Goal: Task Accomplishment & Management: Manage account settings

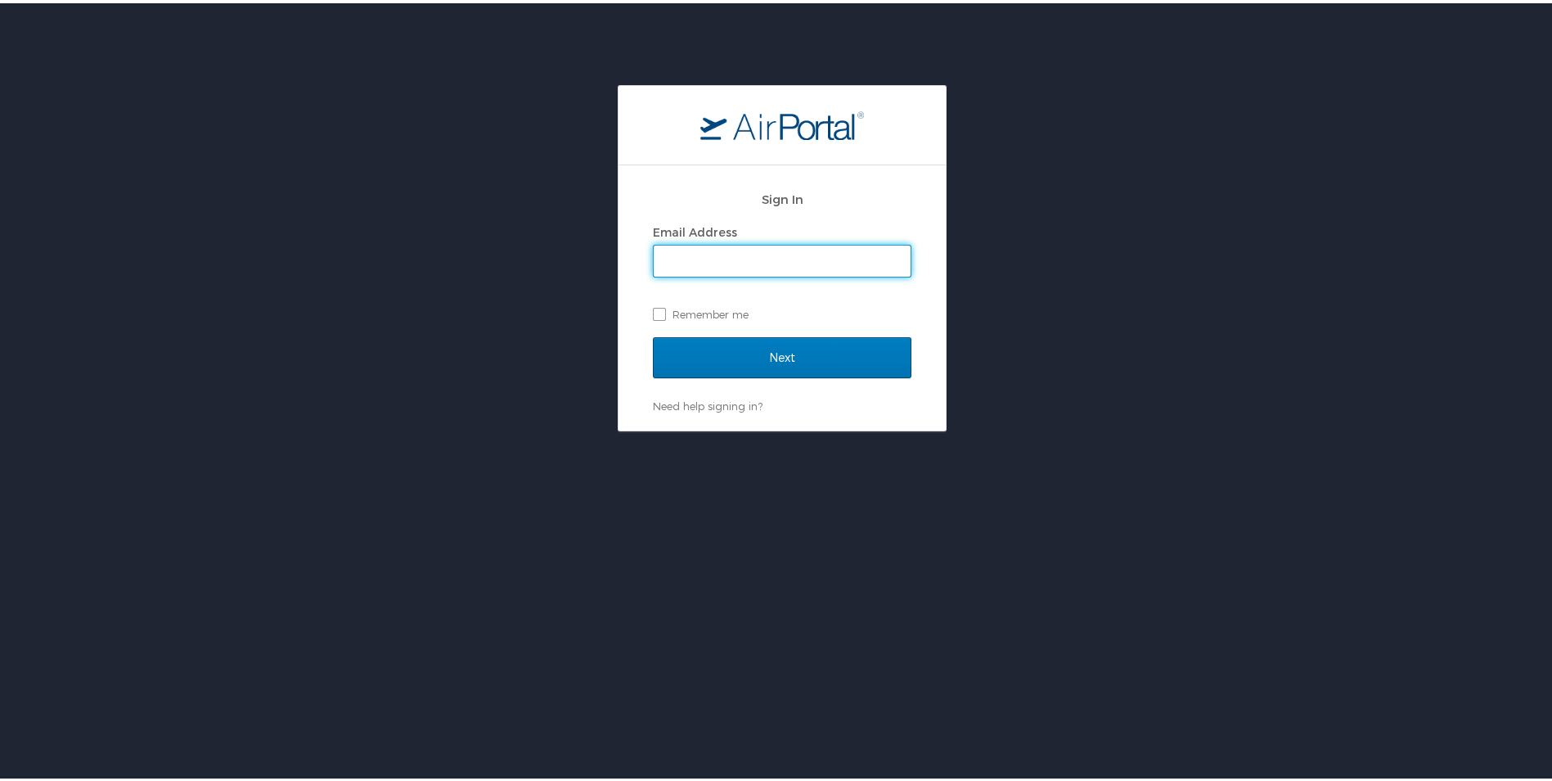
click at [718, 263] on input "Email Address" at bounding box center [782, 257] width 257 height 31
type input "emoser@blueforceinc.com"
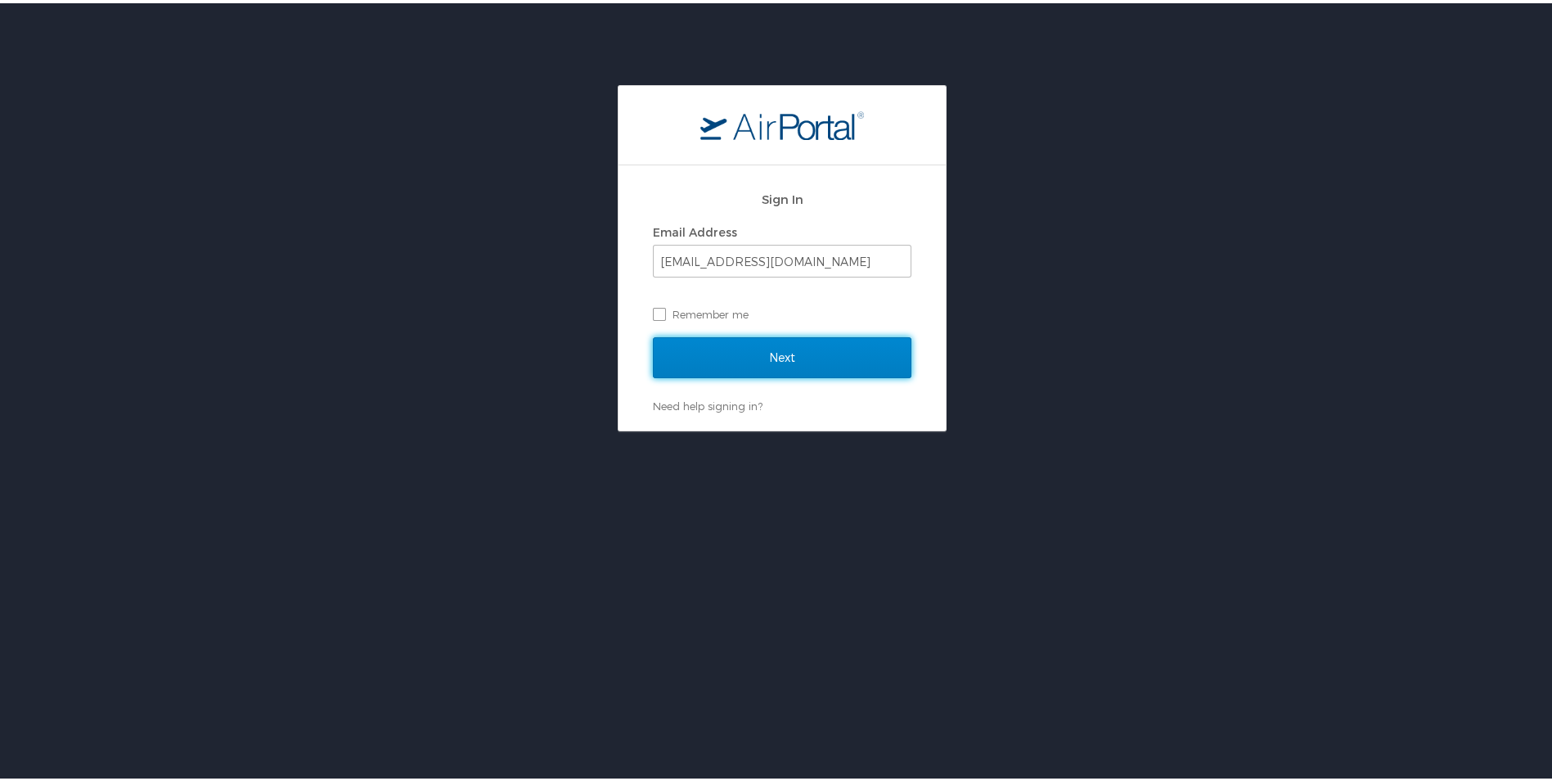
click at [732, 358] on input "Next" at bounding box center [782, 354] width 259 height 41
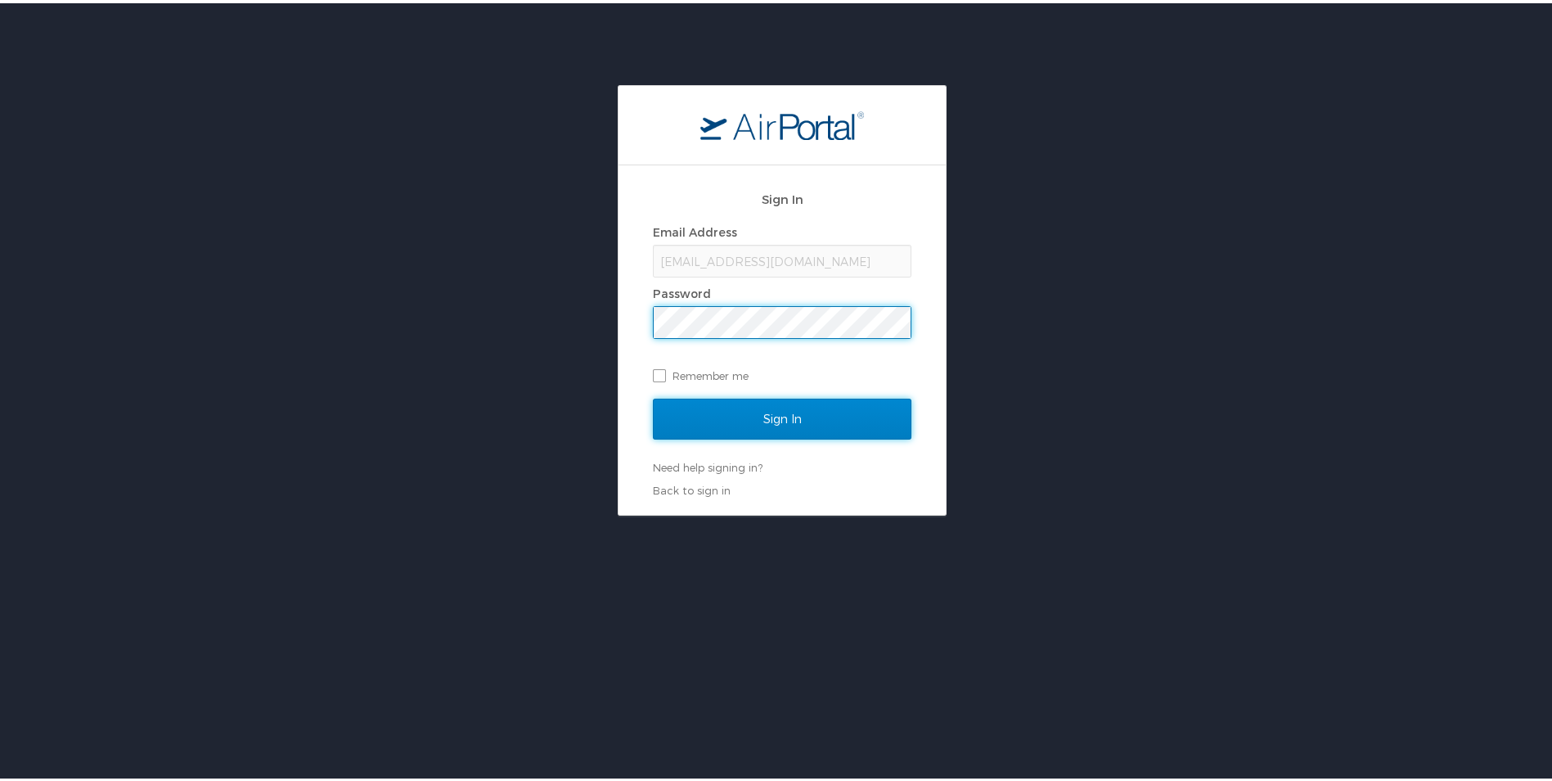
click at [763, 415] on input "Sign In" at bounding box center [782, 415] width 259 height 41
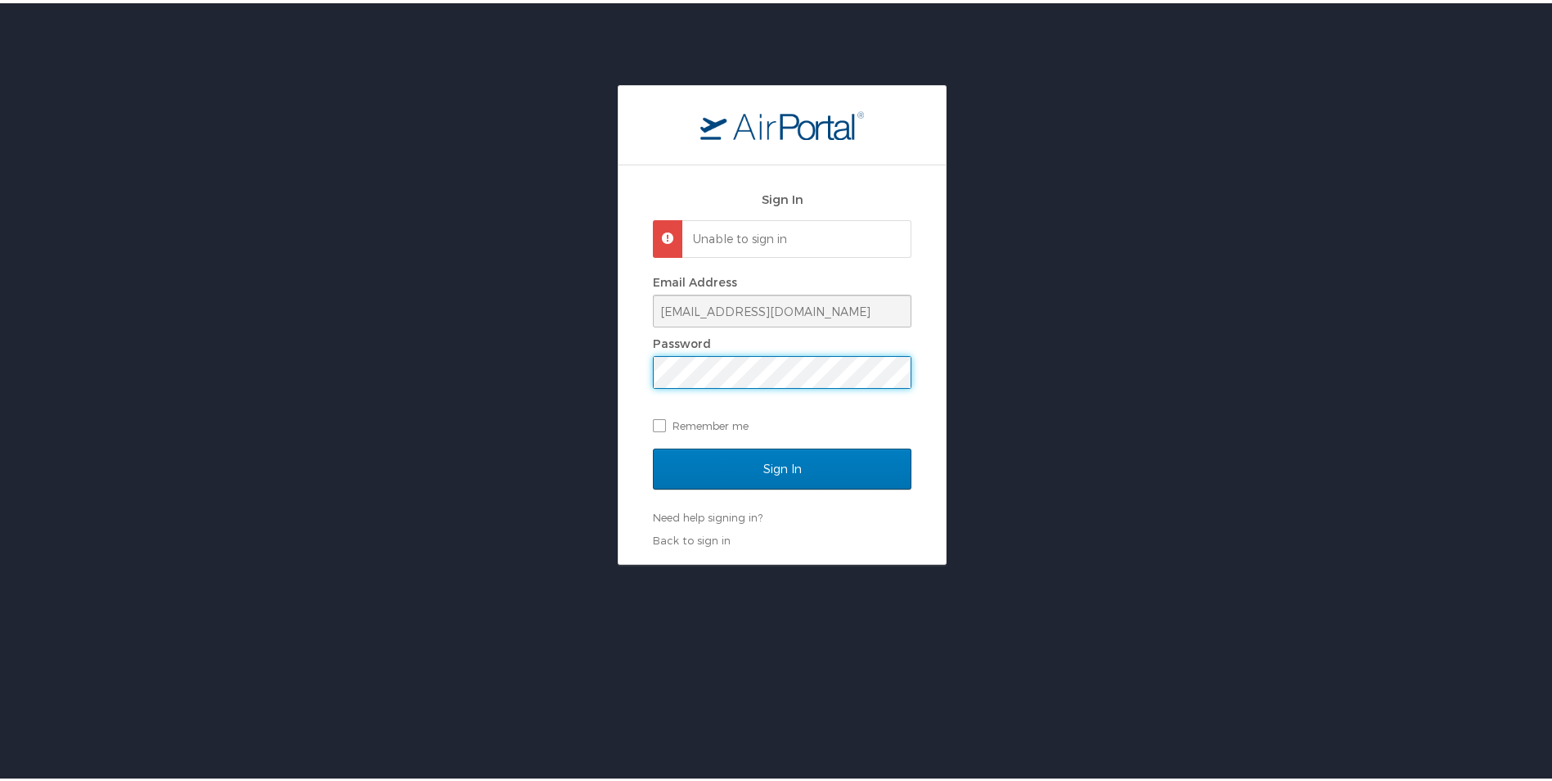
click at [0, 360] on html "Sign In Unable to sign in Email Address emoser@blueforceinc.com Password Rememb…" at bounding box center [782, 431] width 1564 height 862
click at [759, 472] on input "Sign In" at bounding box center [782, 465] width 259 height 41
click at [232, 372] on div "Sign In Unable to sign in Email Address emoser@blueforceinc.com Password Rememb…" at bounding box center [782, 321] width 1564 height 479
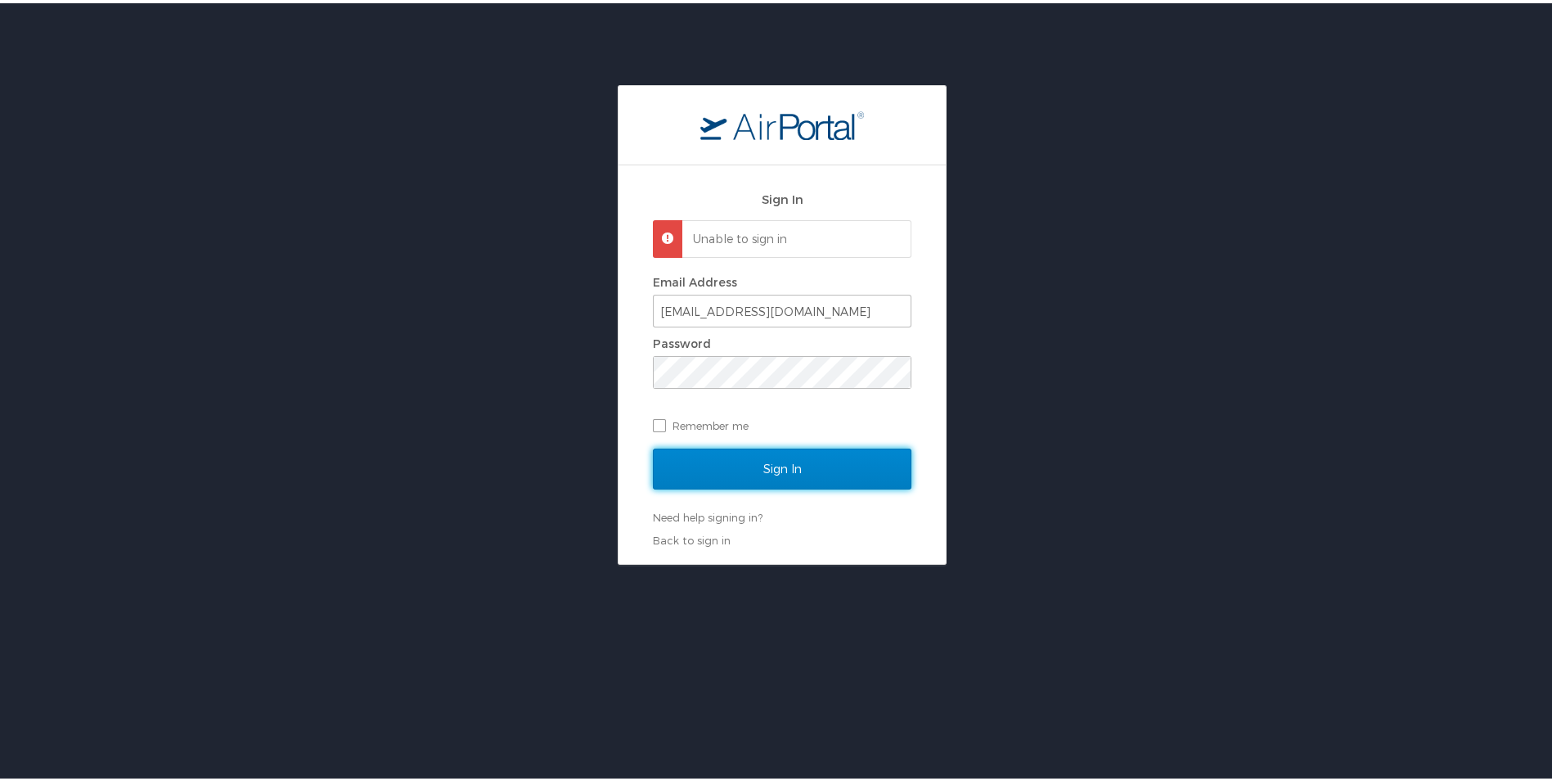
click at [763, 472] on input "Sign In" at bounding box center [782, 465] width 259 height 41
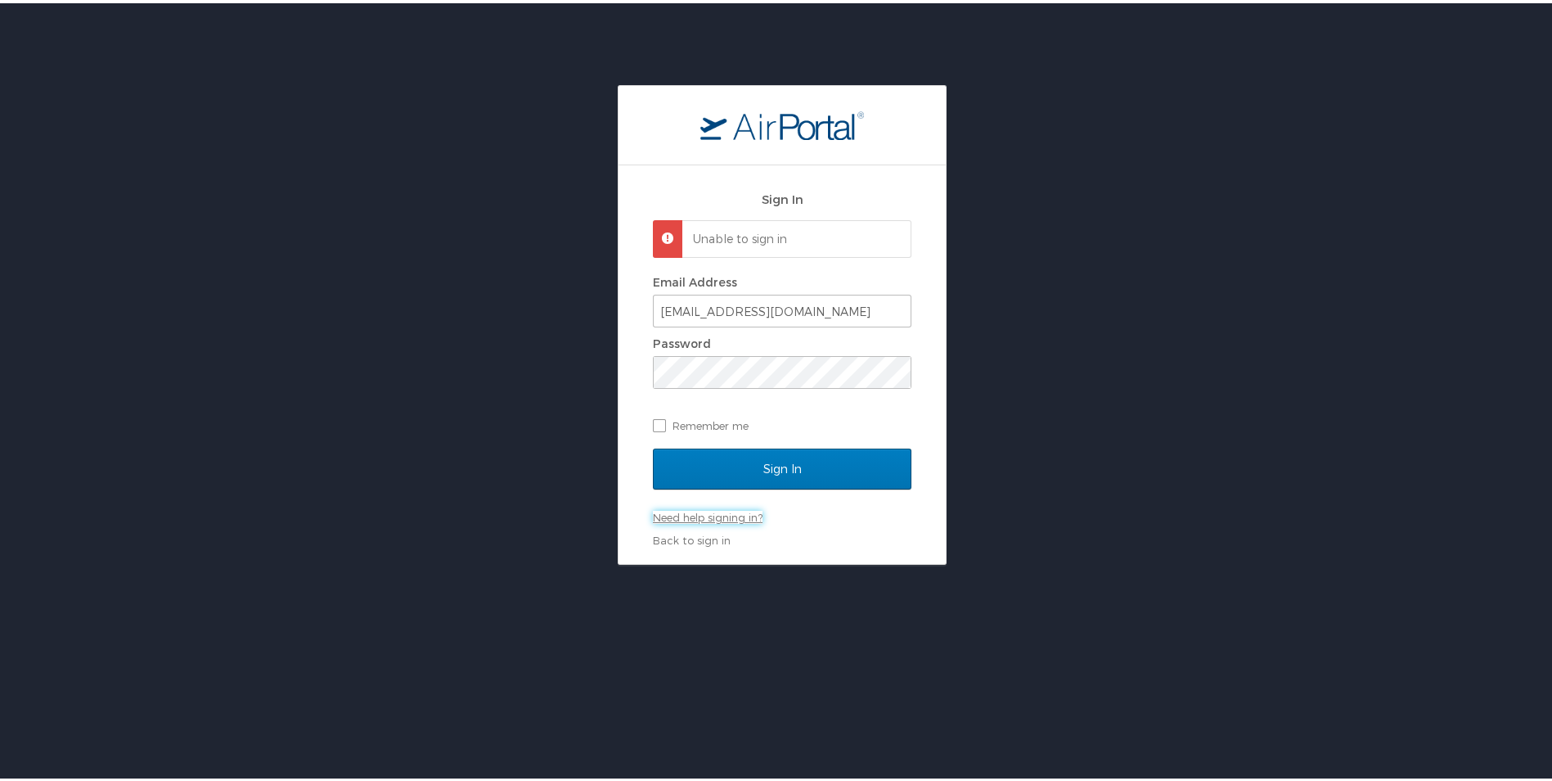
click at [711, 511] on link "Need help signing in?" at bounding box center [708, 513] width 110 height 13
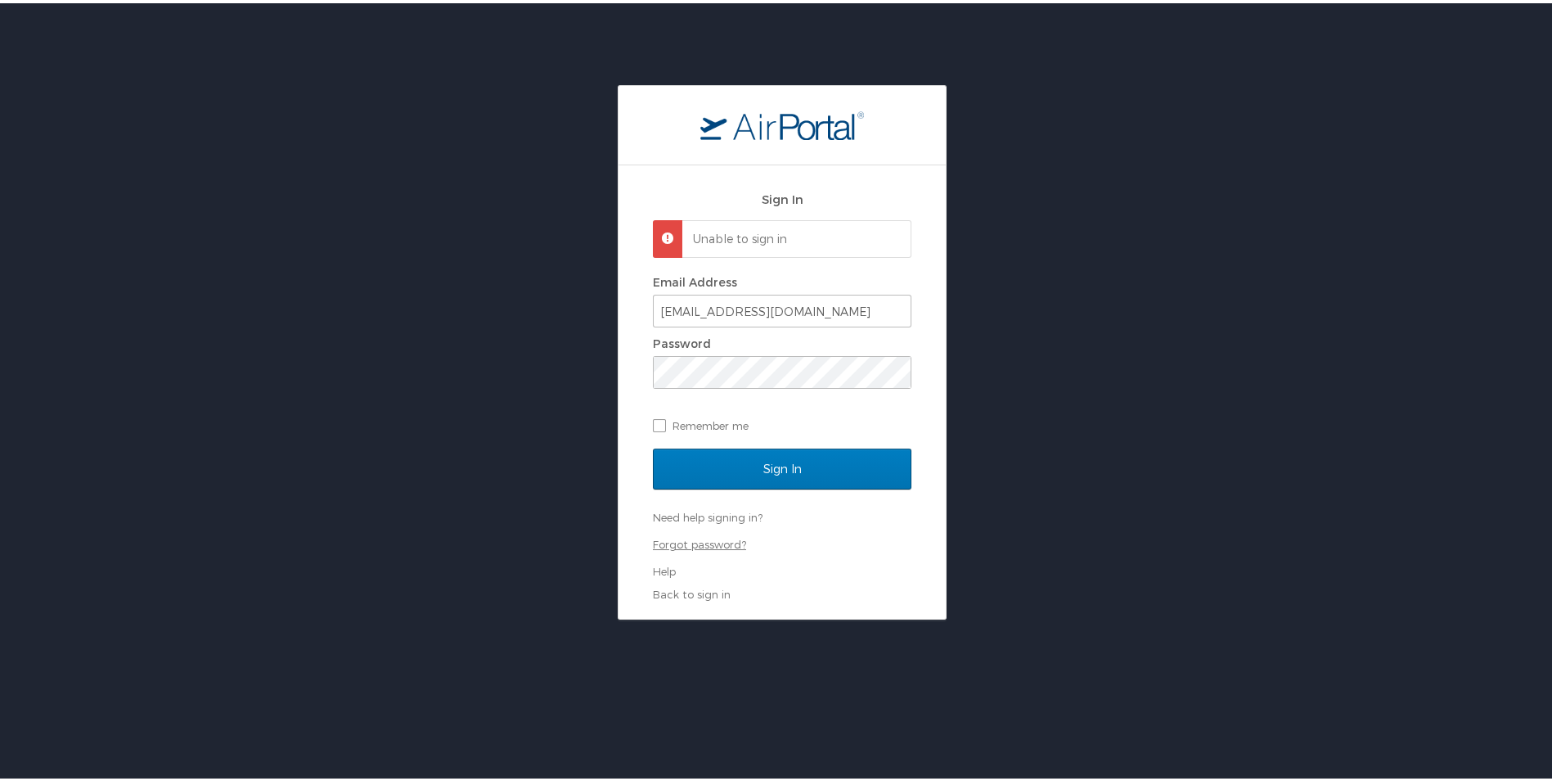
click at [703, 538] on link "Forgot password?" at bounding box center [699, 540] width 93 height 13
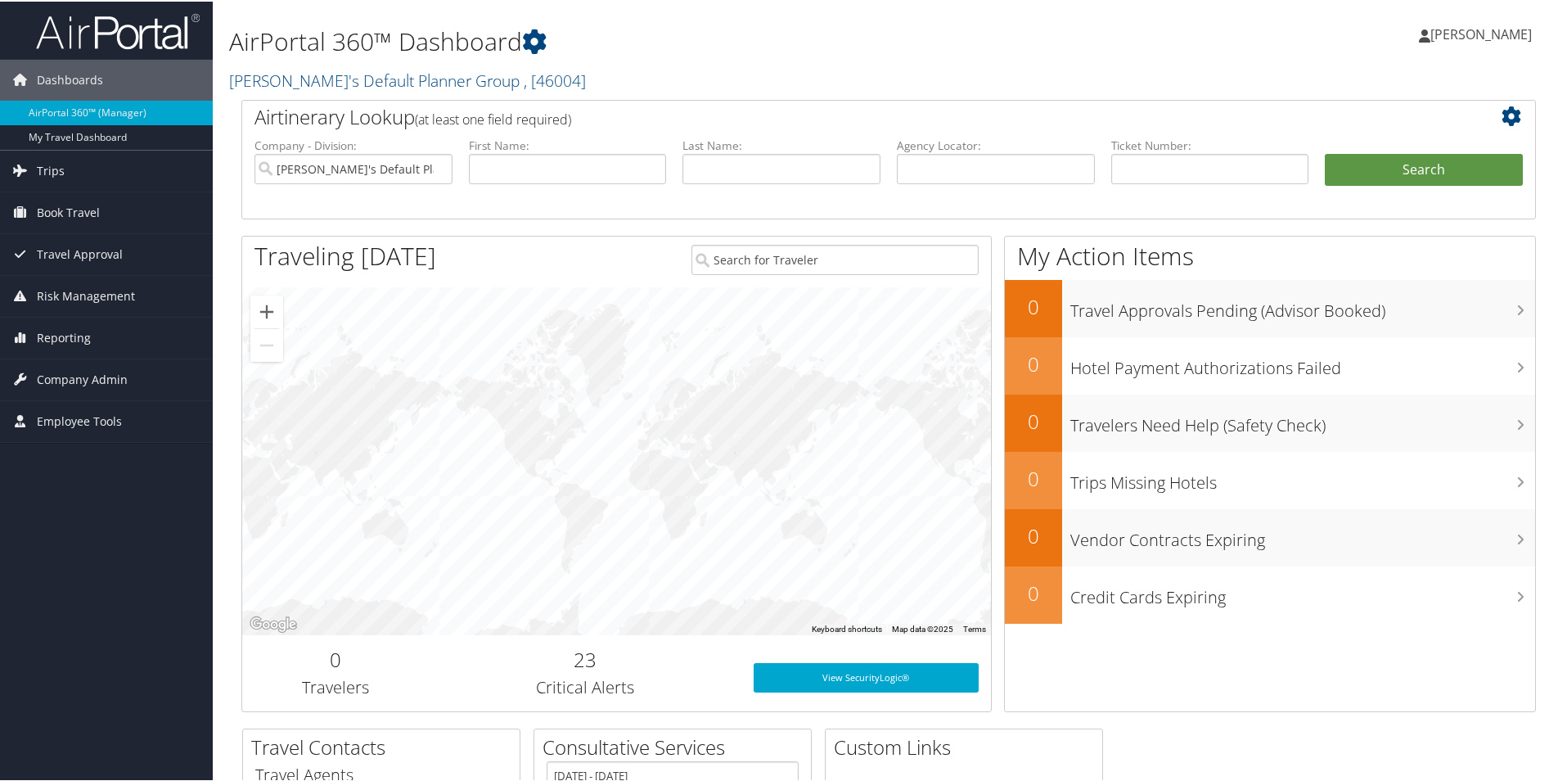
click at [1438, 40] on span "[PERSON_NAME]" at bounding box center [1480, 33] width 101 height 18
click at [68, 426] on span "Employee Tools" at bounding box center [79, 419] width 85 height 41
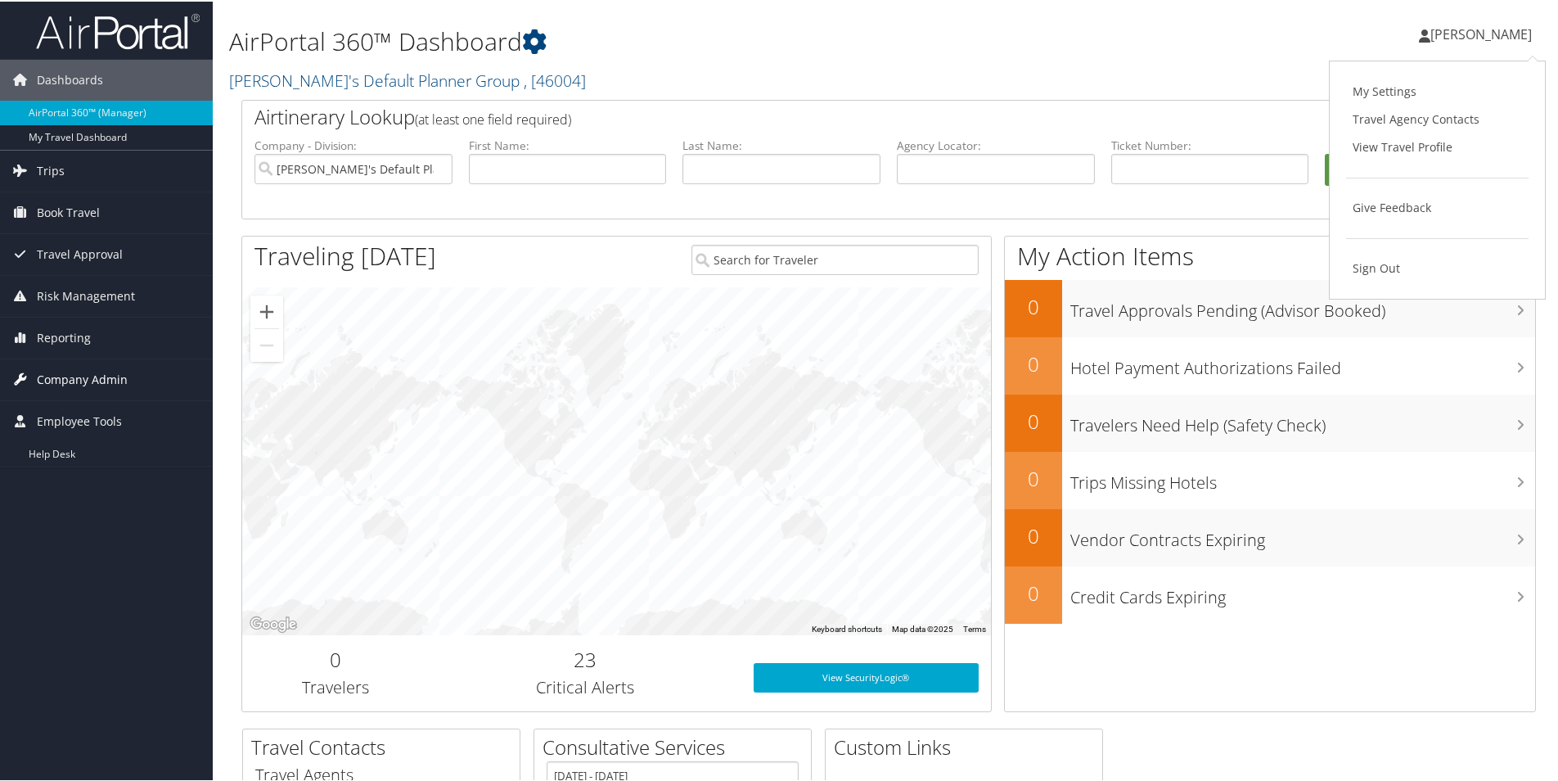
click at [87, 377] on span "Company Admin" at bounding box center [82, 378] width 91 height 41
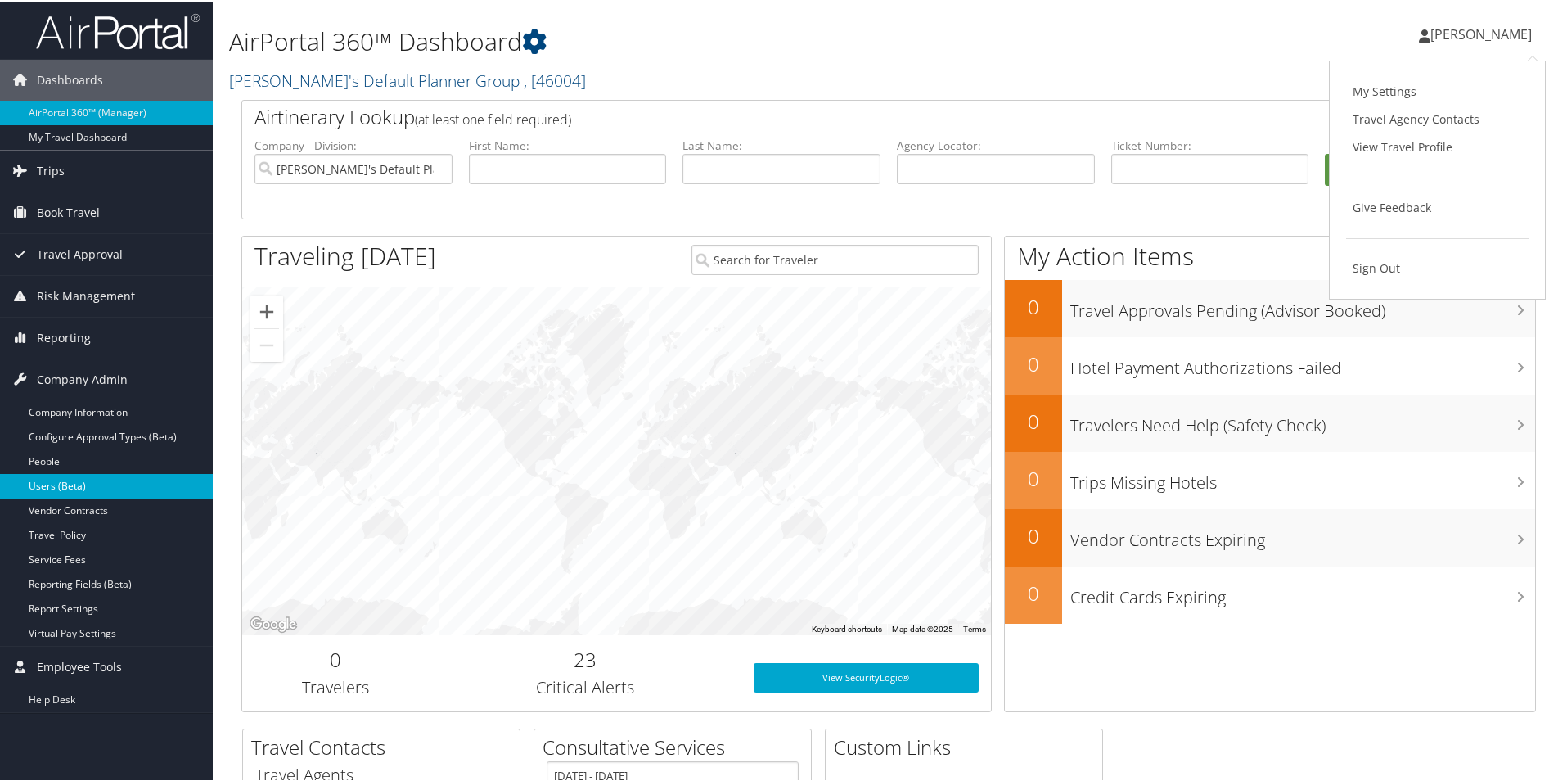
click at [70, 480] on link "Users (Beta)" at bounding box center [106, 484] width 213 height 25
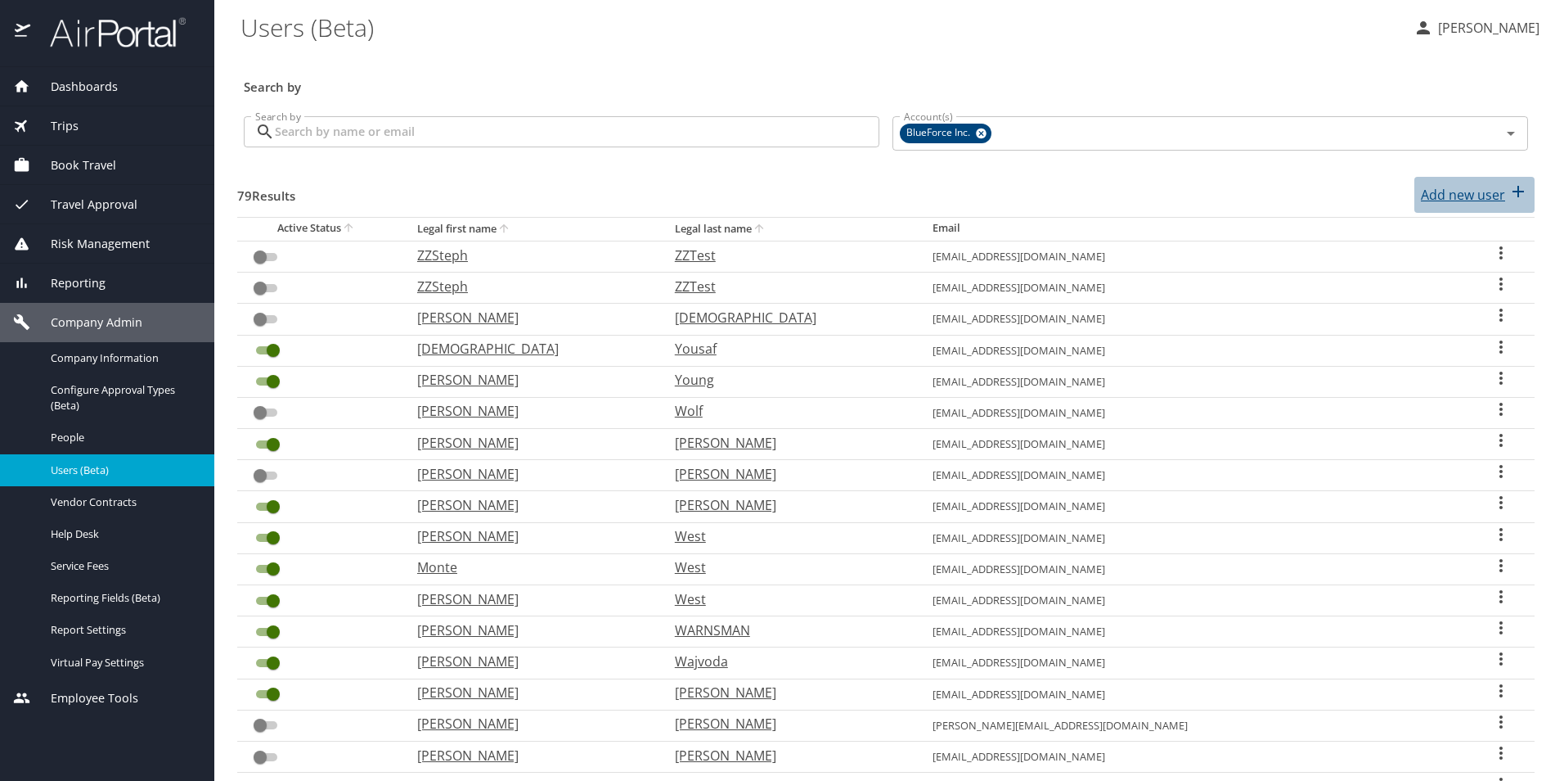
click at [1447, 190] on p "Add new user" at bounding box center [1463, 195] width 84 height 20
select select "US"
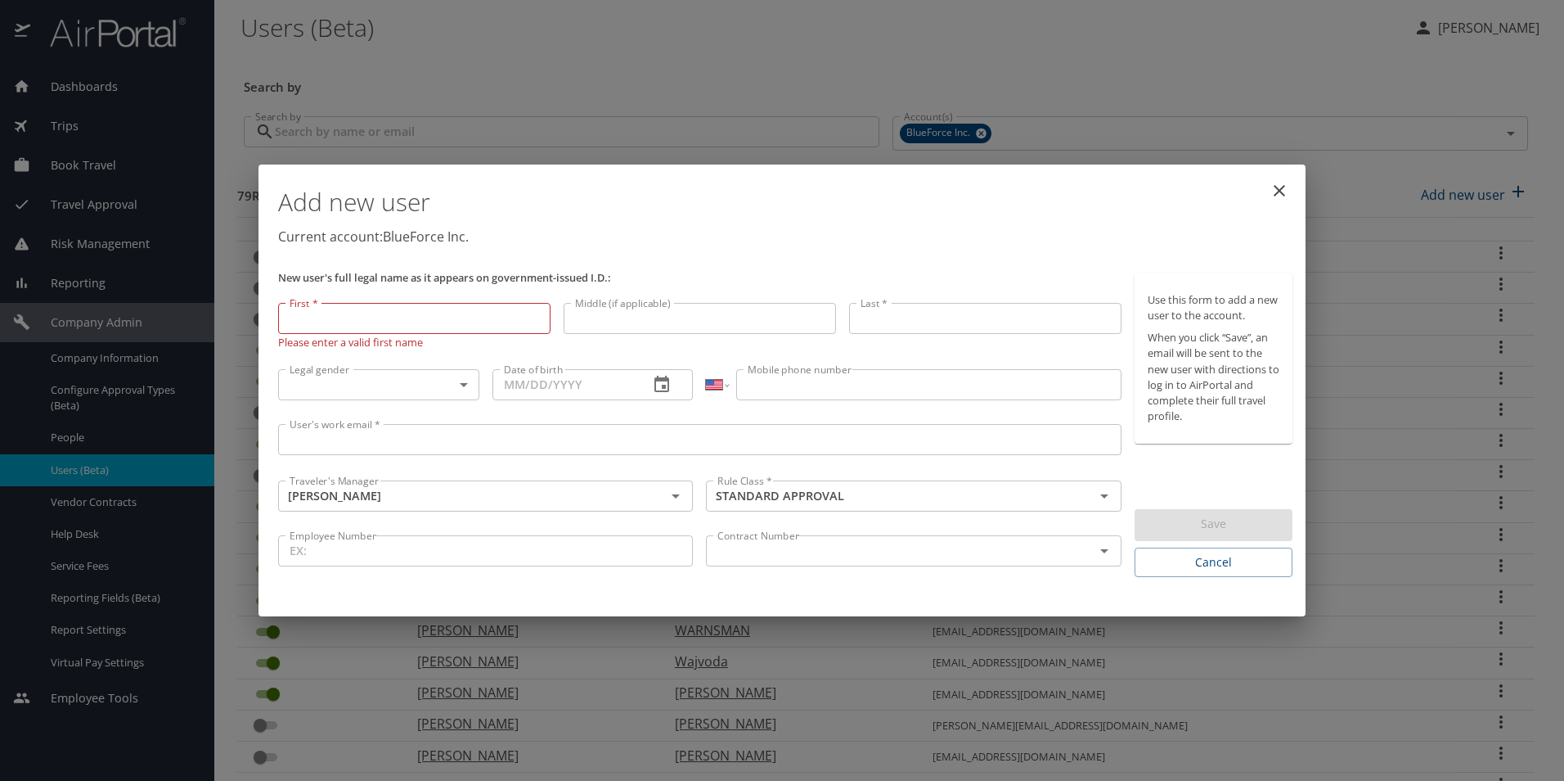
click at [328, 338] on p "Please enter a valid first name" at bounding box center [414, 342] width 272 height 16
click at [323, 329] on input "First *" at bounding box center [414, 318] width 272 height 31
type input "james"
drag, startPoint x: 329, startPoint y: 317, endPoint x: 200, endPoint y: 322, distance: 128.5
click at [200, 322] on div "Add new user Current account: BlueForce Inc. New user's full legal name as it a…" at bounding box center [782, 390] width 1564 height 781
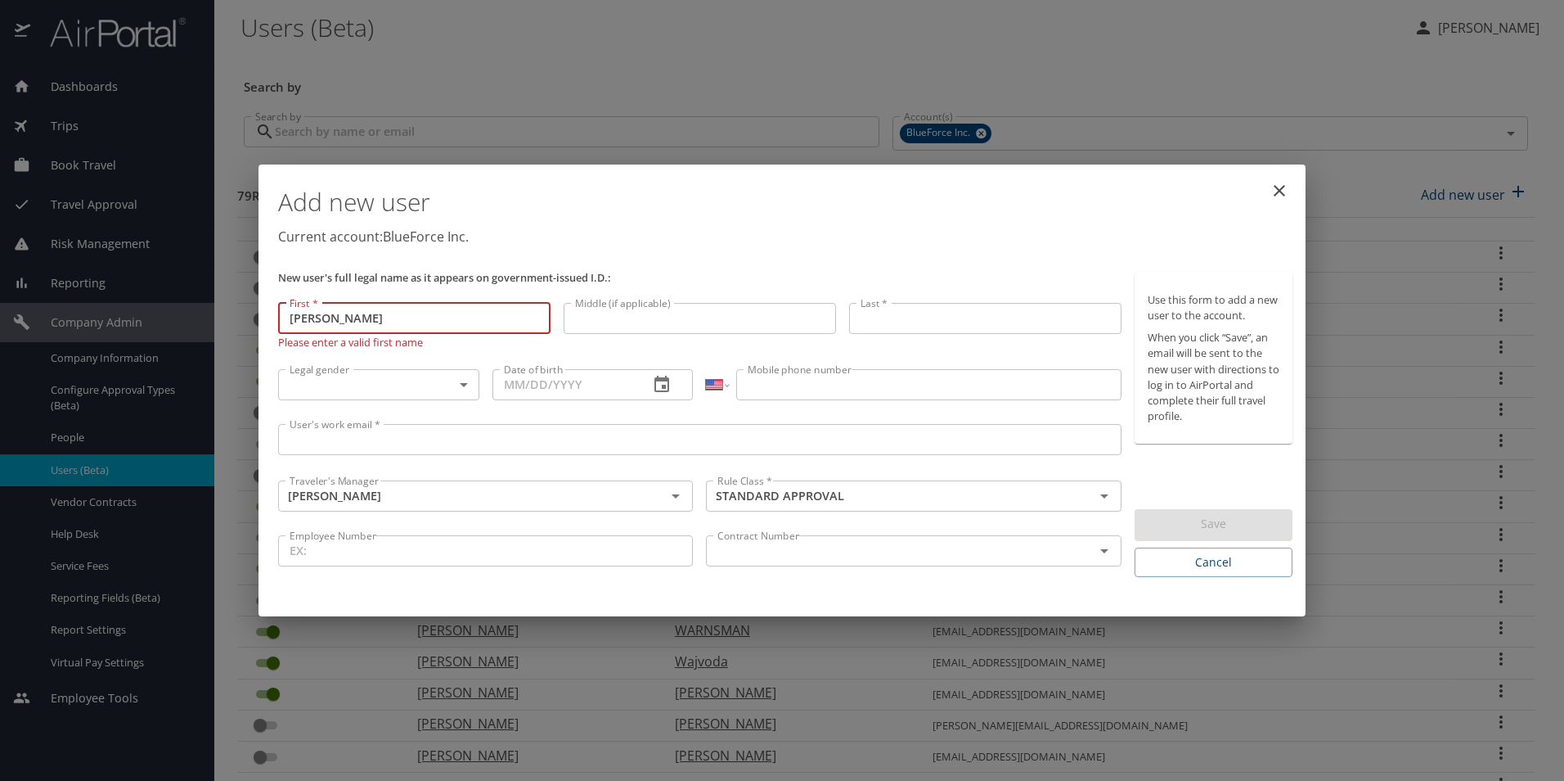
type input "[PERSON_NAME]"
click at [895, 313] on input "Last *" at bounding box center [985, 318] width 272 height 31
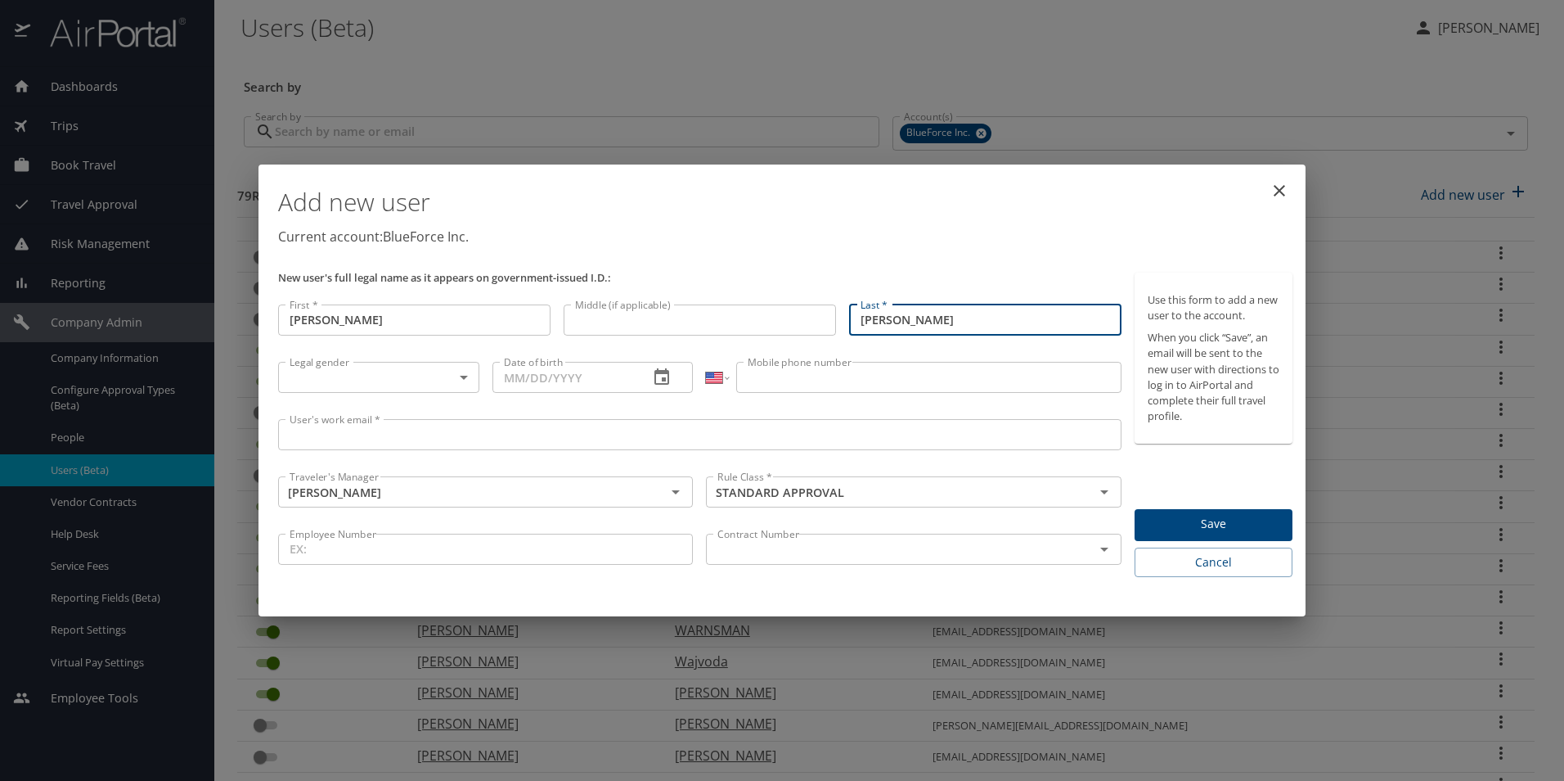
type input "Nestor"
click at [325, 378] on body "Dashboards AirPortal 360™ Manager My Travel Dashboard Trips Airtinerary® Lookup…" at bounding box center [782, 390] width 1564 height 781
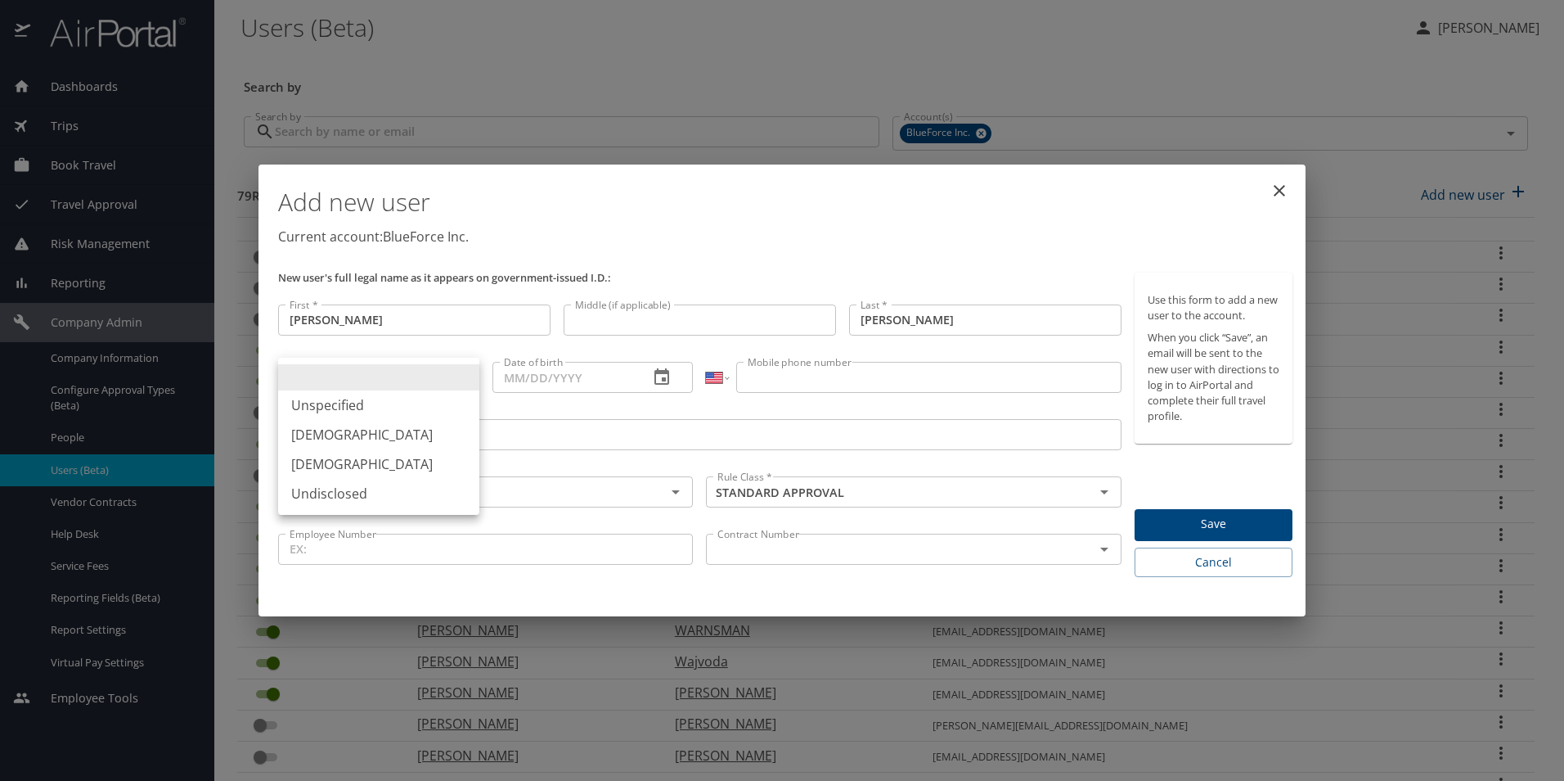
click at [321, 435] on li "Male" at bounding box center [378, 434] width 201 height 29
type input "Male"
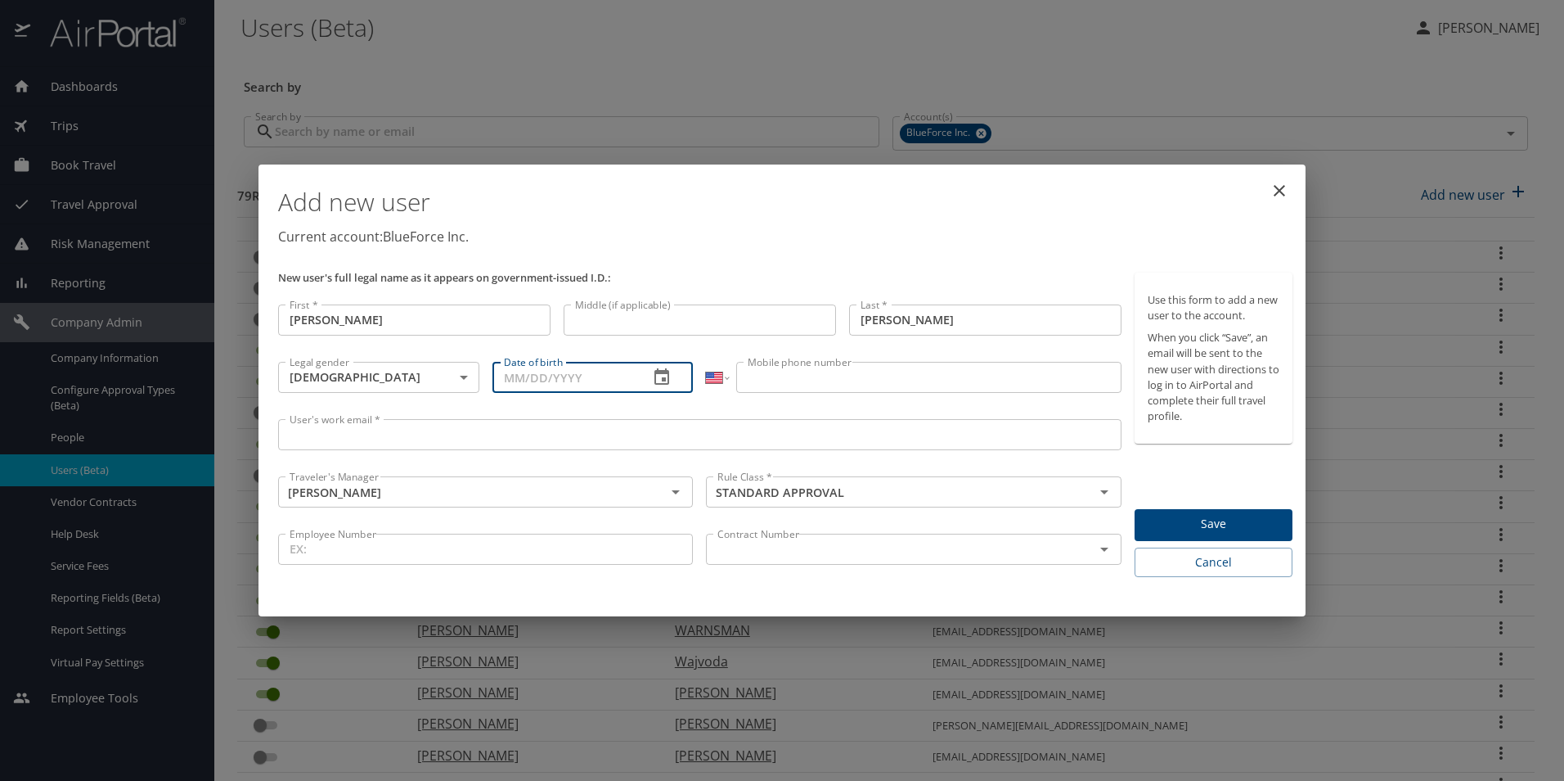
click at [524, 385] on input "Date of birth" at bounding box center [565, 377] width 144 height 31
type input "03/20/1981"
click at [835, 398] on div "International Afghanistan Åland Islands Albania Algeria American Samoa Andorra …" at bounding box center [914, 383] width 428 height 56
click at [795, 380] on input "Mobile phone number" at bounding box center [928, 377] width 385 height 31
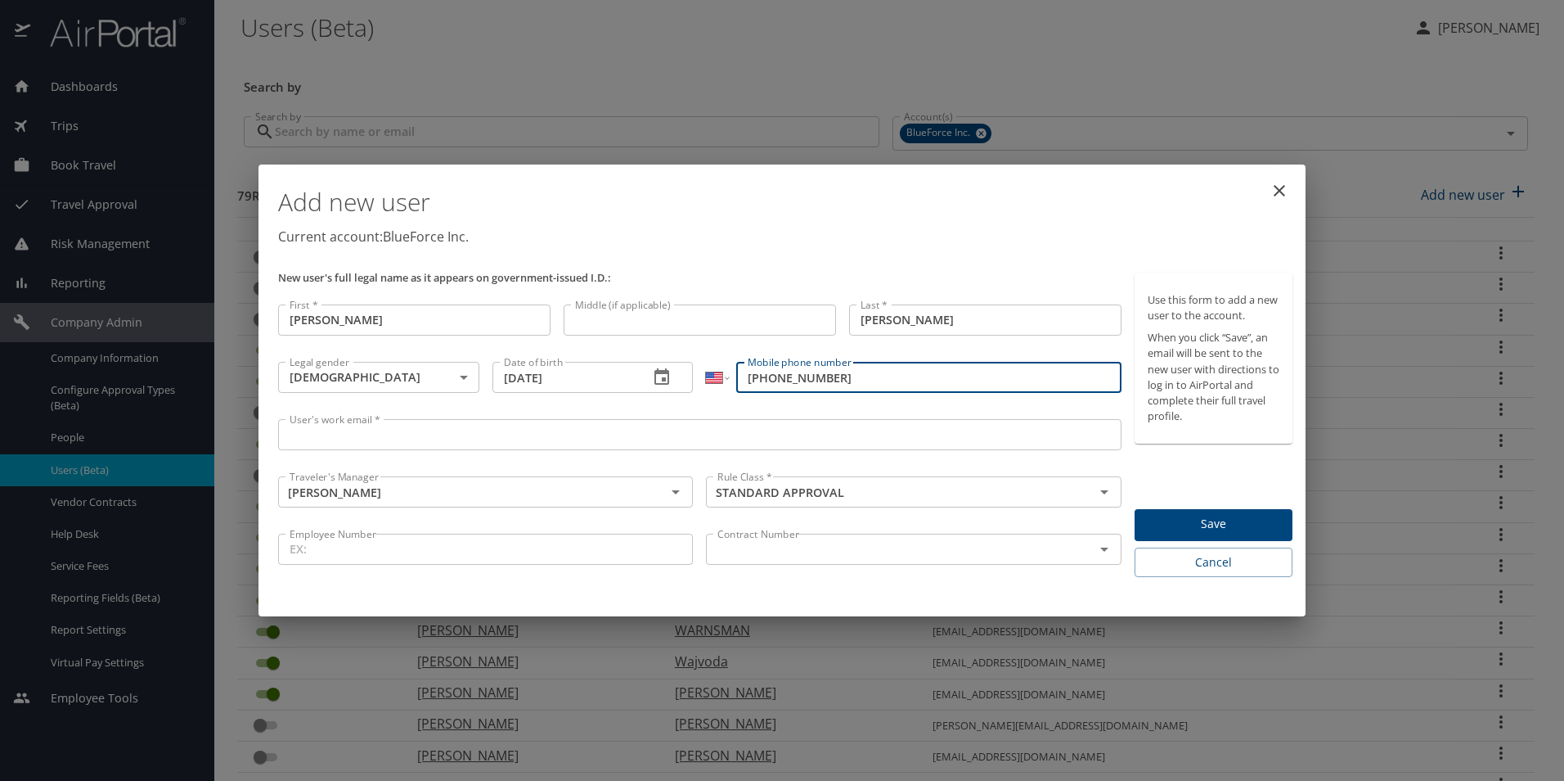
type input "(202) 983-0301"
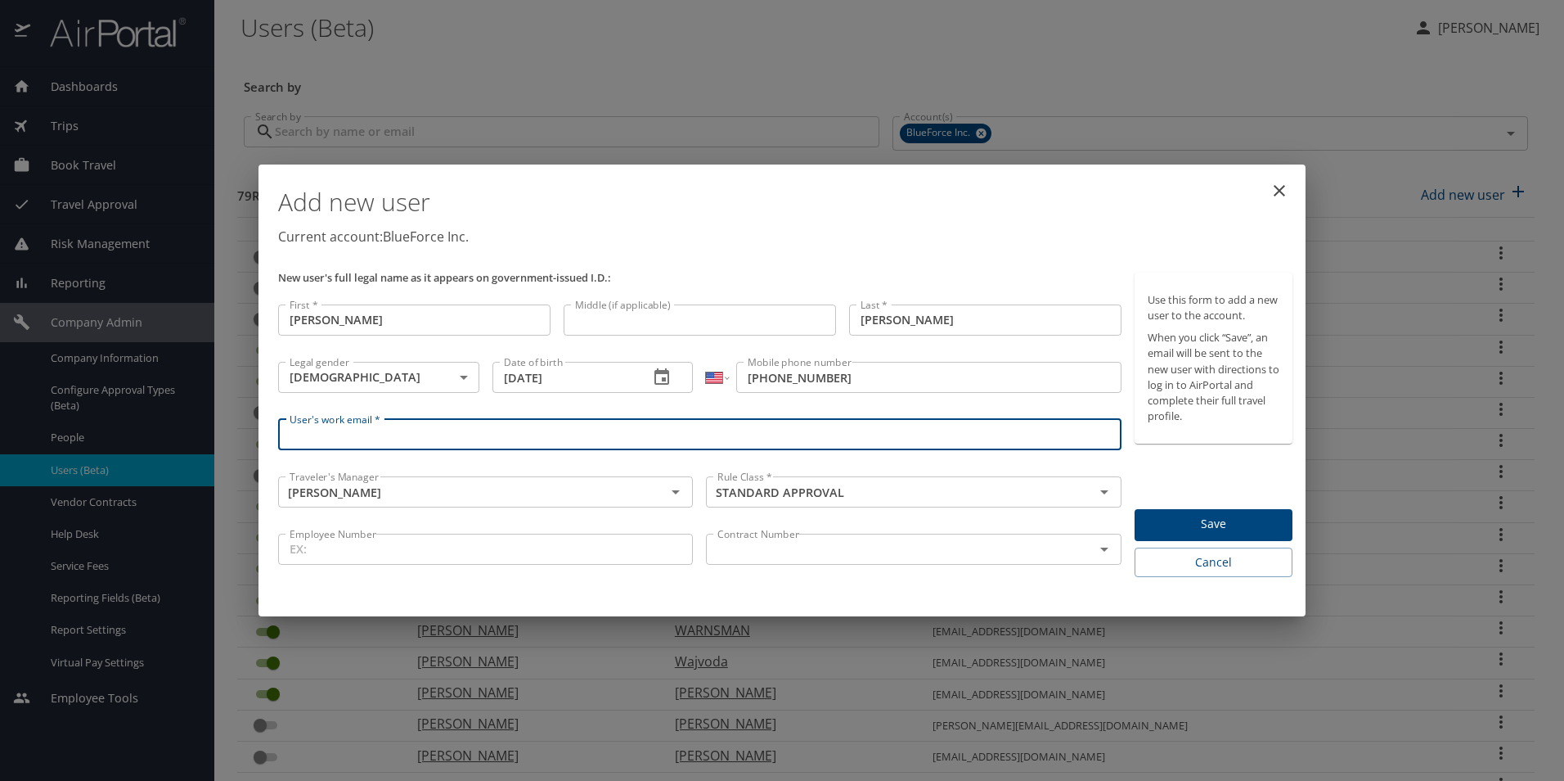
click at [377, 448] on input "User's work email *" at bounding box center [700, 434] width 844 height 31
type input "[EMAIL_ADDRESS][DOMAIN_NAME]"
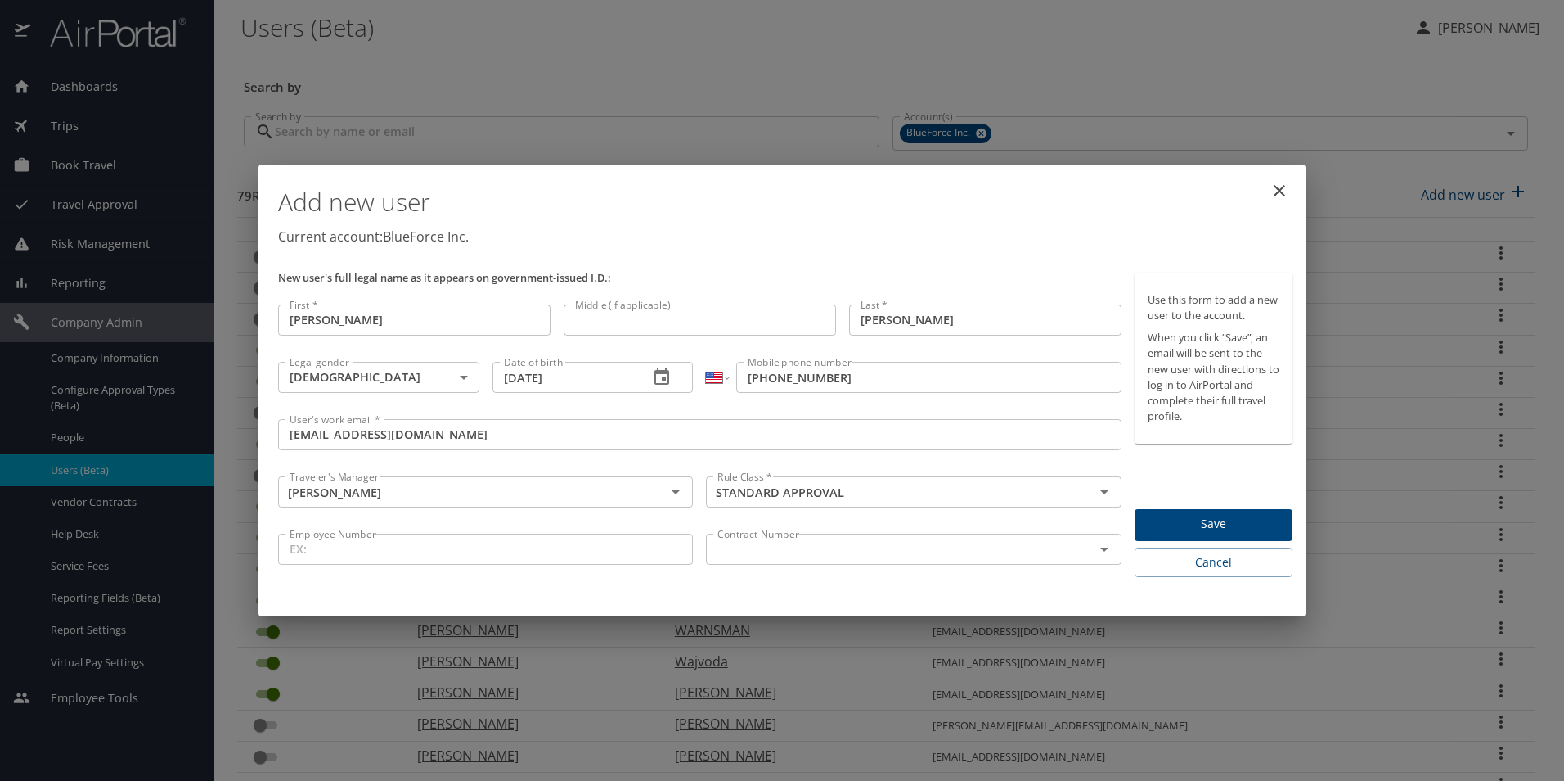
click at [680, 457] on div "User's work email * jnestor@blueforceinc.com User's work email *" at bounding box center [700, 440] width 857 height 57
click at [353, 560] on input "Employee Number" at bounding box center [485, 548] width 415 height 31
type input "0930"
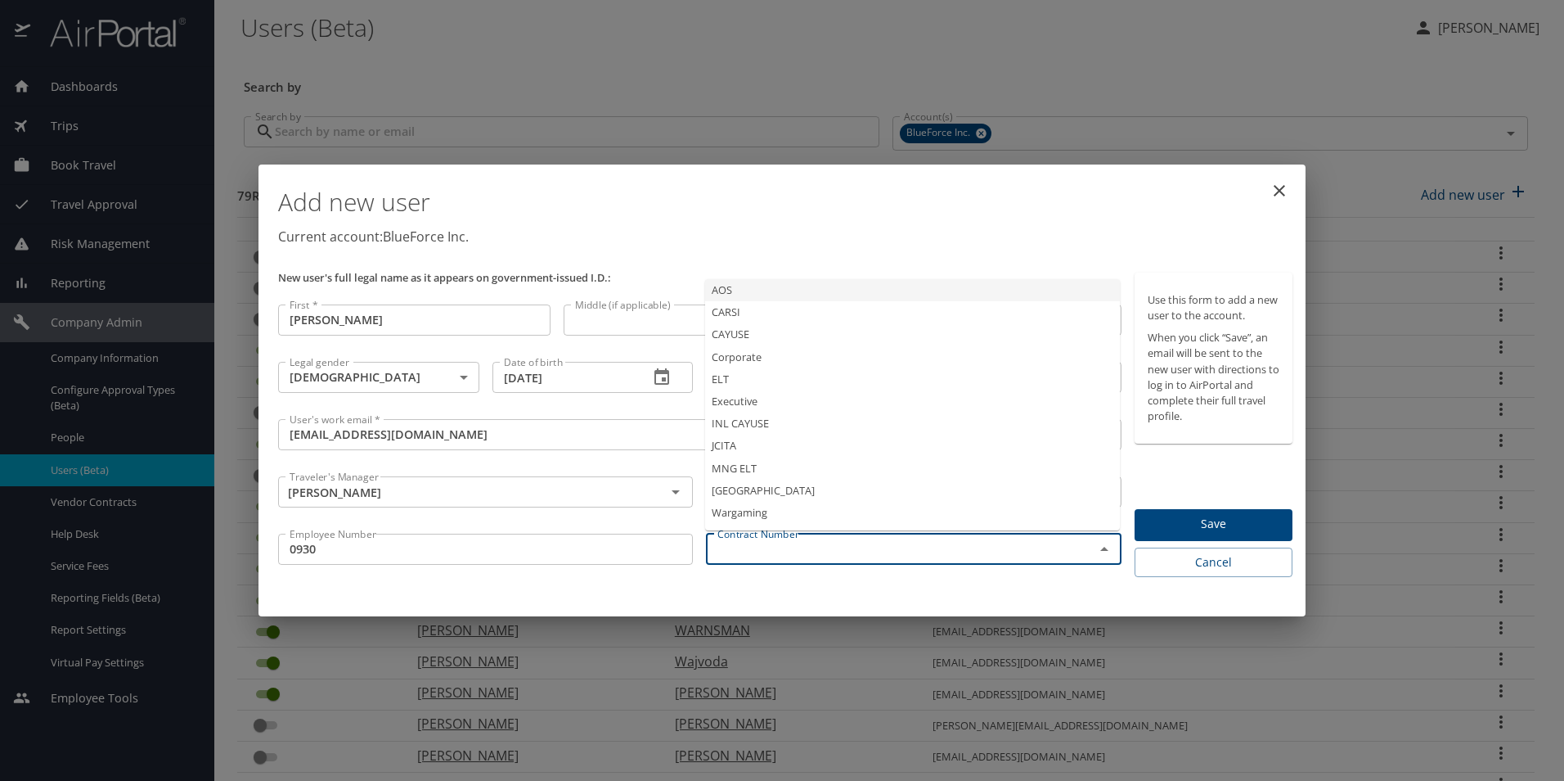
click at [804, 539] on input "text" at bounding box center [889, 548] width 357 height 21
click at [756, 358] on li "Corporate" at bounding box center [912, 357] width 415 height 22
type input "Corporate"
click at [1240, 527] on span "Save" at bounding box center [1214, 524] width 132 height 20
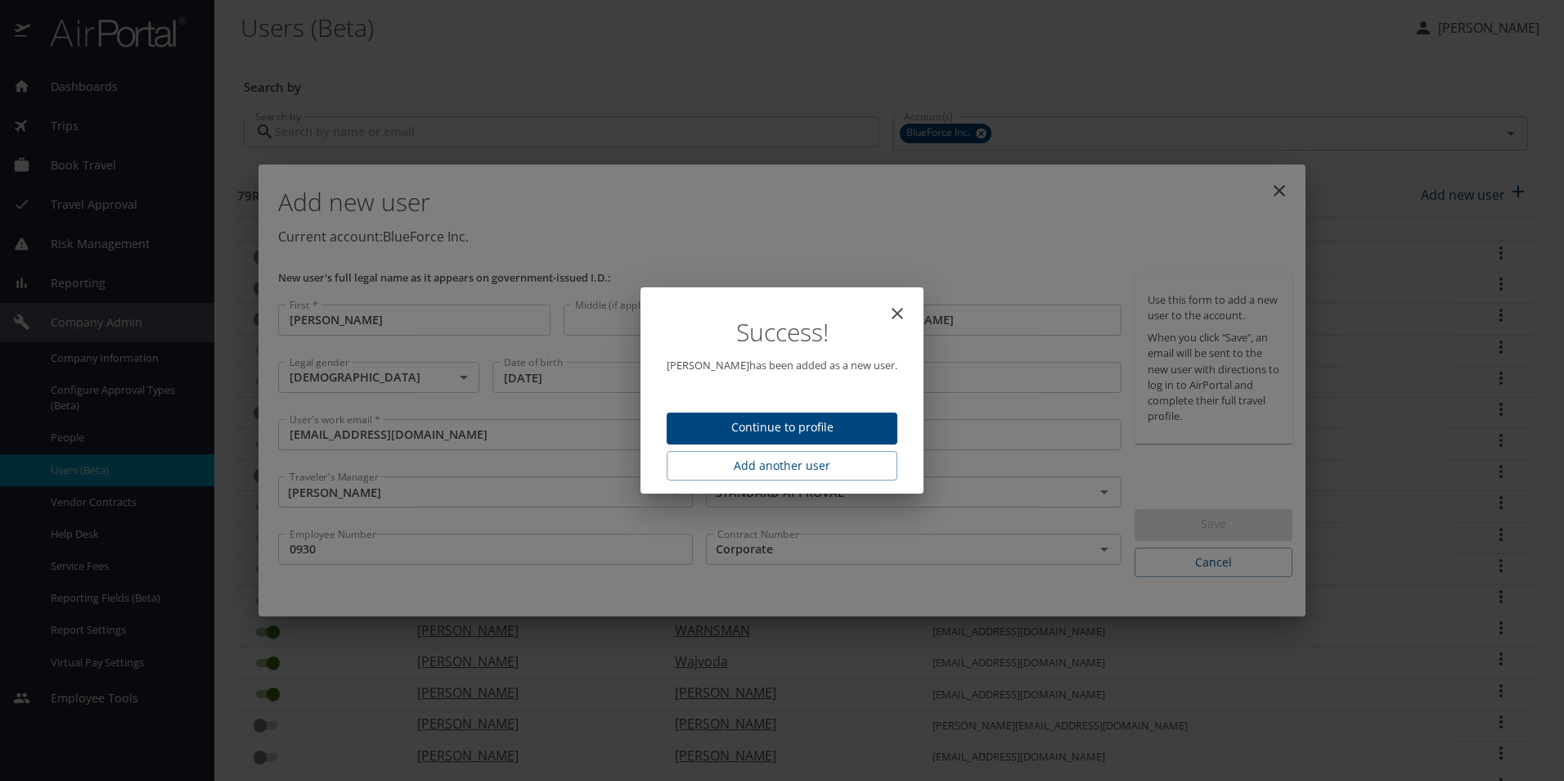
click at [795, 434] on span "Continue to profile" at bounding box center [782, 427] width 205 height 20
select select "US"
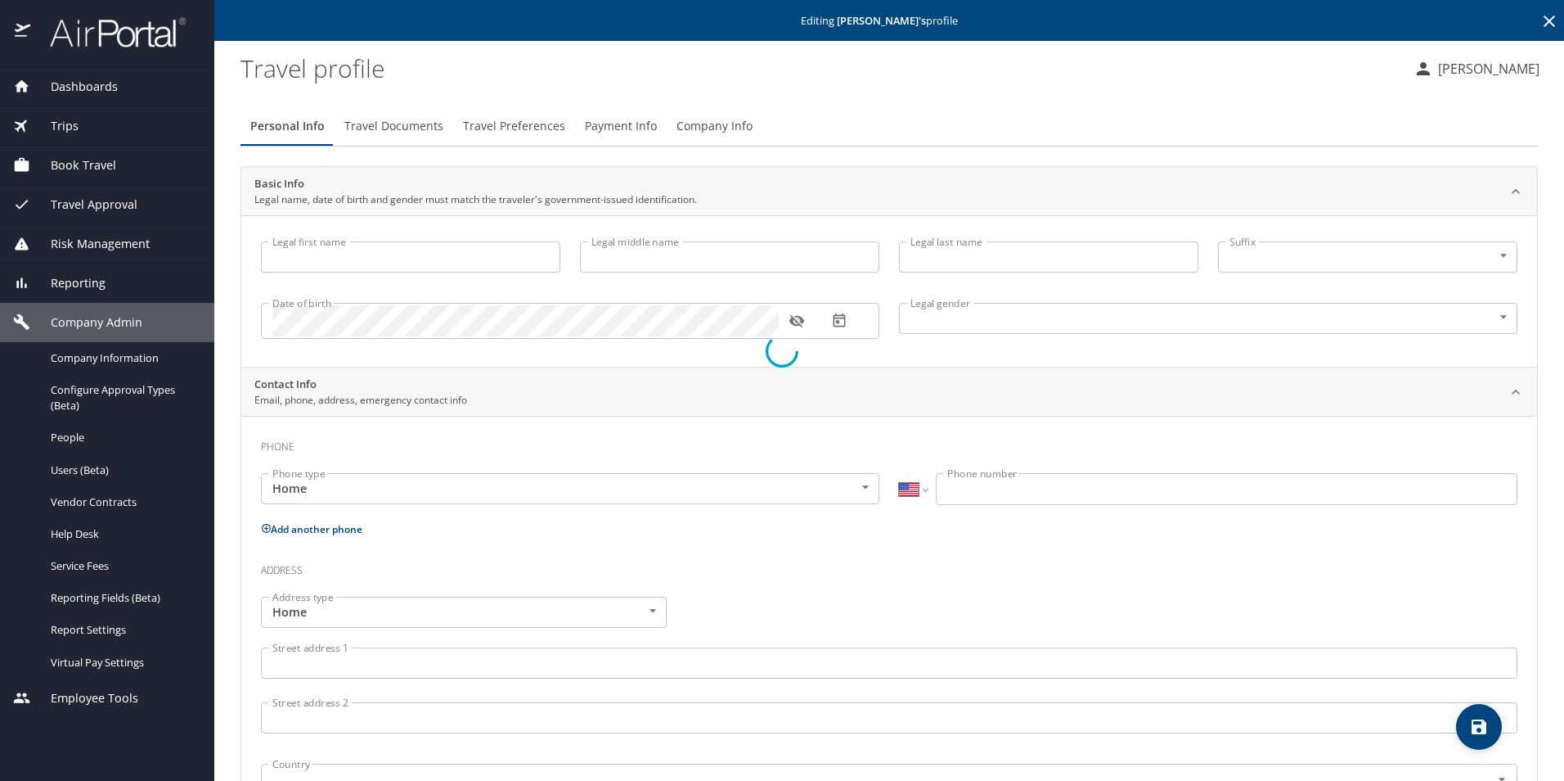
type input "[PERSON_NAME]"
type input "Male"
select select "US"
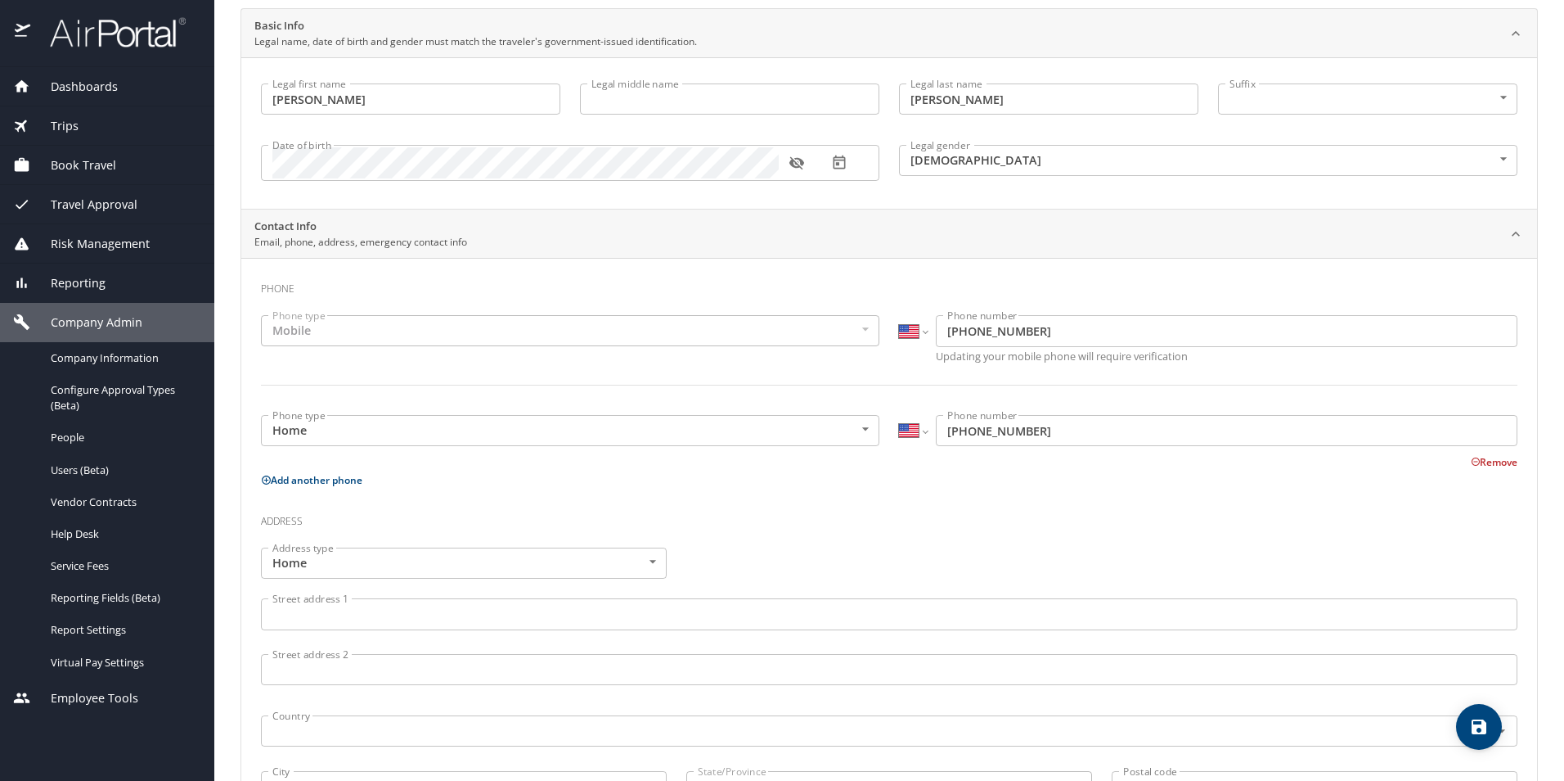
scroll to position [245, 0]
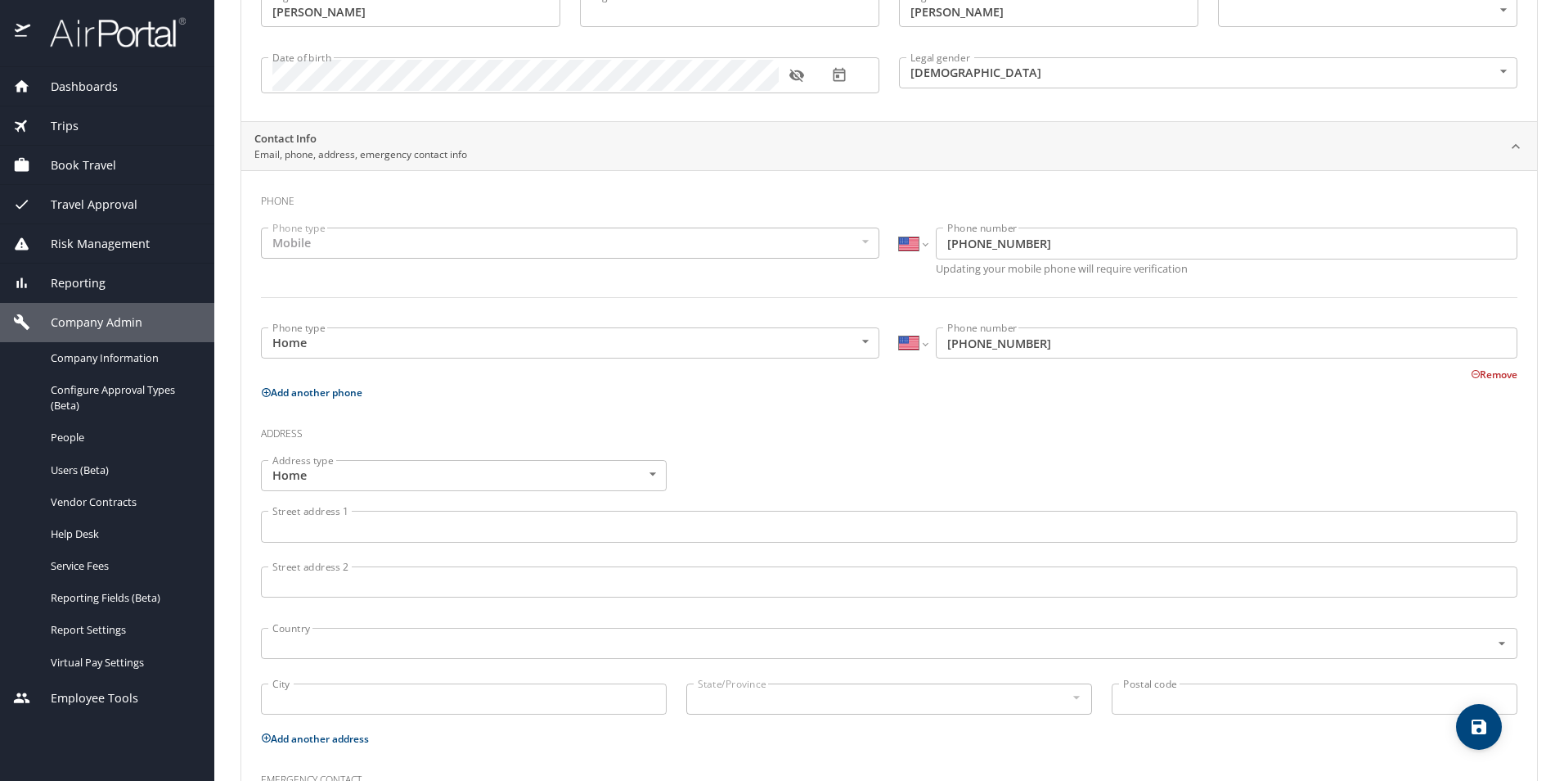
click at [281, 524] on input "Street address 1" at bounding box center [889, 526] width 1257 height 31
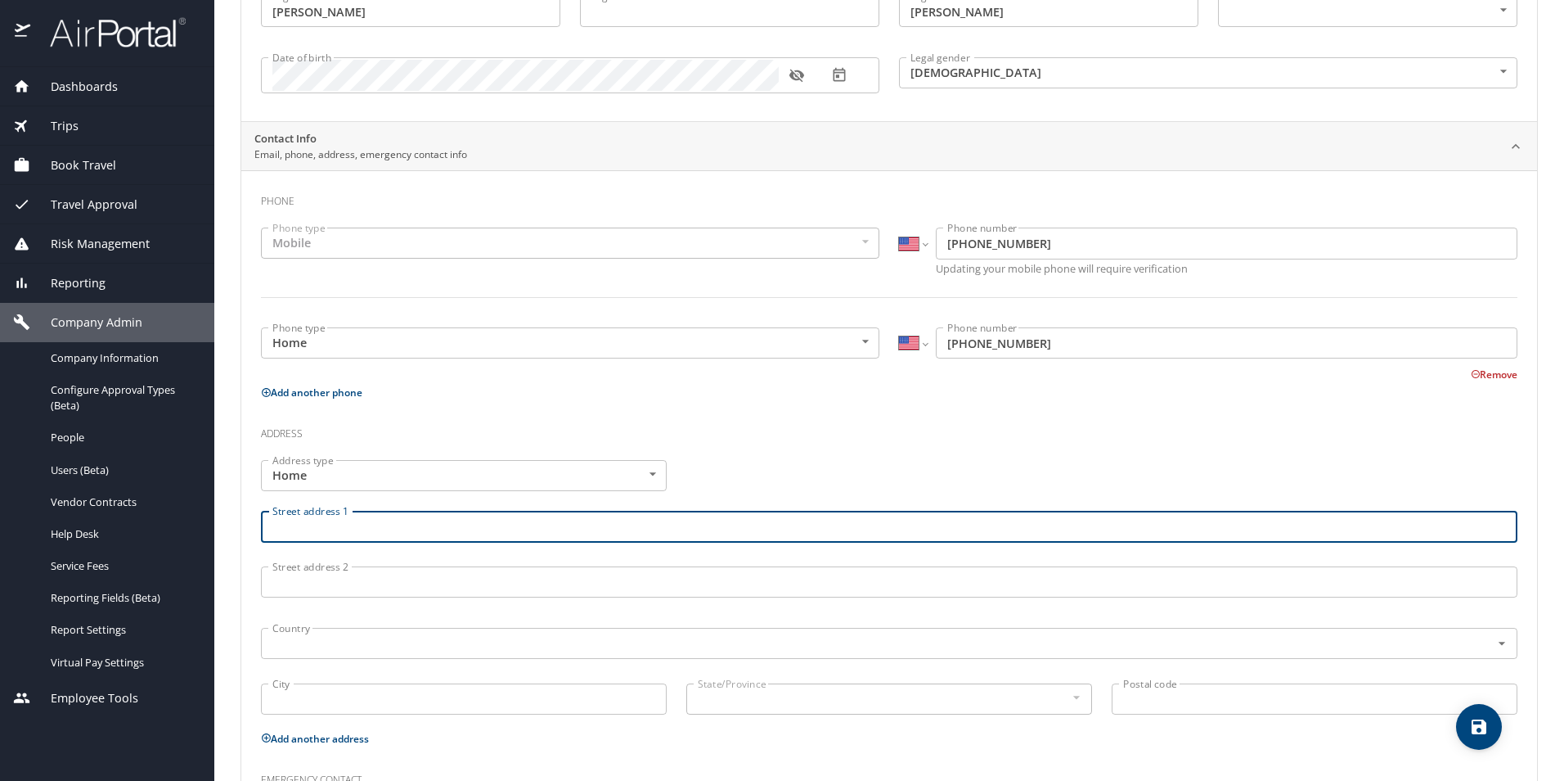
paste input "4504 Commander Dr"
type input "4504 Commander Dr"
click at [308, 643] on input "text" at bounding box center [865, 643] width 1199 height 21
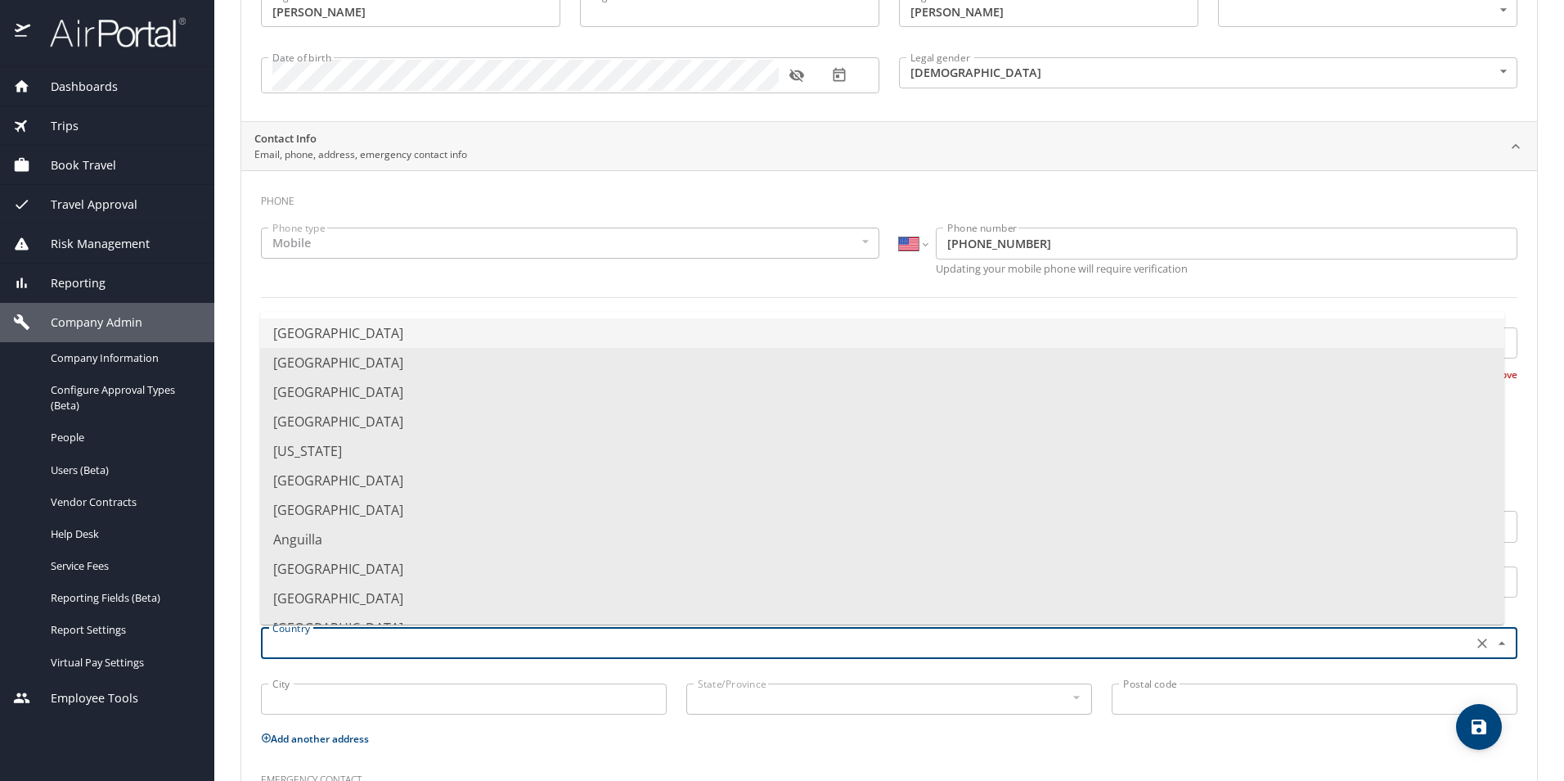
click at [325, 340] on li "United States of America" at bounding box center [882, 332] width 1245 height 29
type input "United States of America"
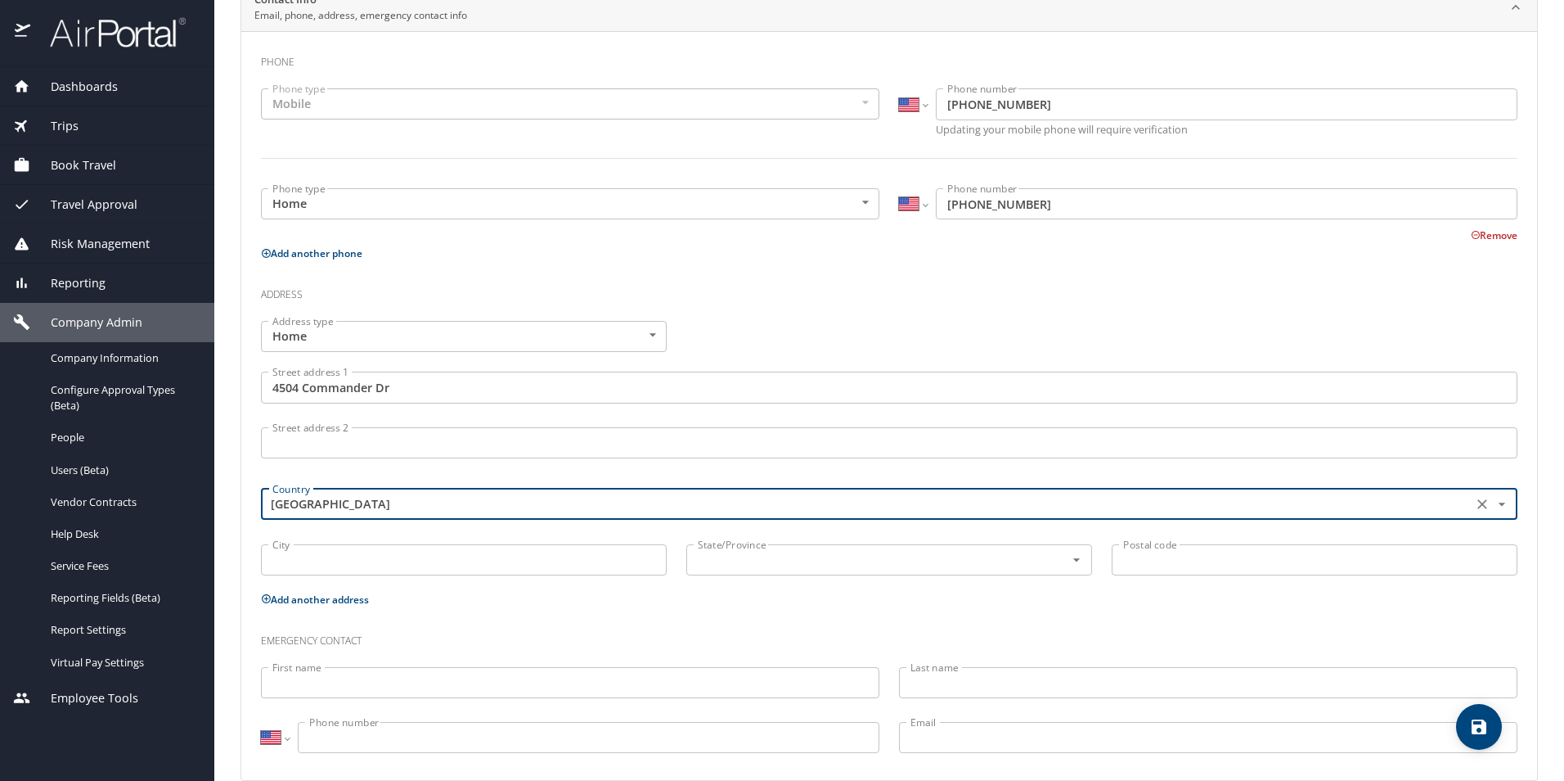
scroll to position [411, 0]
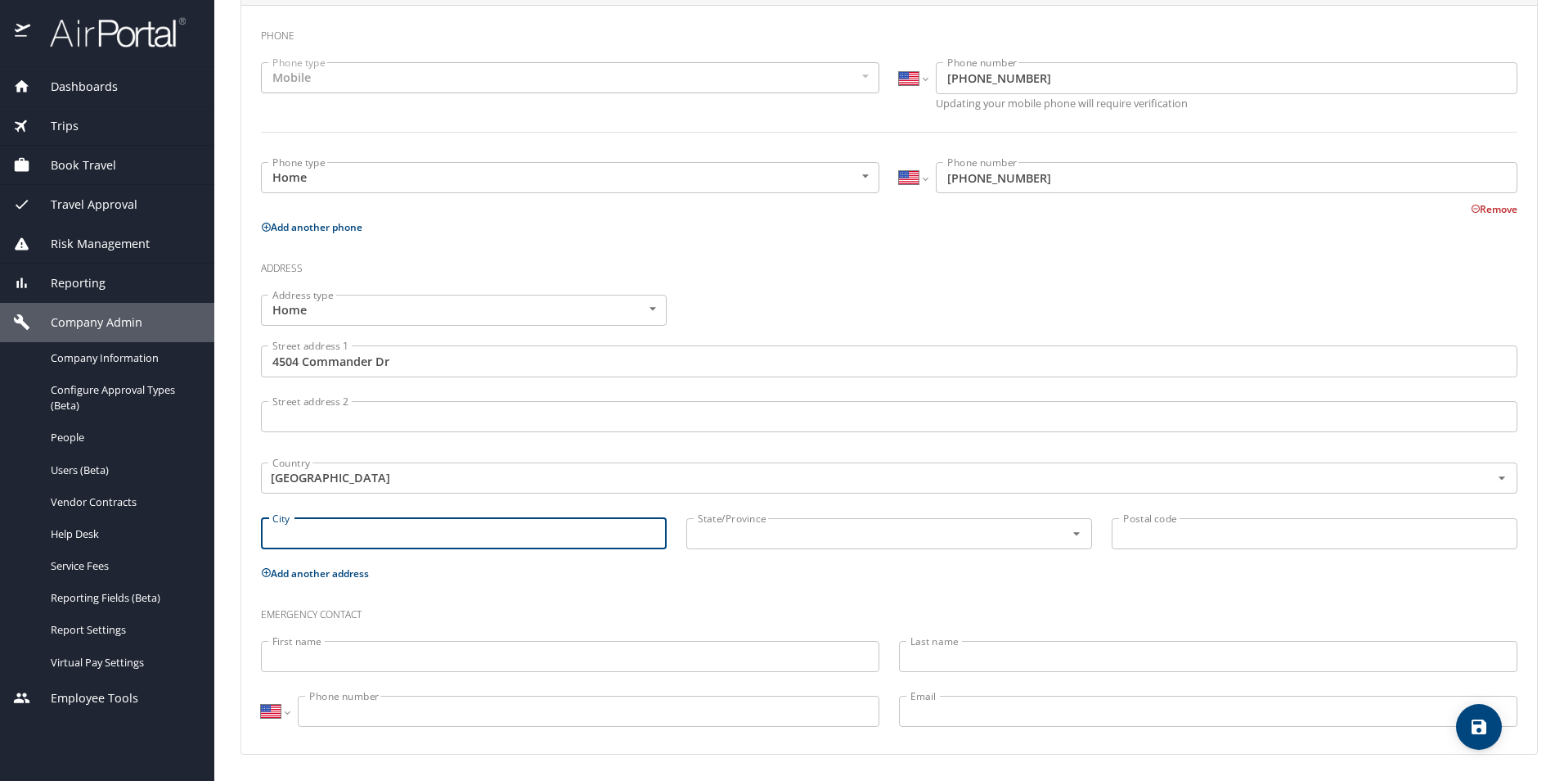
click at [323, 538] on input "City" at bounding box center [464, 533] width 406 height 31
type input "r"
type input "Orlando"
click at [705, 532] on input "text" at bounding box center [865, 533] width 348 height 21
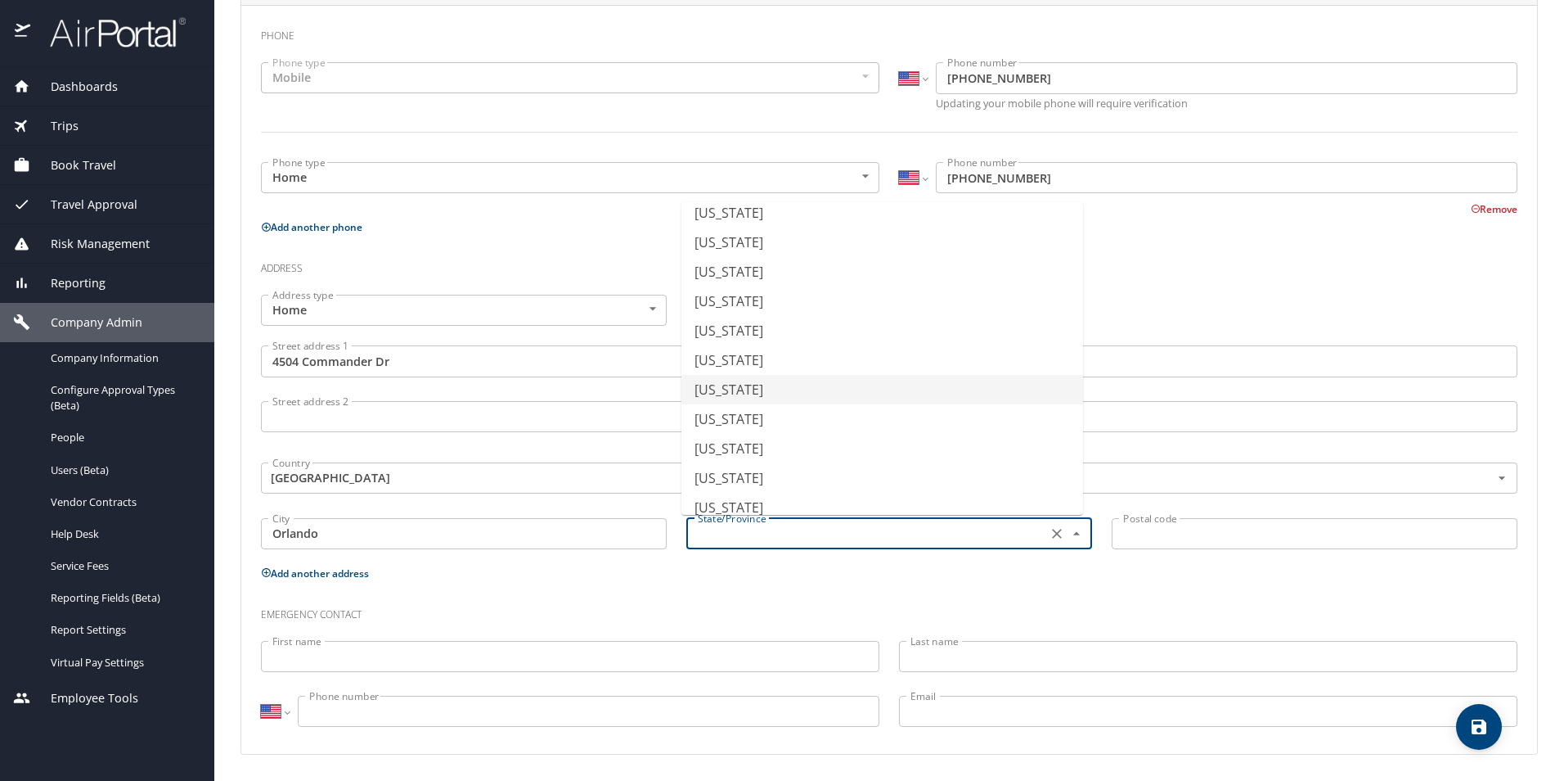
scroll to position [245, 0]
click at [715, 251] on li "Florida" at bounding box center [883, 242] width 402 height 29
type input "Florida"
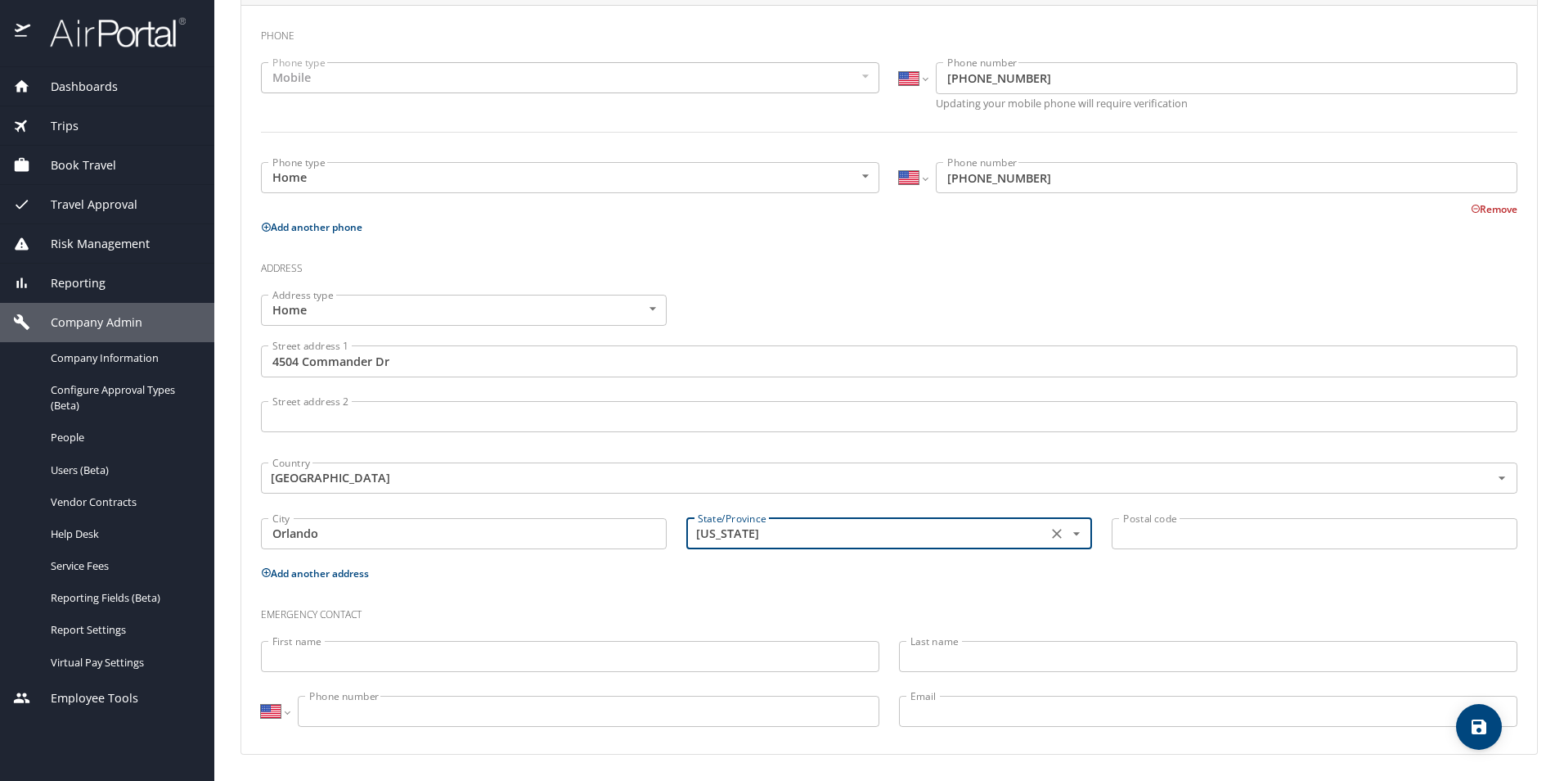
click at [1128, 550] on div "Postal code Postal code" at bounding box center [1314, 535] width 425 height 55
click at [1128, 544] on input "Postal code" at bounding box center [1315, 533] width 406 height 31
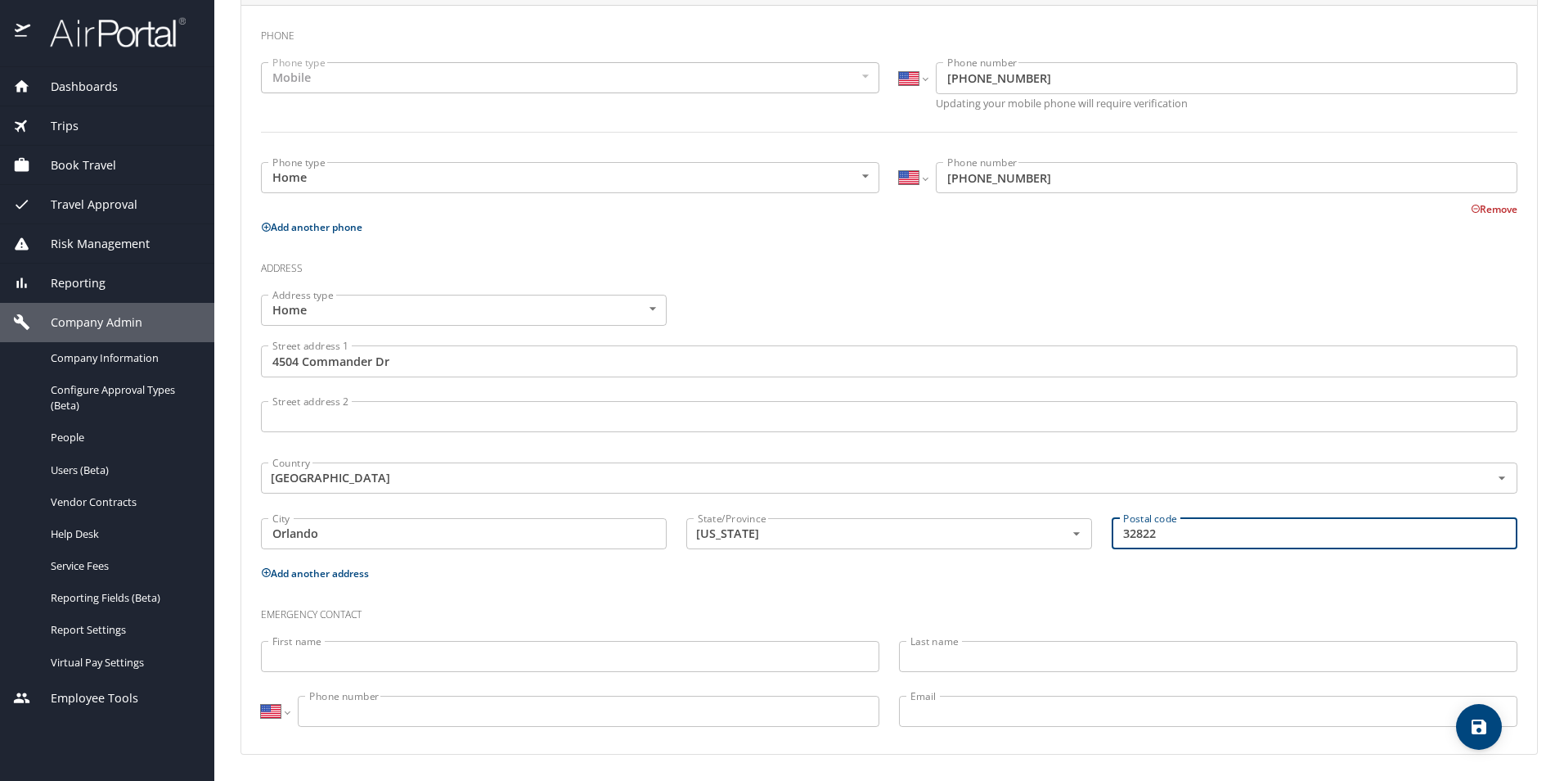
type input "32822"
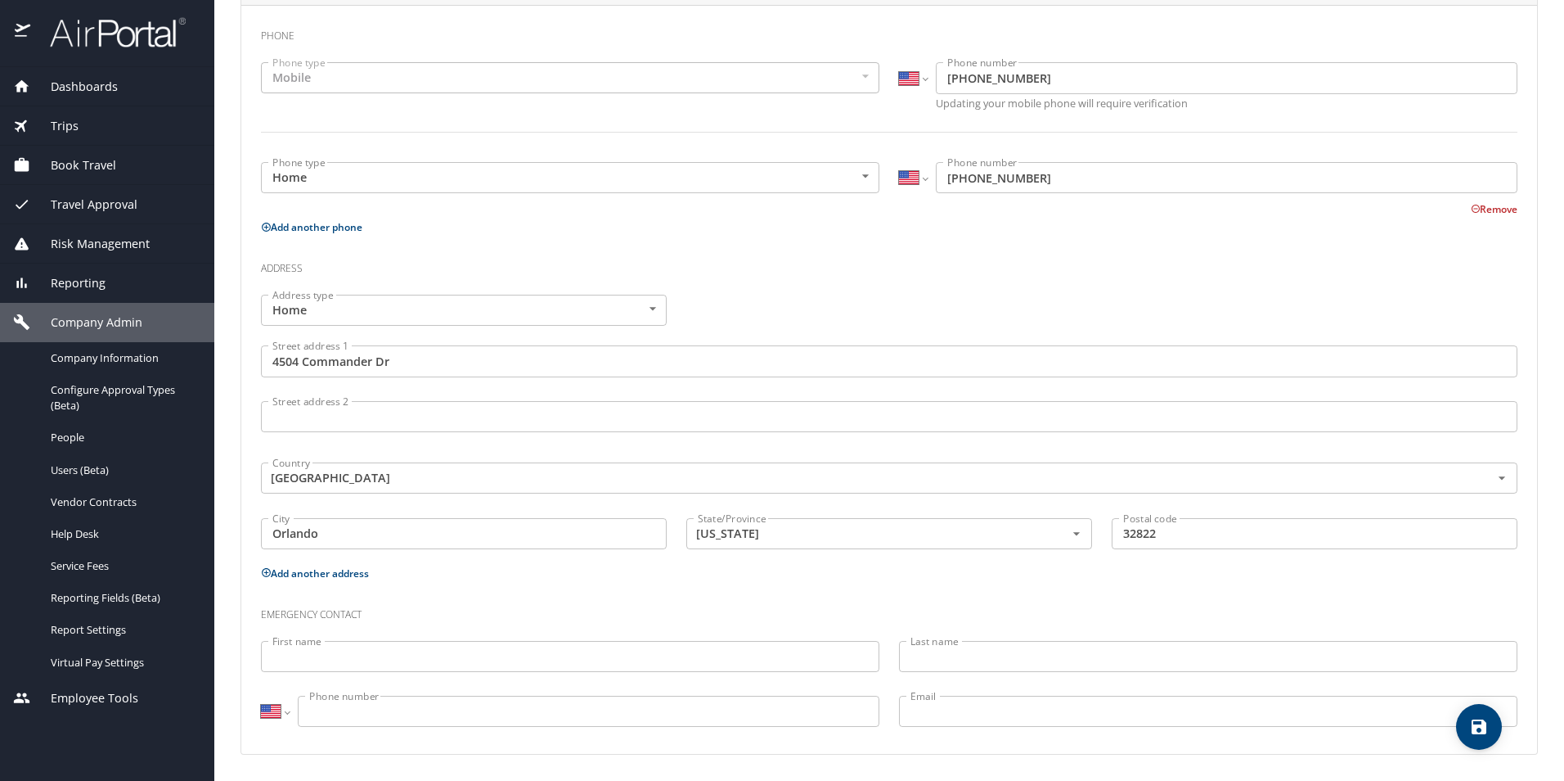
click at [1140, 583] on div "Phone Phone type Mobile Mobile Phone type International Afghanistan Åland Islan…" at bounding box center [889, 379] width 1257 height 723
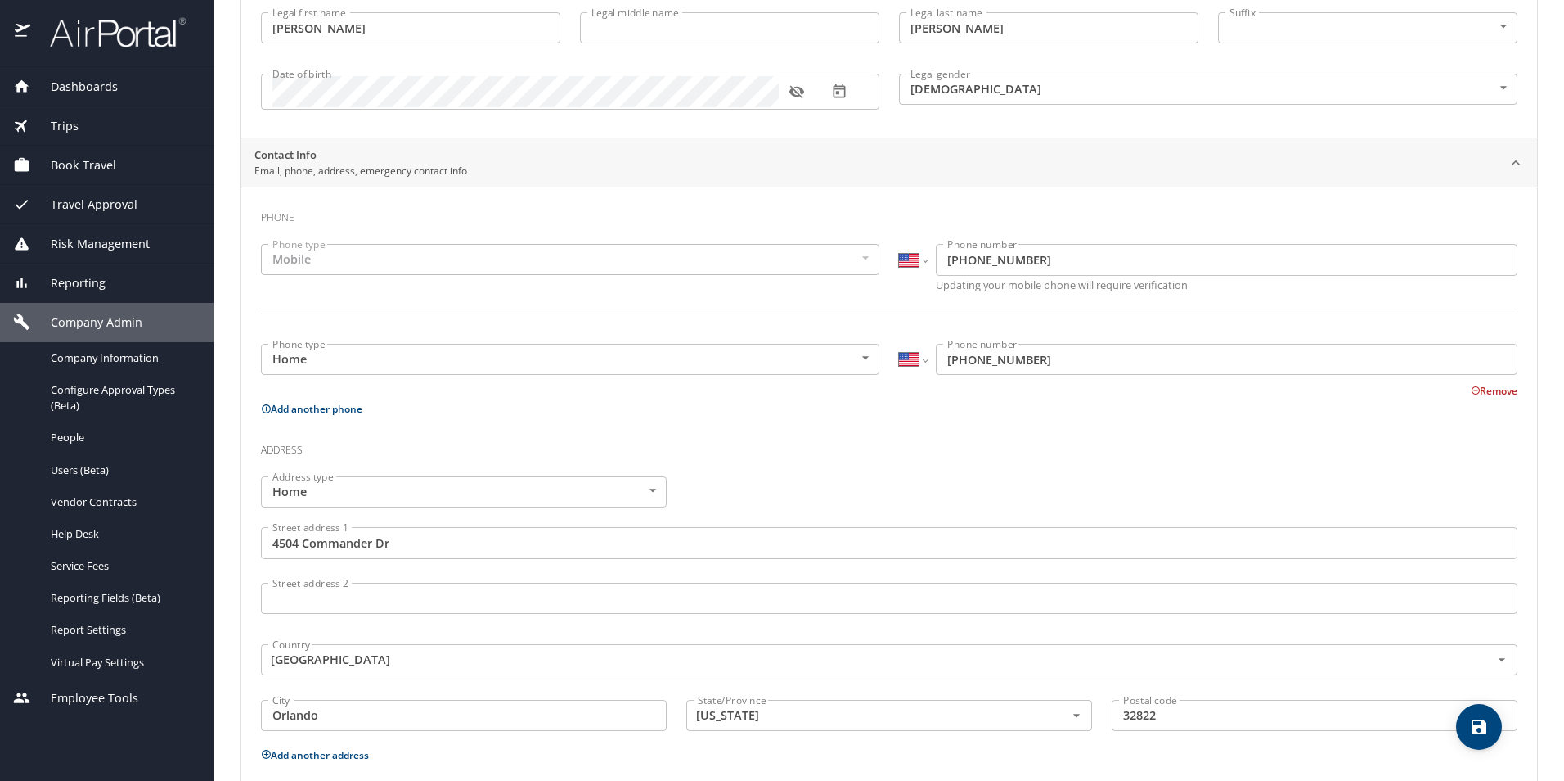
scroll to position [0, 0]
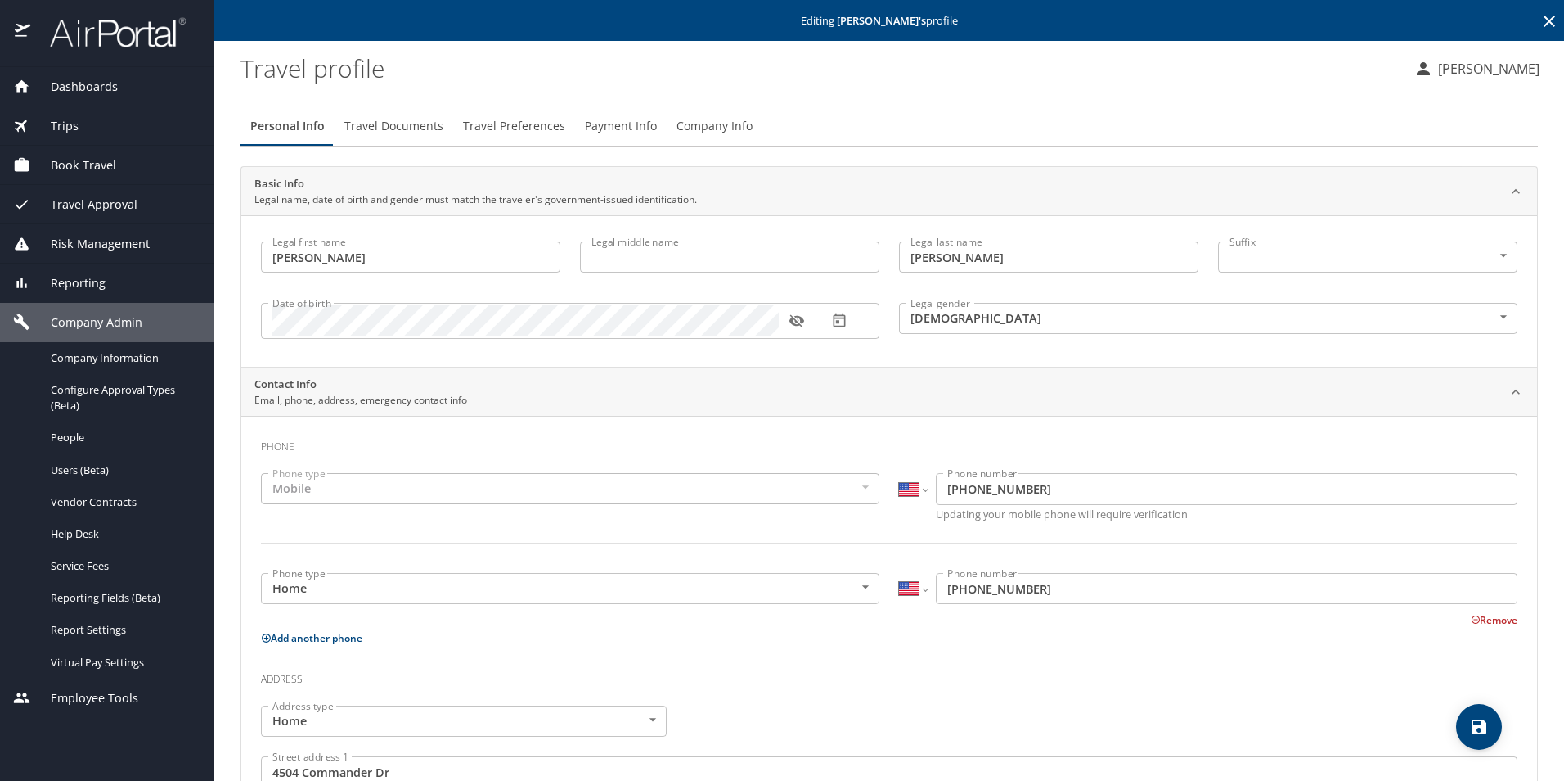
click at [1476, 734] on icon "save" at bounding box center [1480, 727] width 20 height 20
select select "US"
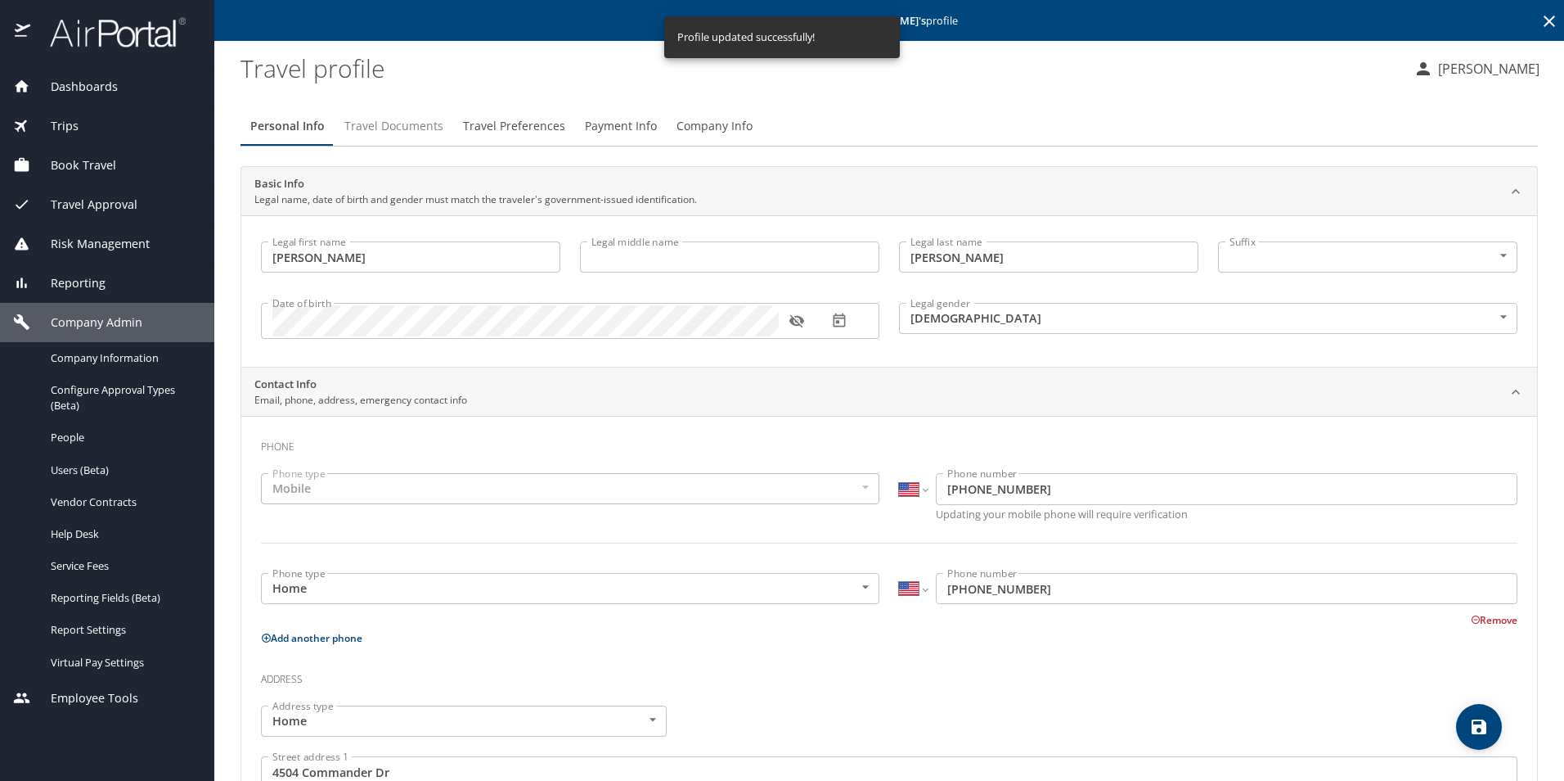
click at [384, 142] on button "Travel Documents" at bounding box center [394, 125] width 119 height 39
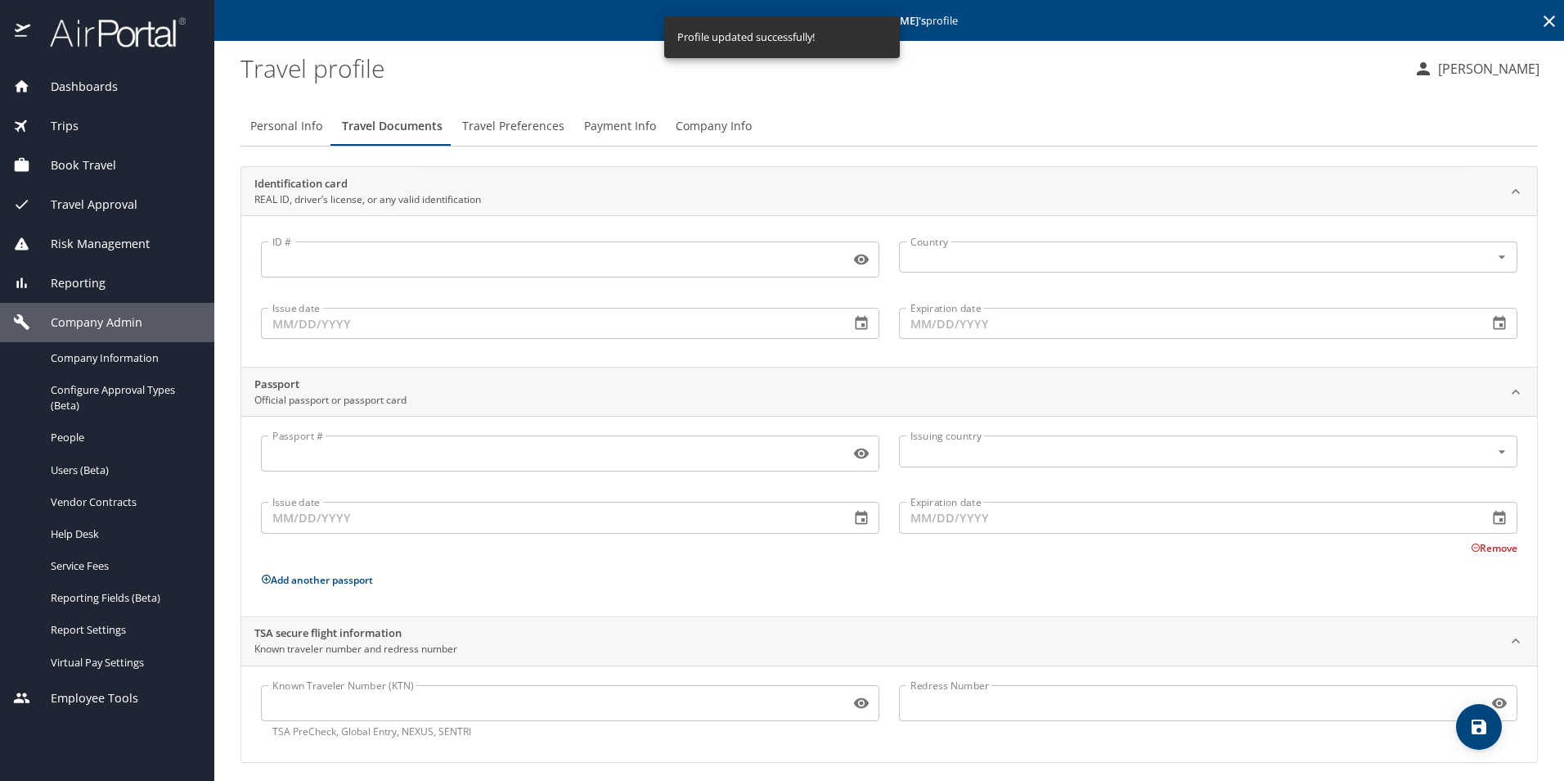
click at [539, 128] on span "Travel Preferences" at bounding box center [513, 126] width 102 height 20
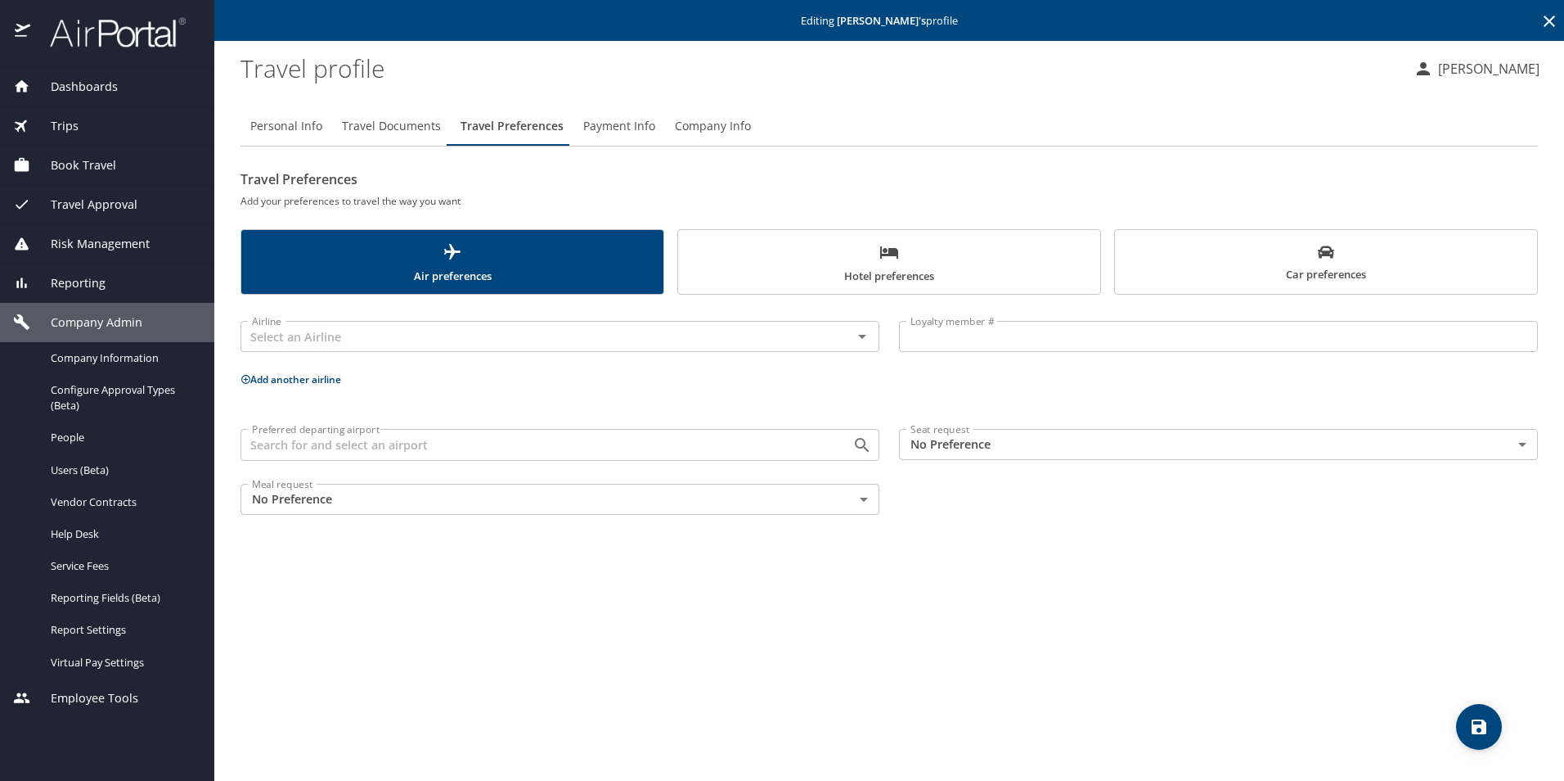
click at [640, 136] on span "Payment Info" at bounding box center [619, 126] width 72 height 20
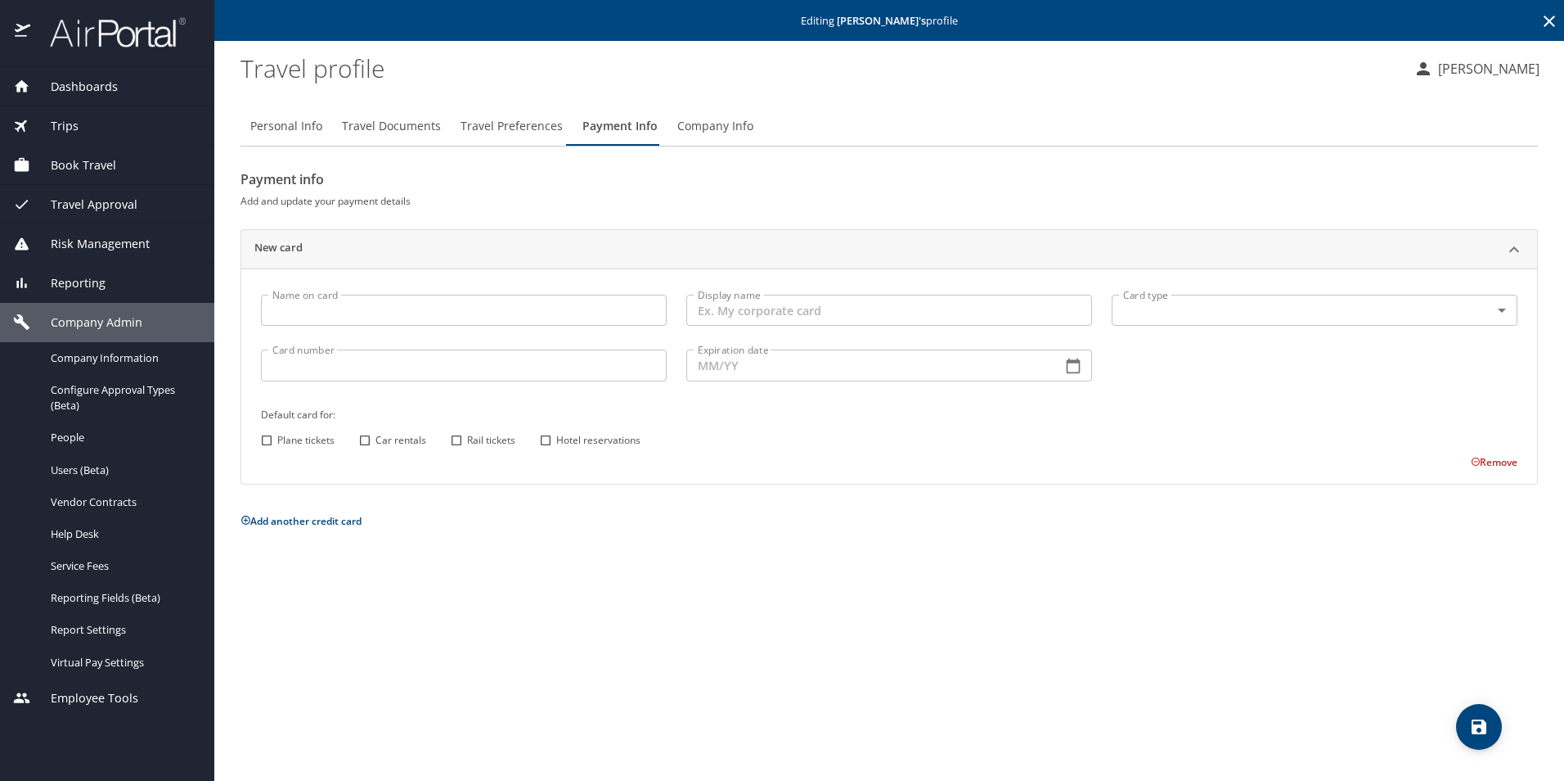
click at [735, 137] on button "Company Info" at bounding box center [716, 125] width 96 height 39
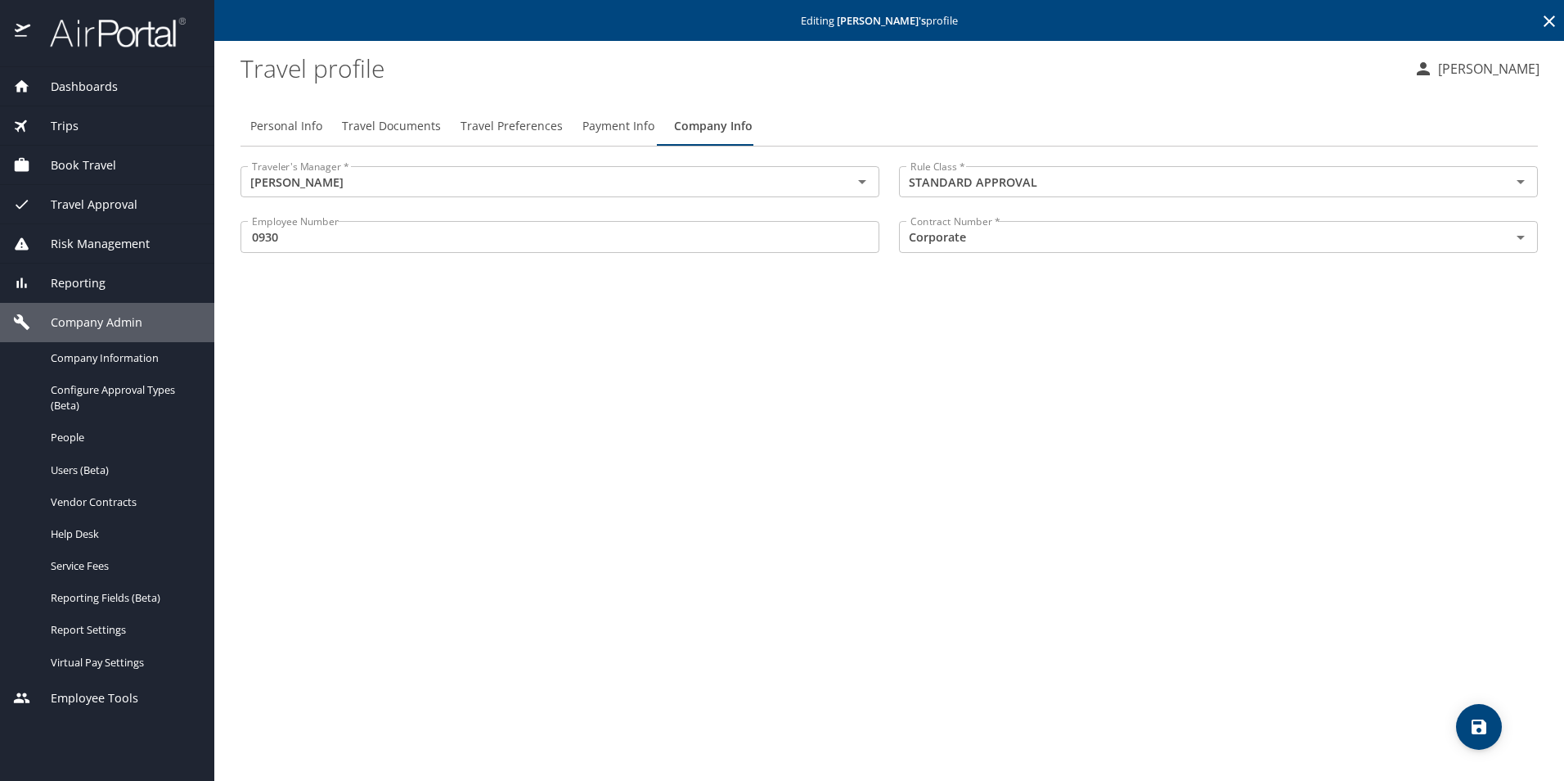
click at [314, 132] on span "Personal Info" at bounding box center [286, 126] width 72 height 20
select select "US"
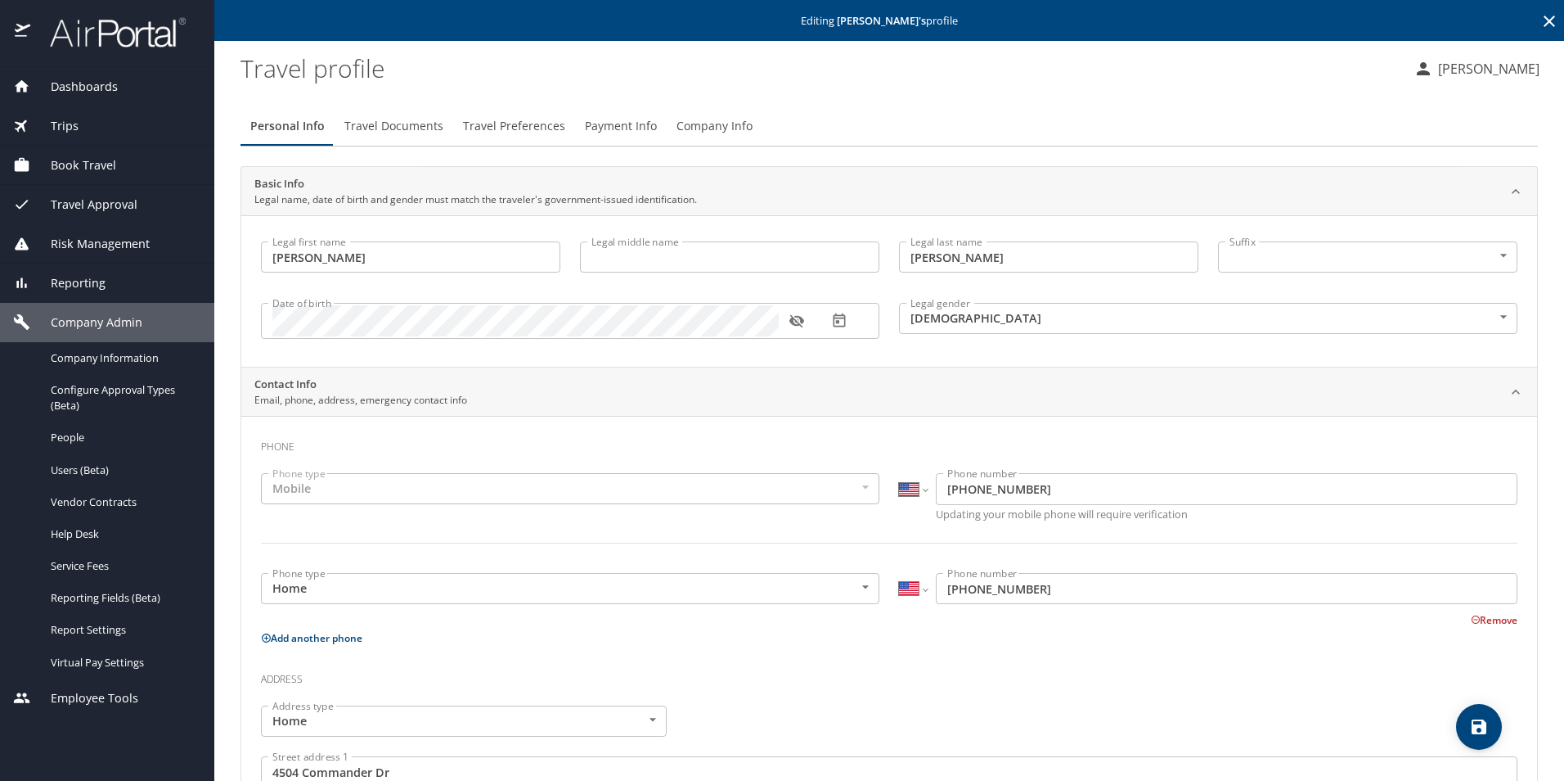
click at [90, 326] on span "Company Admin" at bounding box center [86, 322] width 112 height 18
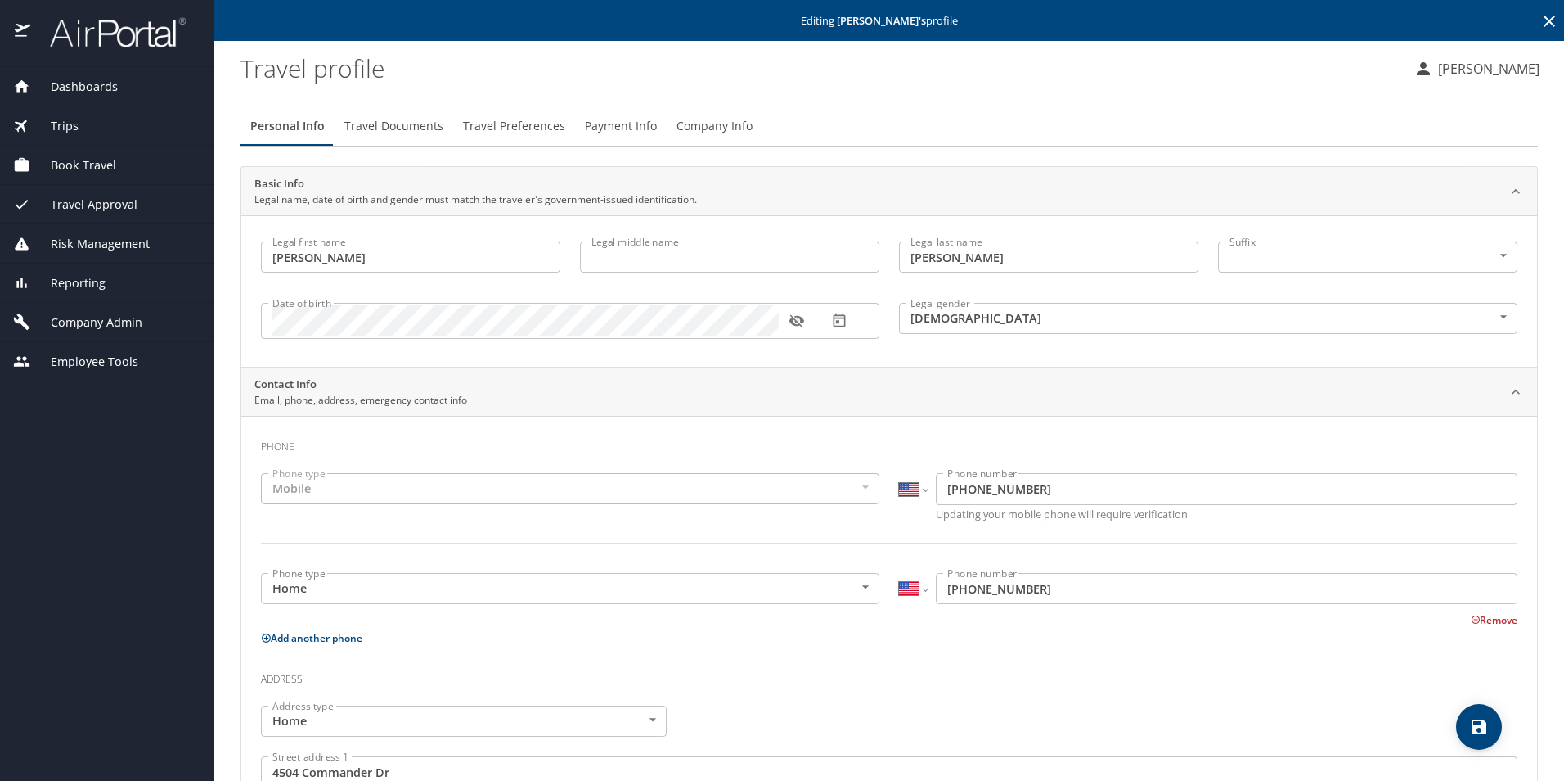
click at [90, 326] on span "Company Admin" at bounding box center [86, 322] width 112 height 18
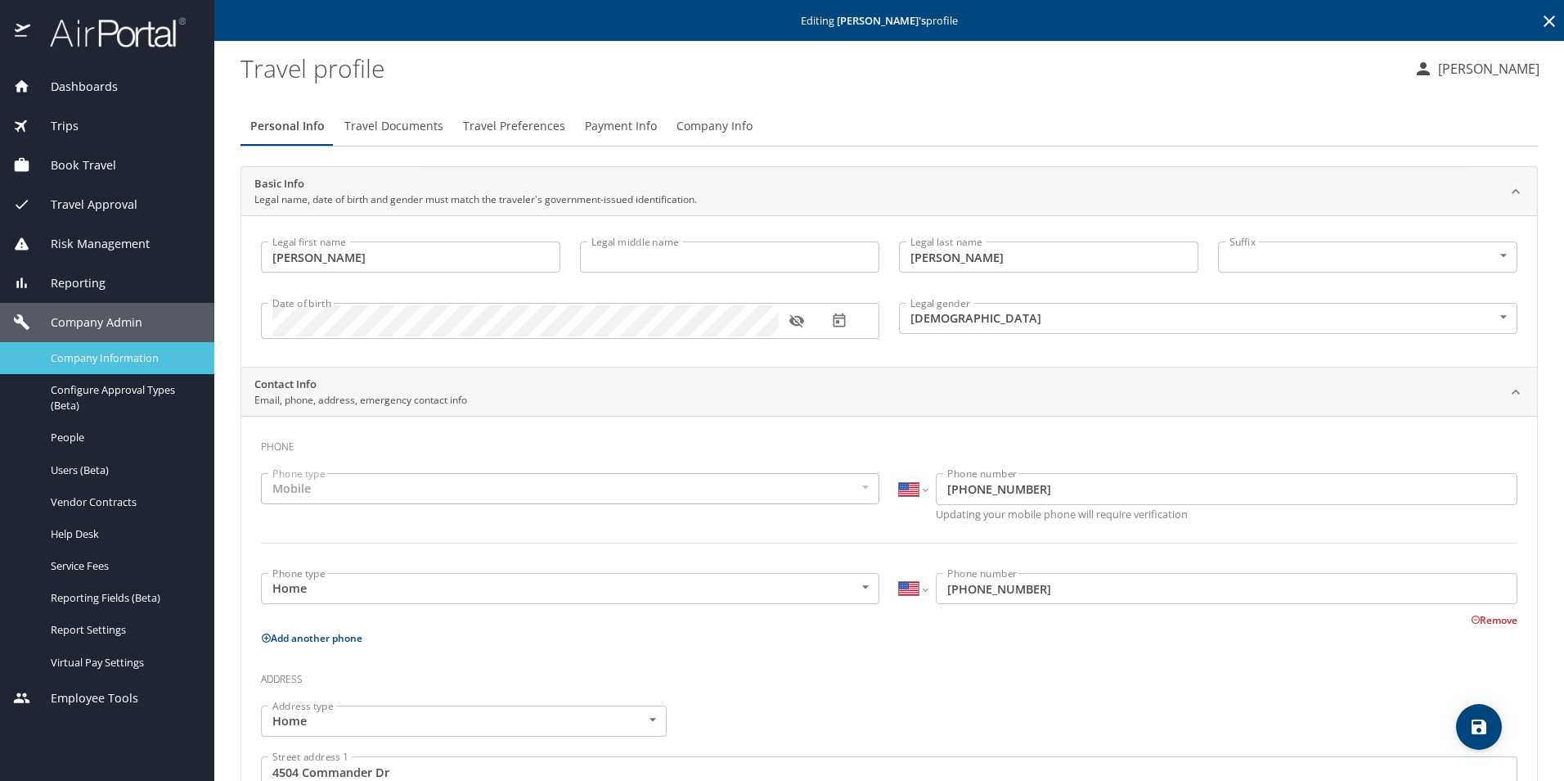
click at [87, 358] on span "Company Information" at bounding box center [123, 358] width 144 height 16
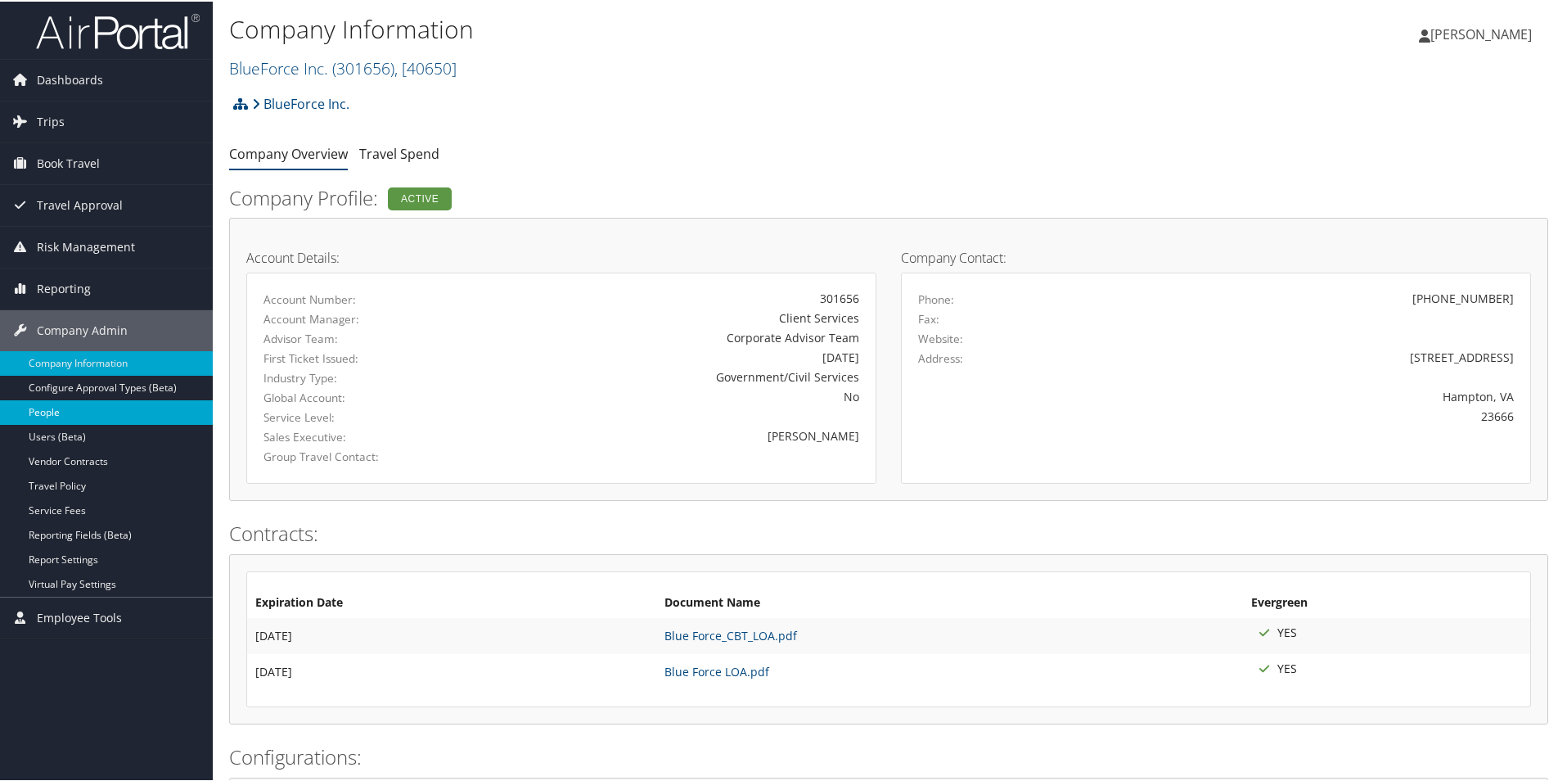
click at [61, 416] on link "People" at bounding box center [106, 410] width 213 height 25
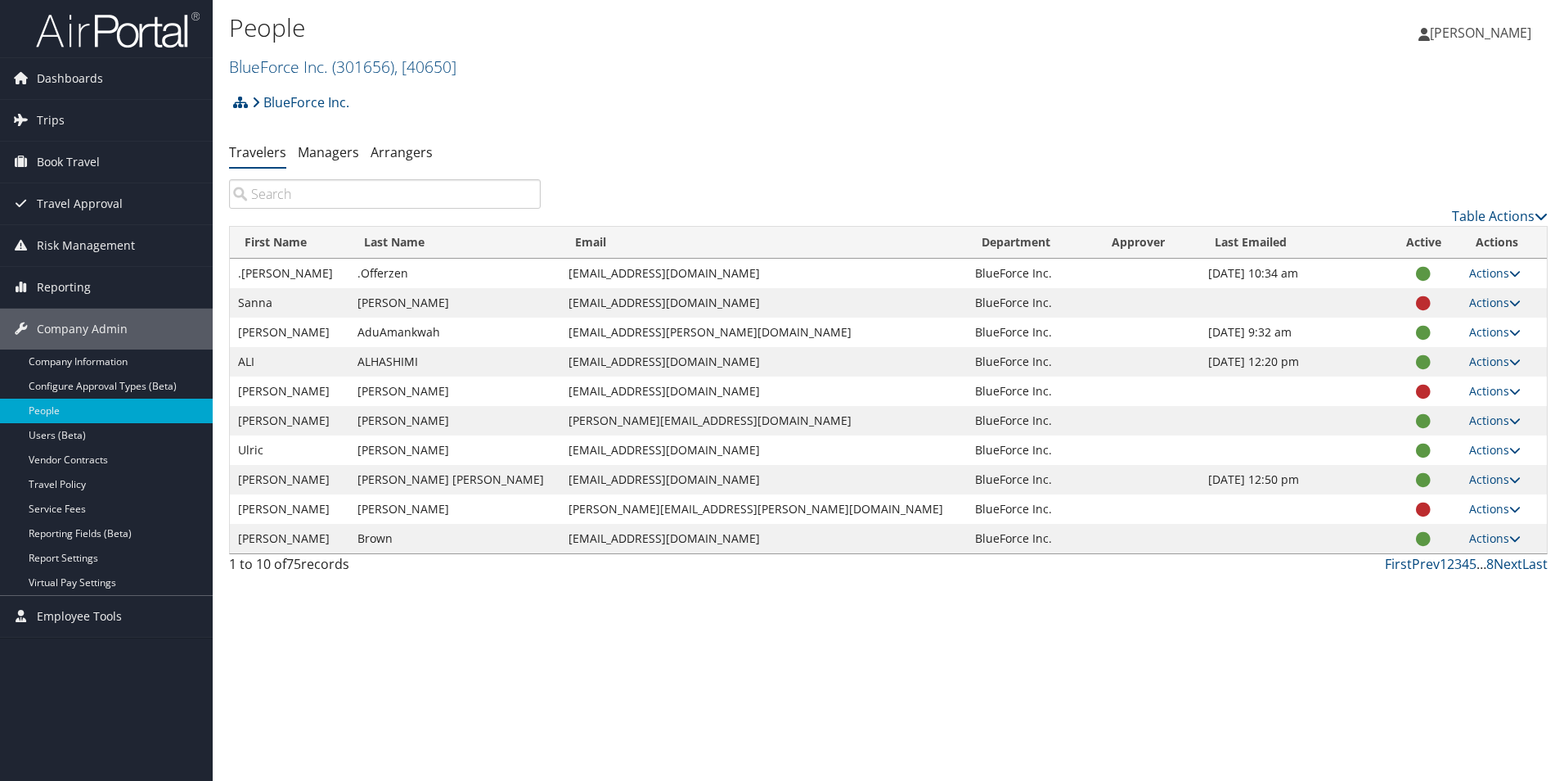
click at [310, 196] on input "search" at bounding box center [385, 193] width 312 height 29
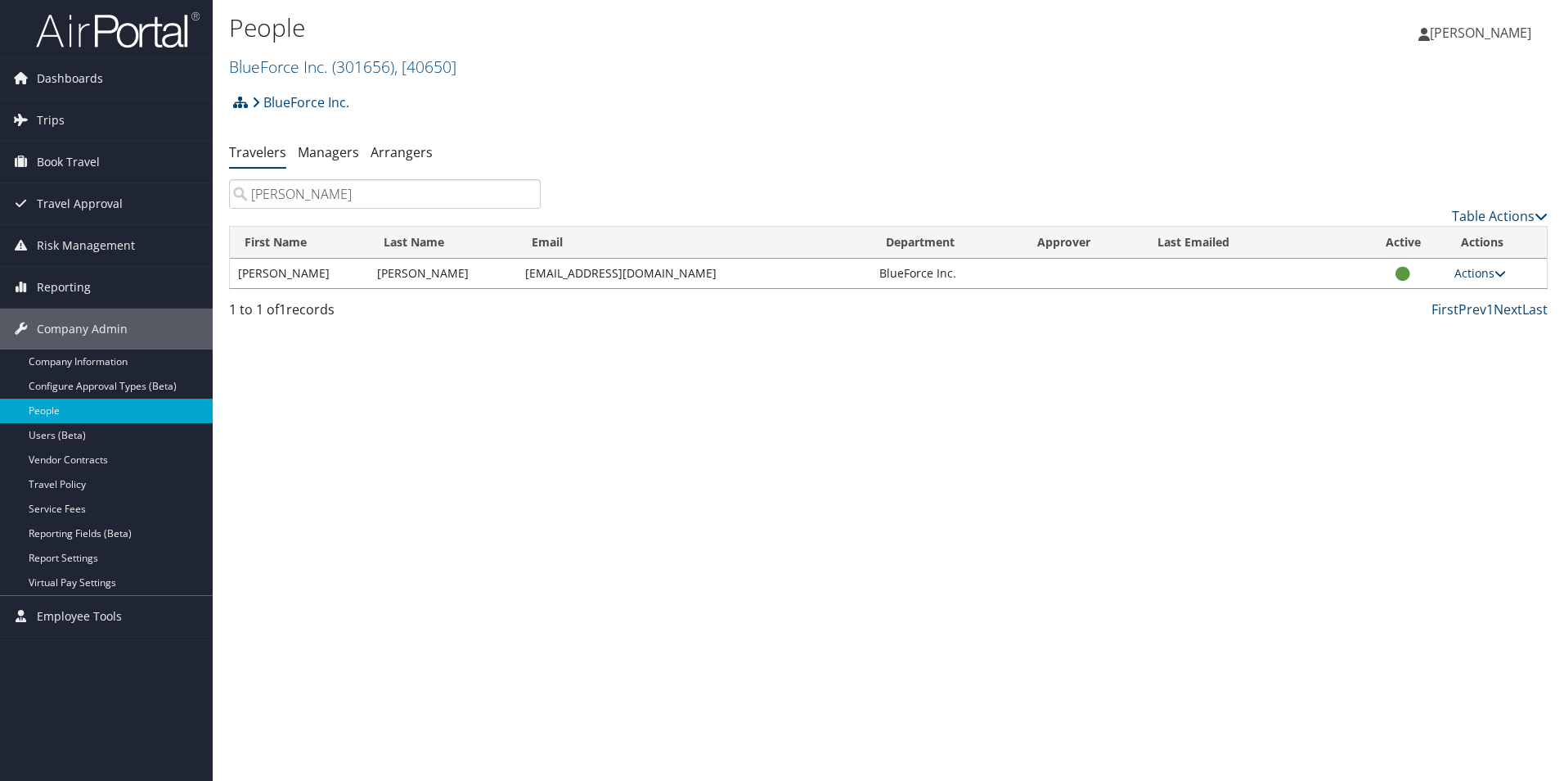
type input "[PERSON_NAME]"
click at [1504, 275] on icon at bounding box center [1500, 273] width 11 height 11
click at [307, 150] on link "Managers" at bounding box center [328, 152] width 61 height 18
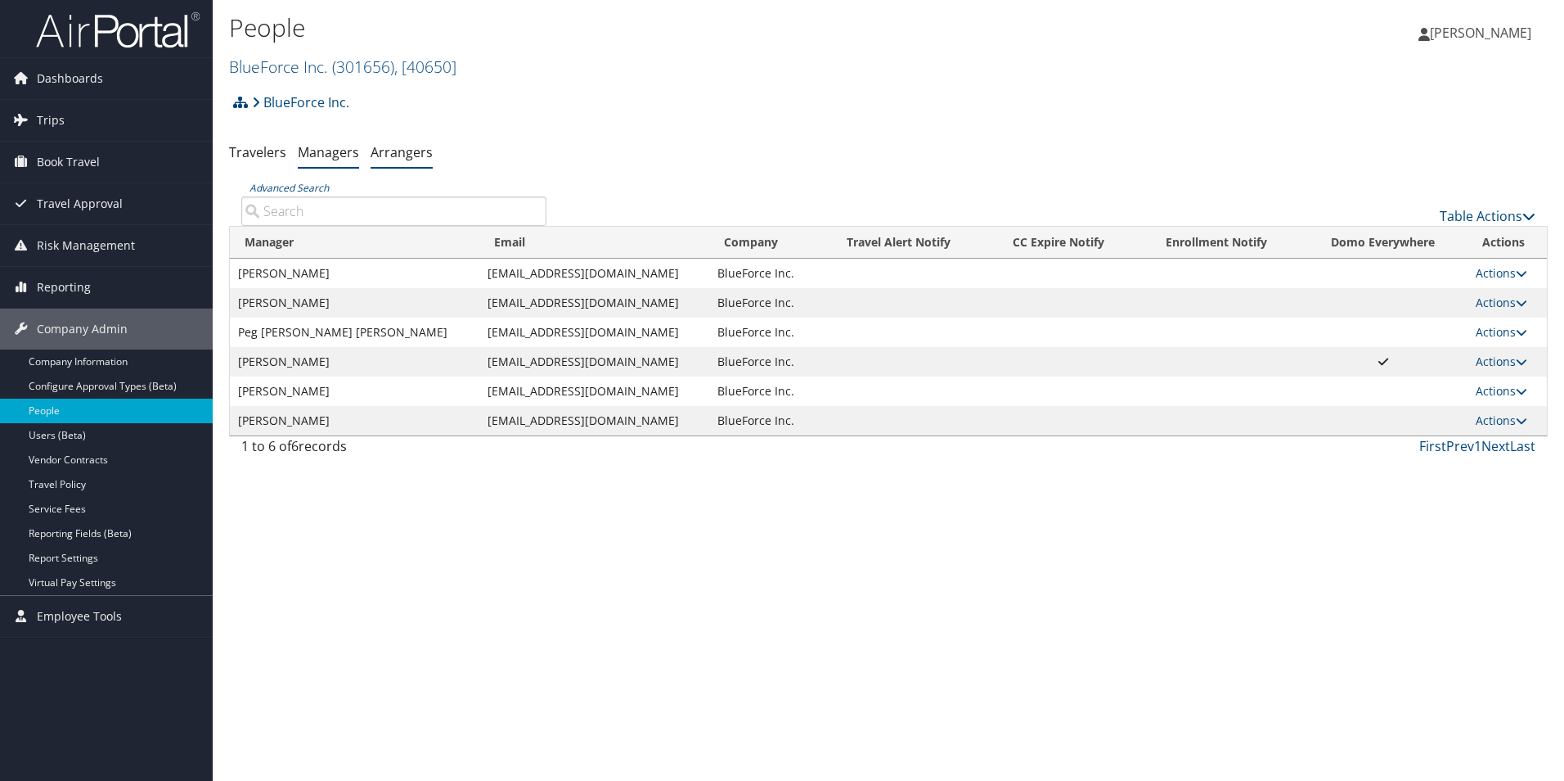
click at [419, 160] on link "Arrangers" at bounding box center [402, 152] width 62 height 18
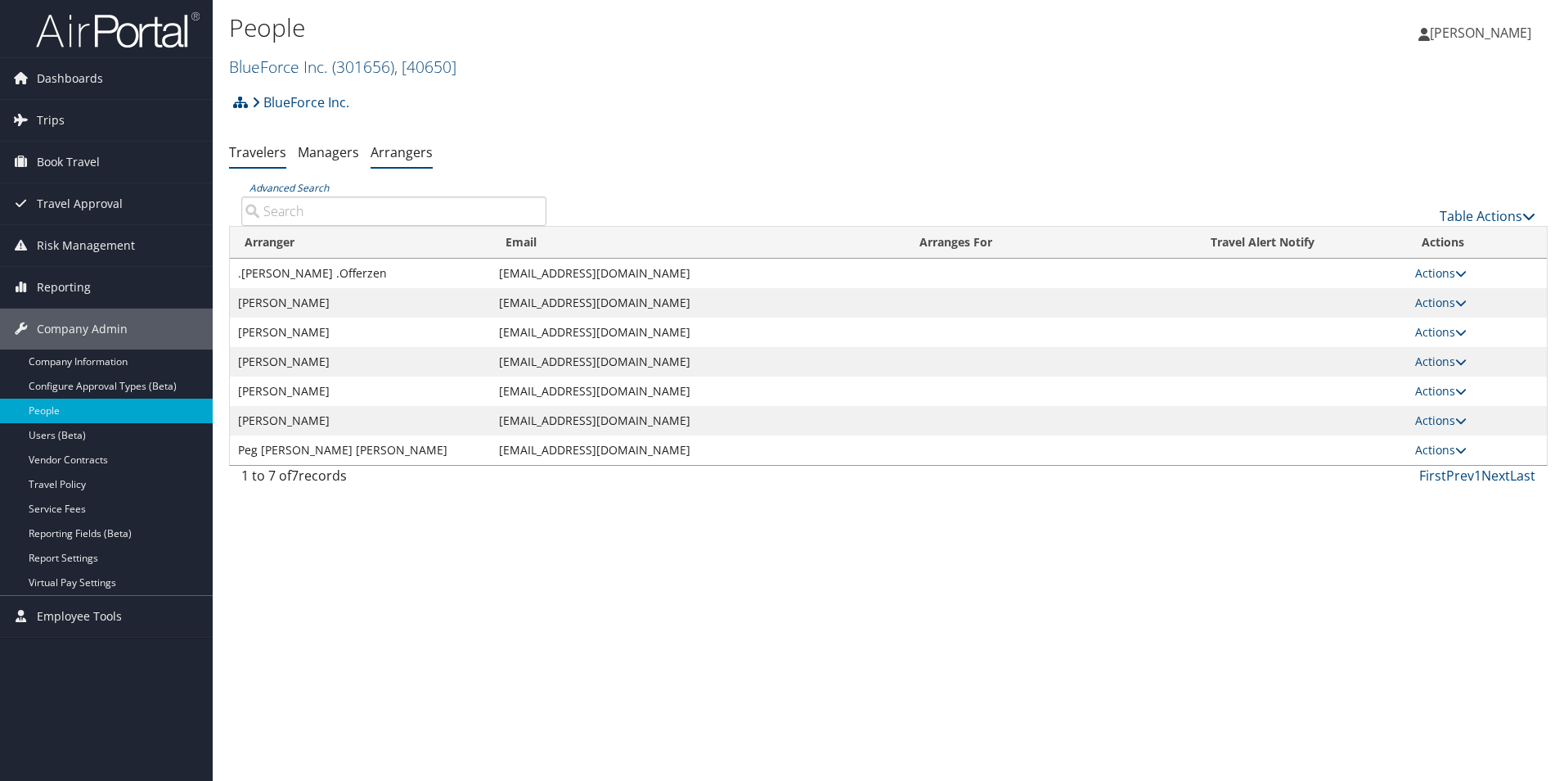
click at [272, 160] on link "Travelers" at bounding box center [257, 152] width 57 height 18
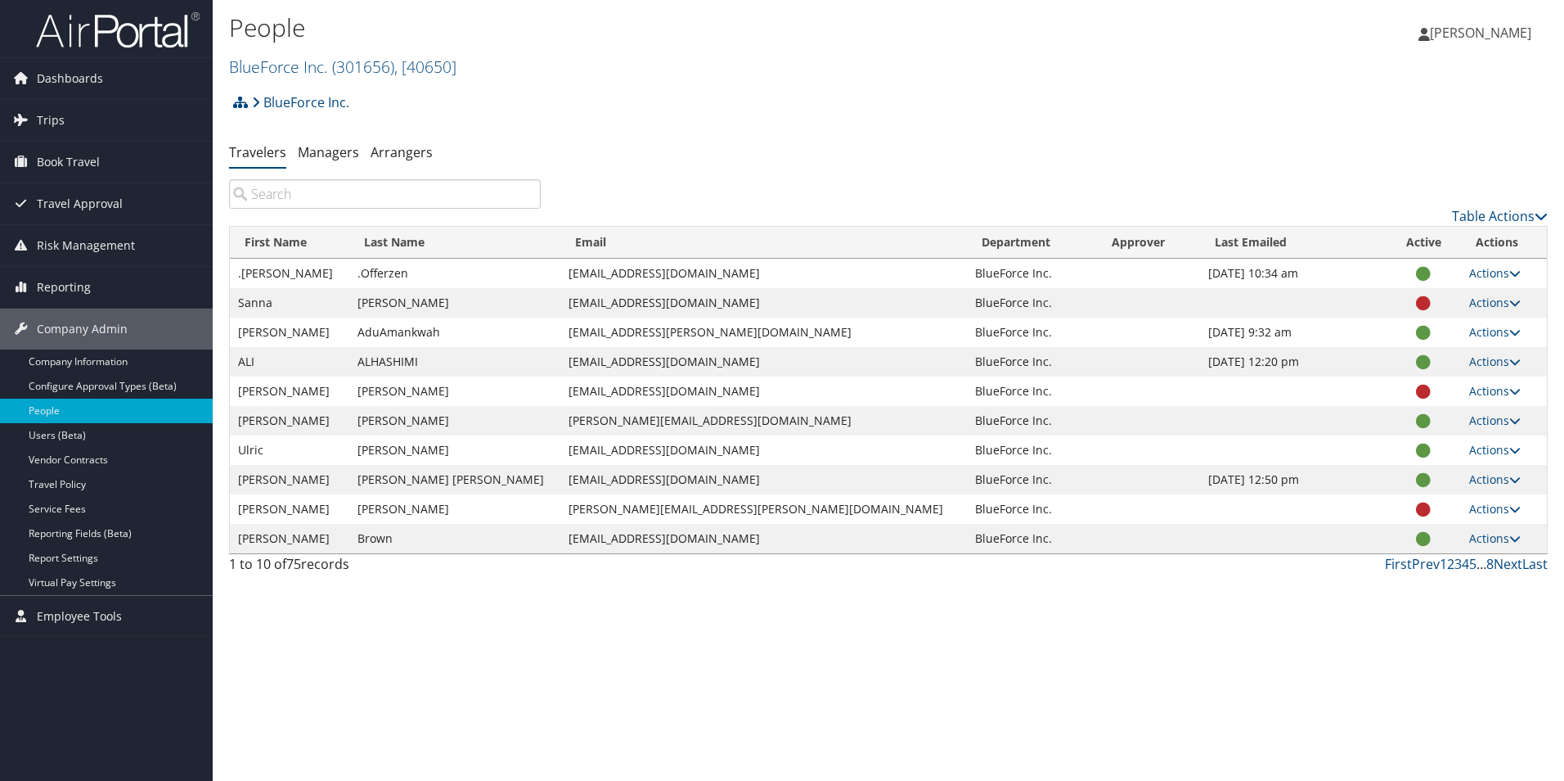
click at [291, 202] on input "search" at bounding box center [385, 193] width 312 height 29
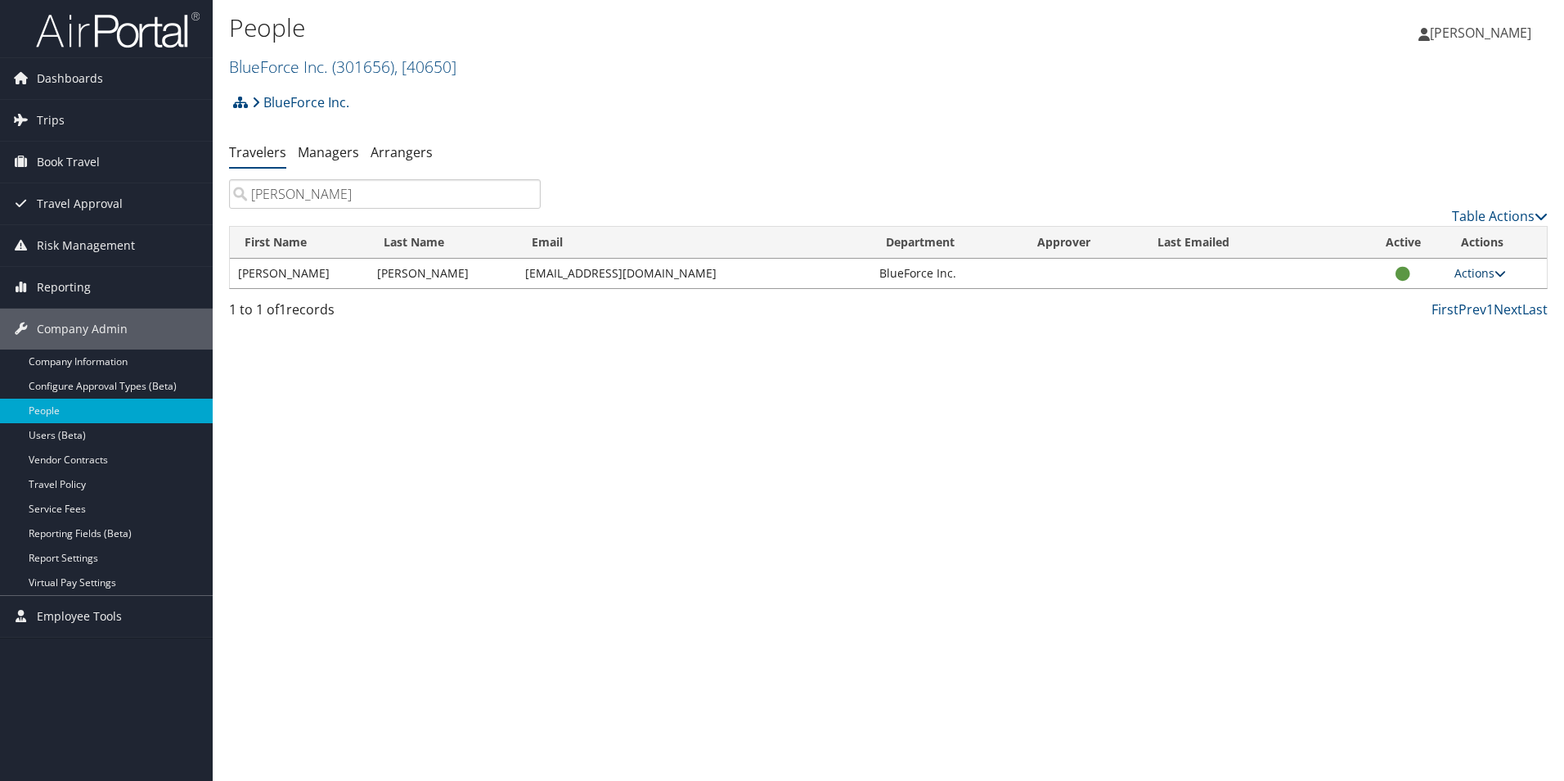
type input "[PERSON_NAME]"
click at [1506, 272] on icon at bounding box center [1500, 273] width 11 height 11
click at [1443, 319] on link "View Profile" at bounding box center [1428, 325] width 151 height 28
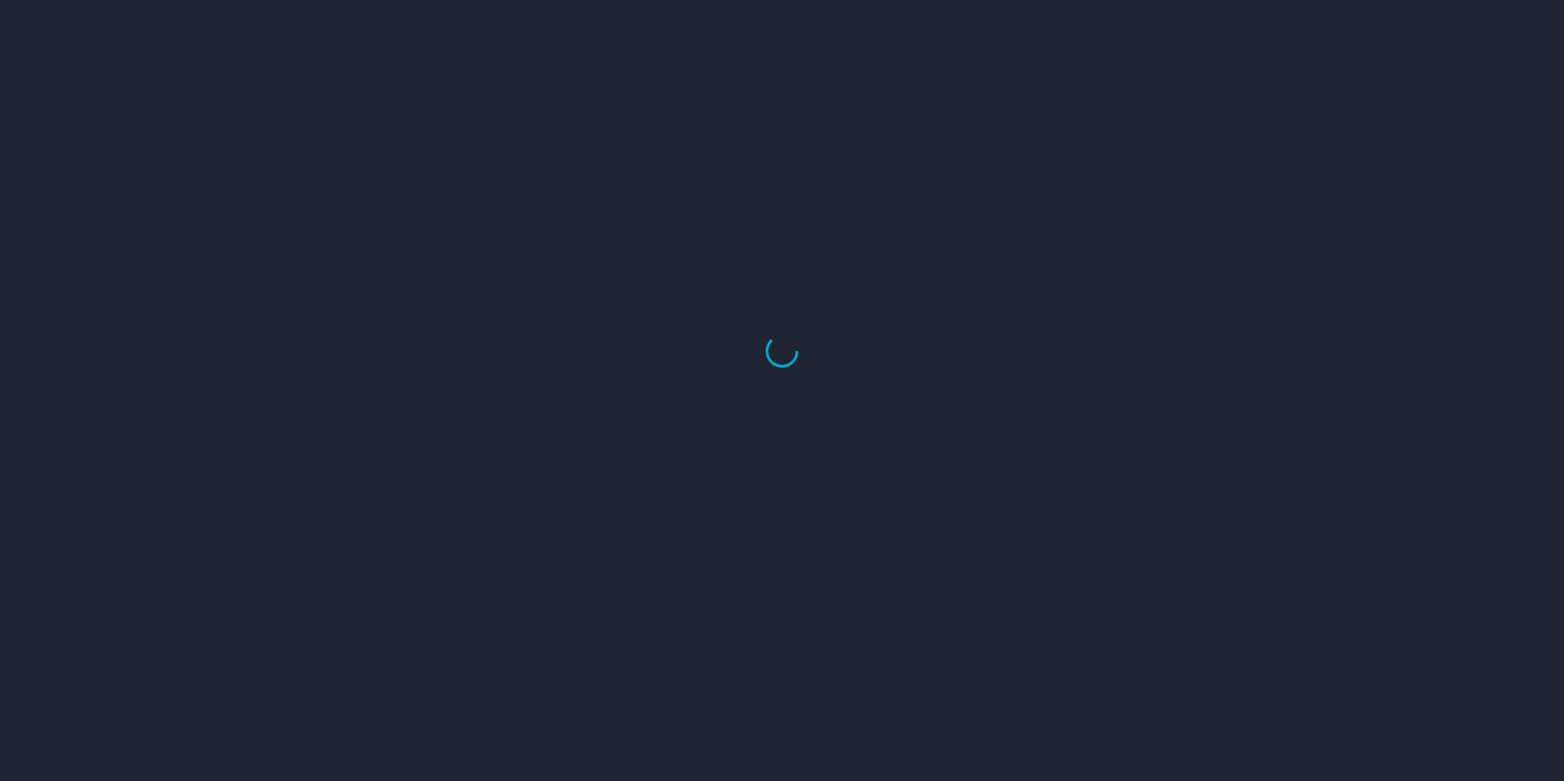
select select "US"
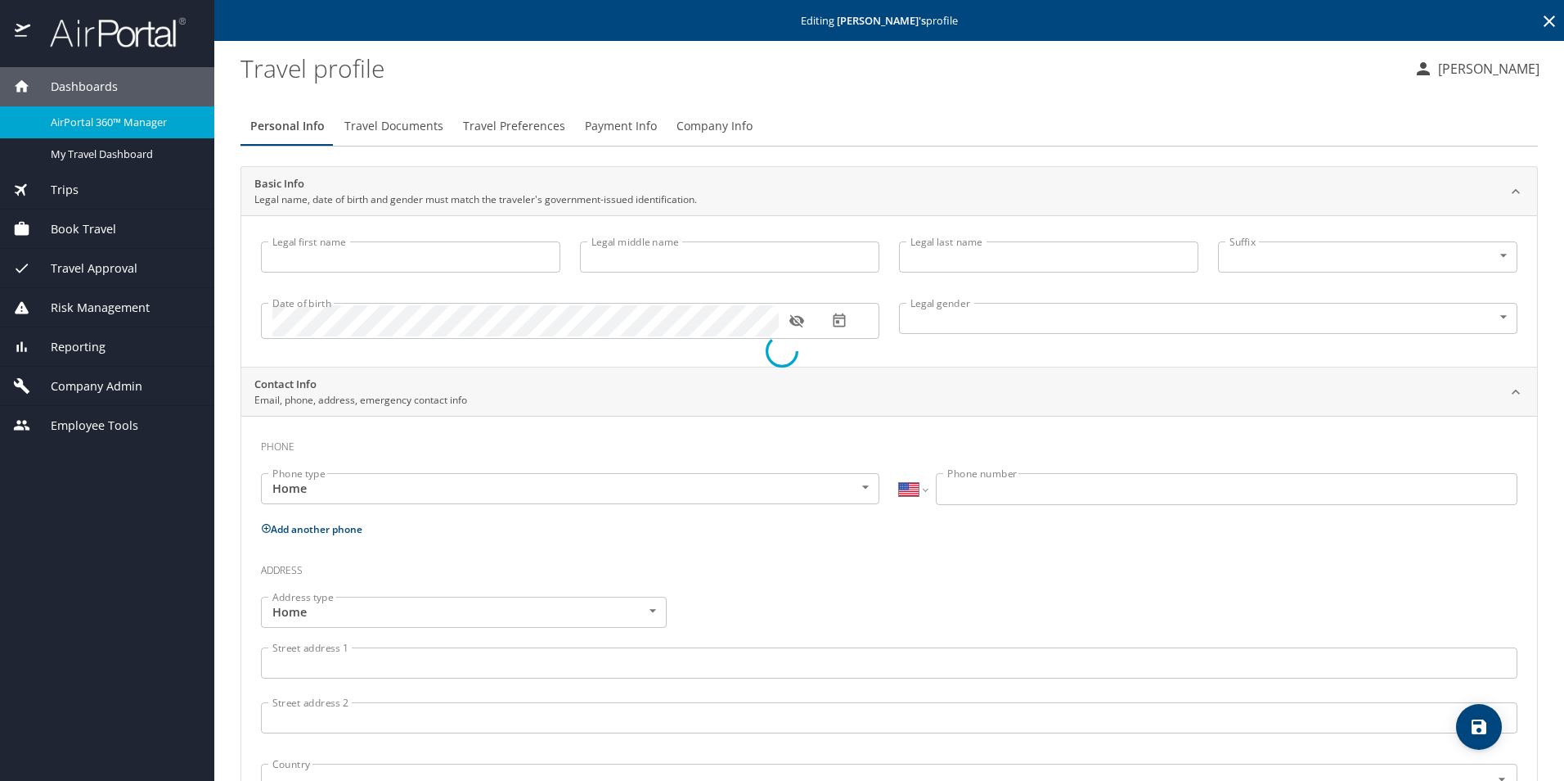
type input "[PERSON_NAME]"
type input "[DEMOGRAPHIC_DATA]"
select select "US"
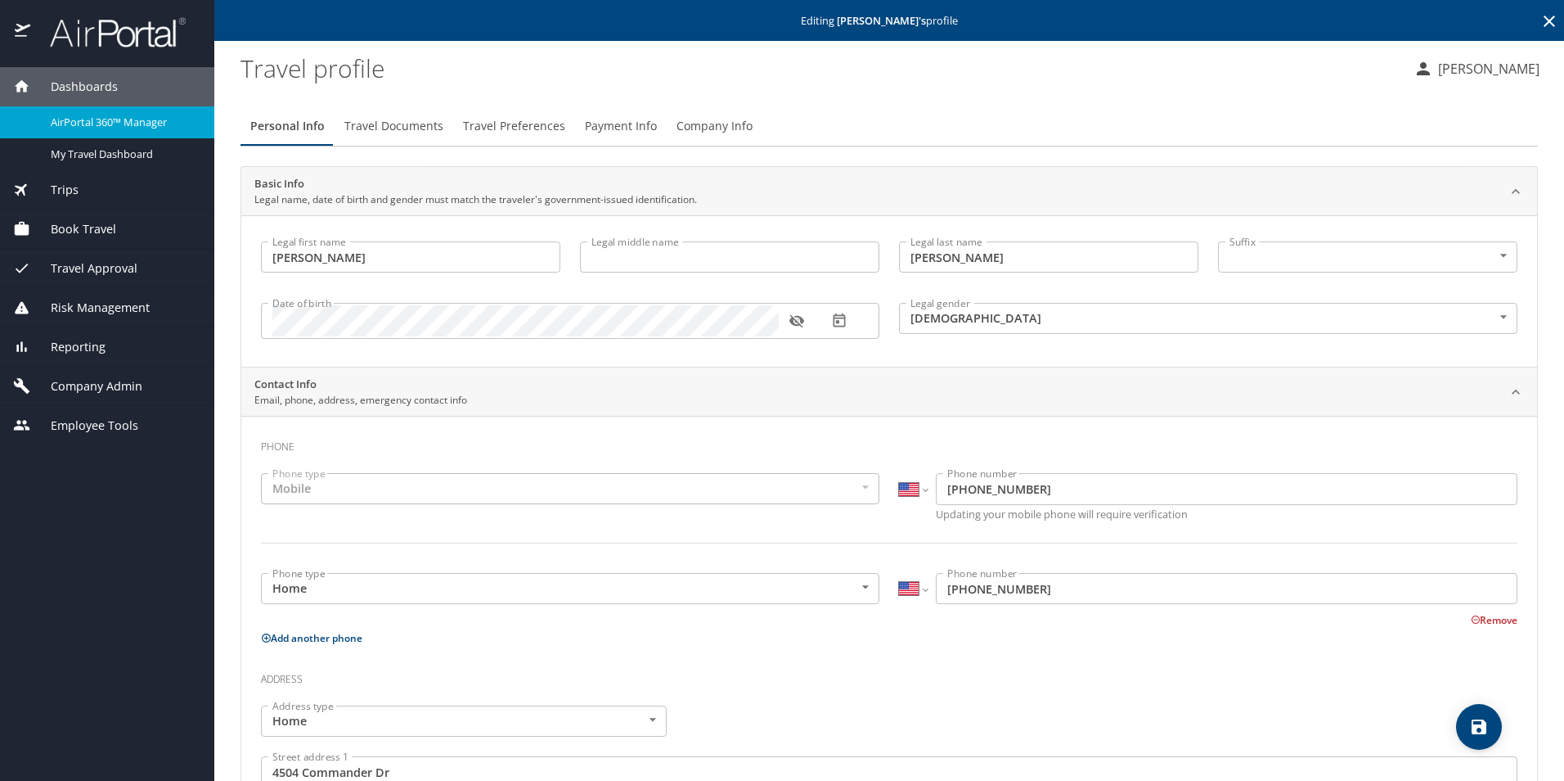
click at [390, 136] on span "Travel Documents" at bounding box center [393, 126] width 99 height 20
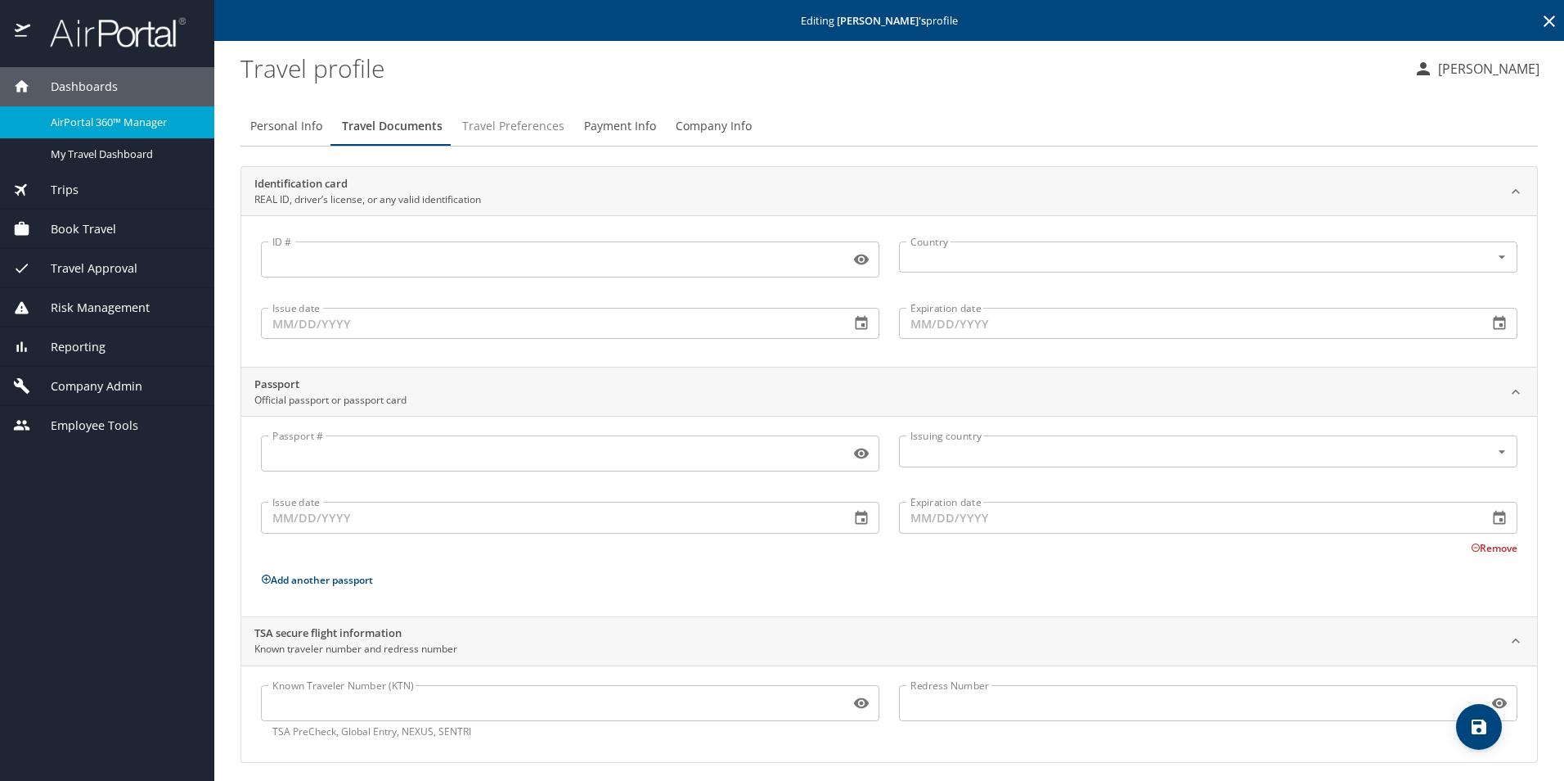
click at [529, 136] on span "Travel Preferences" at bounding box center [513, 126] width 102 height 20
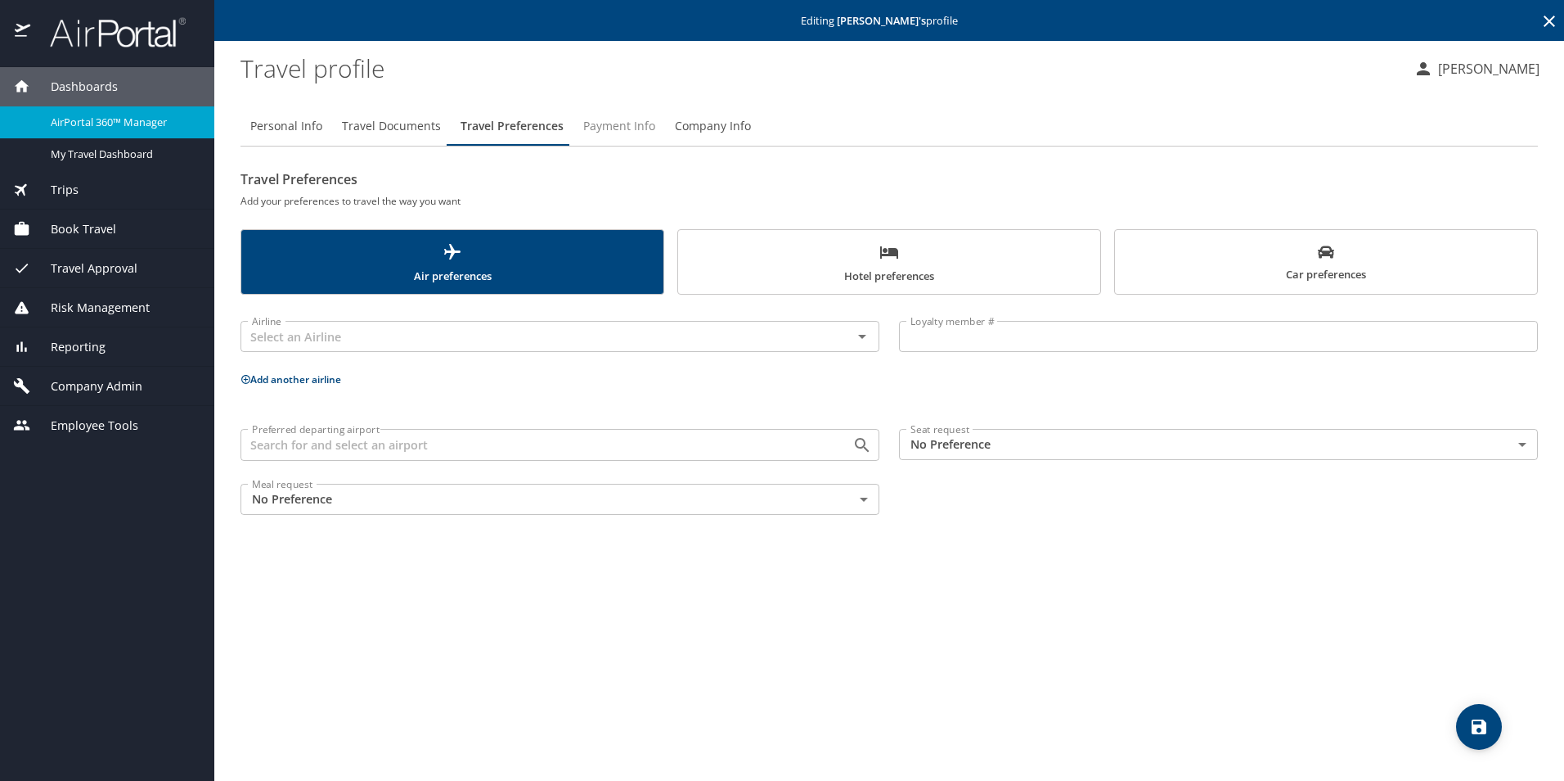
click at [637, 138] on button "Payment Info" at bounding box center [620, 125] width 92 height 39
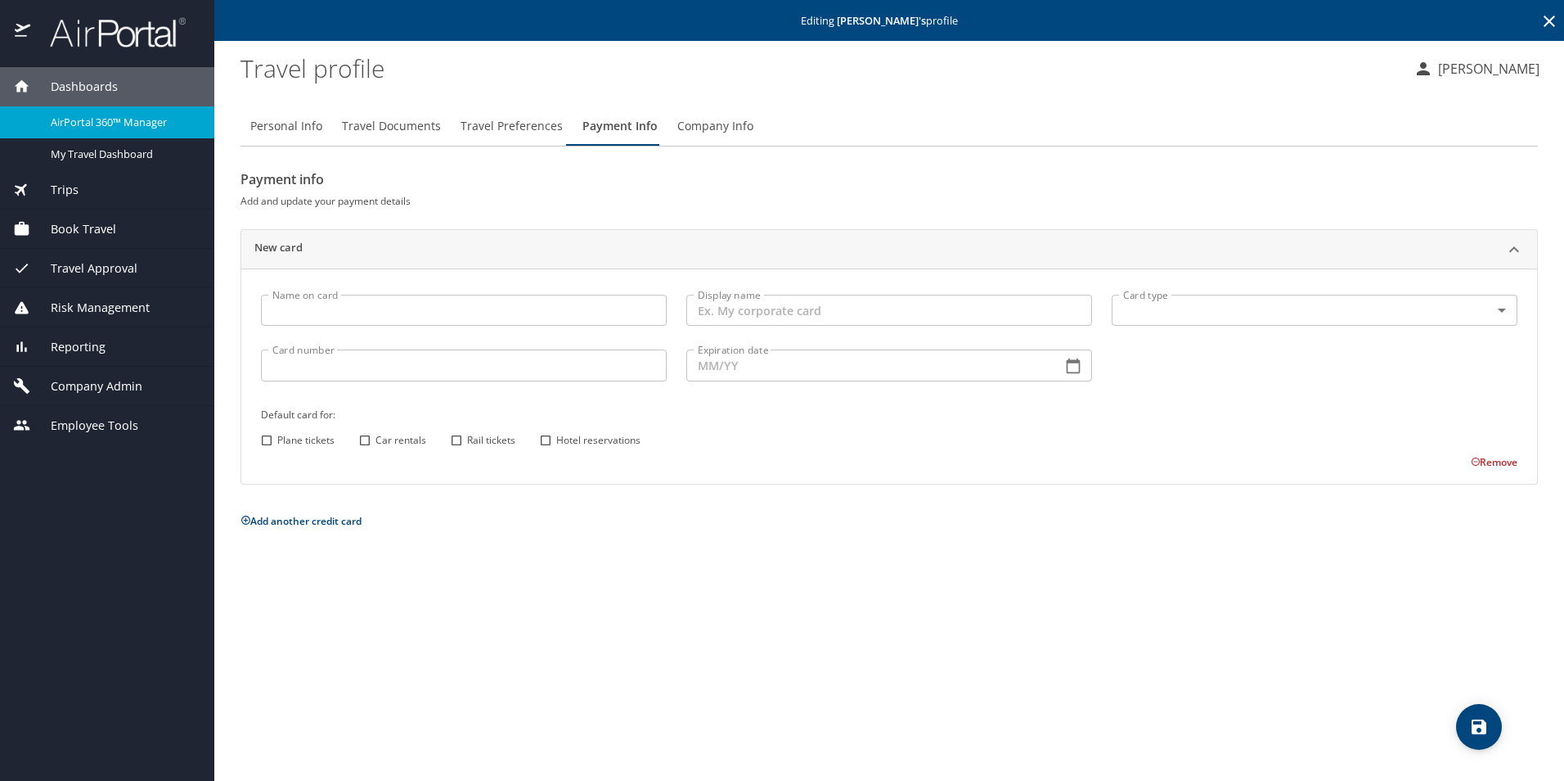
click at [699, 133] on span "Company Info" at bounding box center [716, 126] width 76 height 20
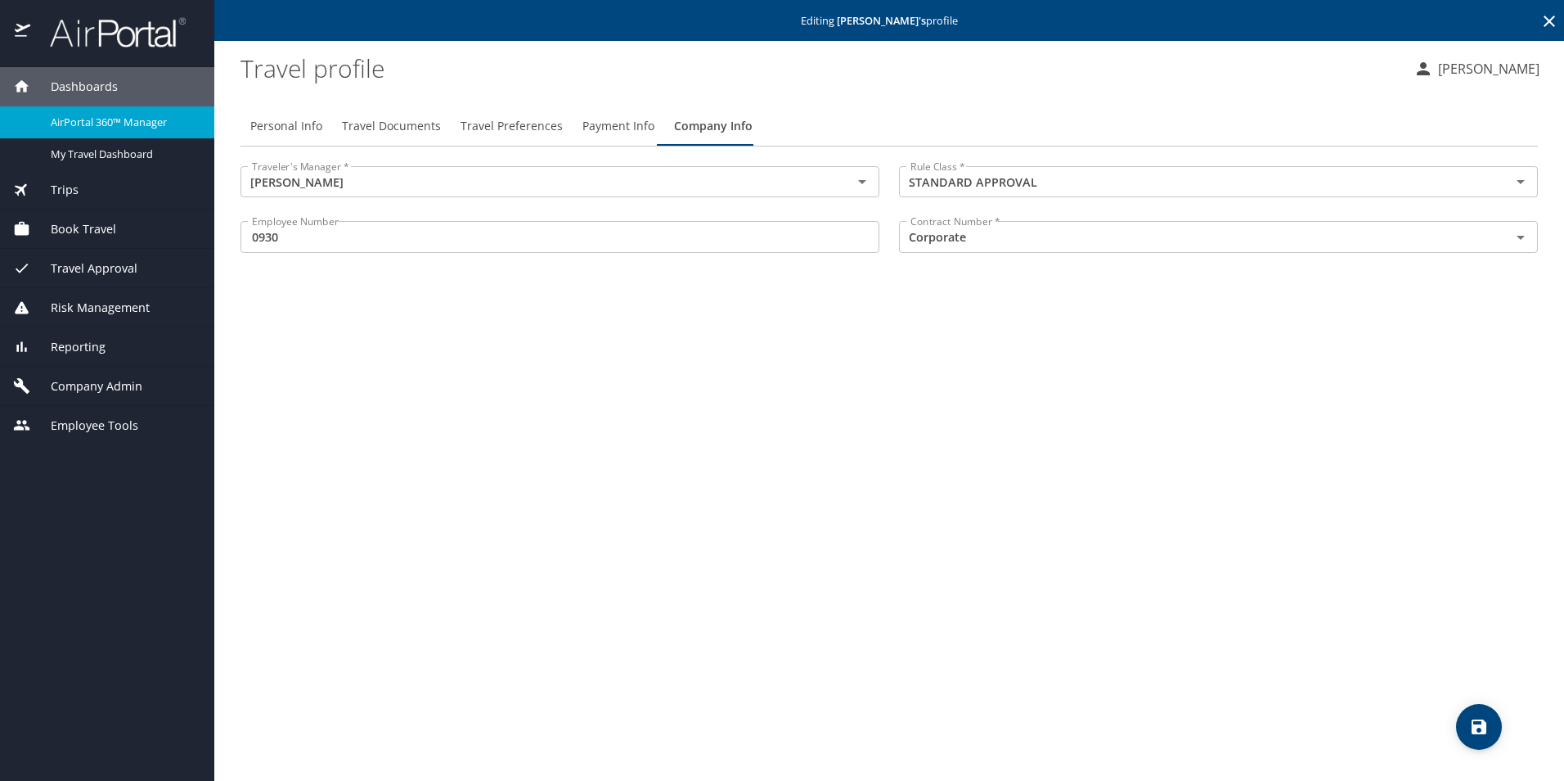
click at [625, 137] on button "Payment Info" at bounding box center [619, 125] width 92 height 39
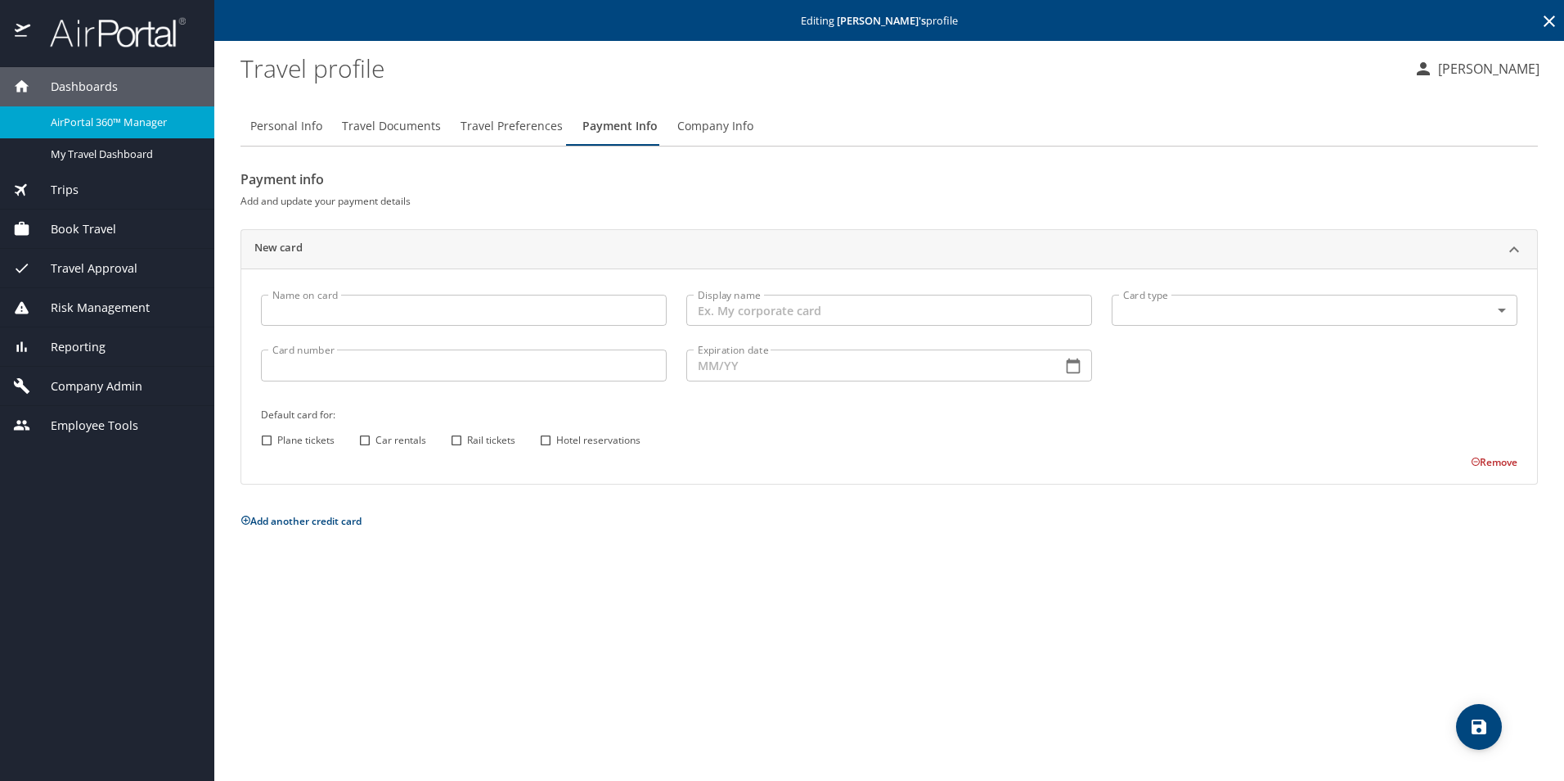
click at [534, 313] on input "Name on card" at bounding box center [464, 310] width 406 height 31
click at [313, 133] on span "Personal Info" at bounding box center [286, 126] width 72 height 20
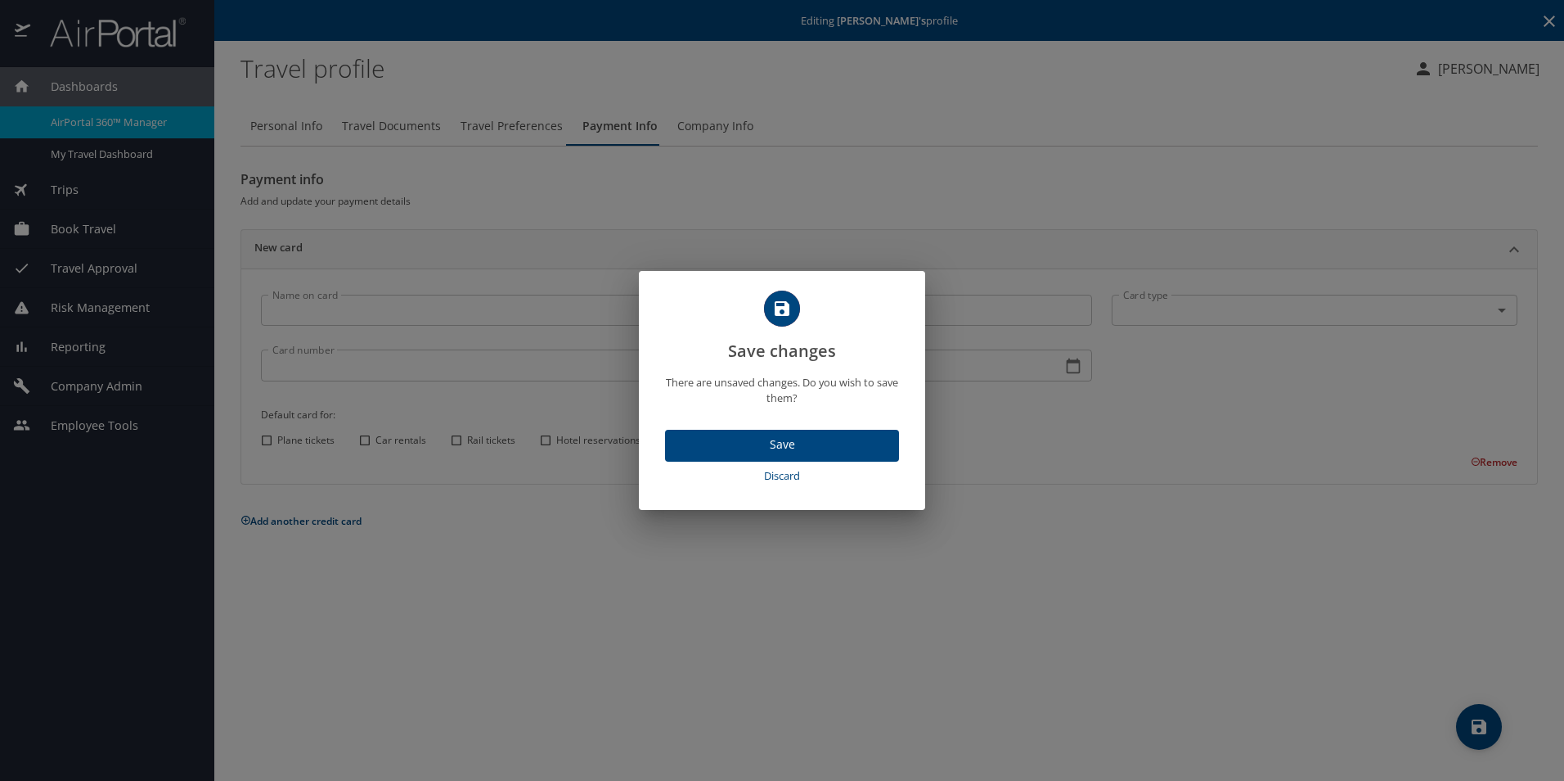
click at [762, 479] on span "Discard" at bounding box center [782, 475] width 221 height 19
select select "US"
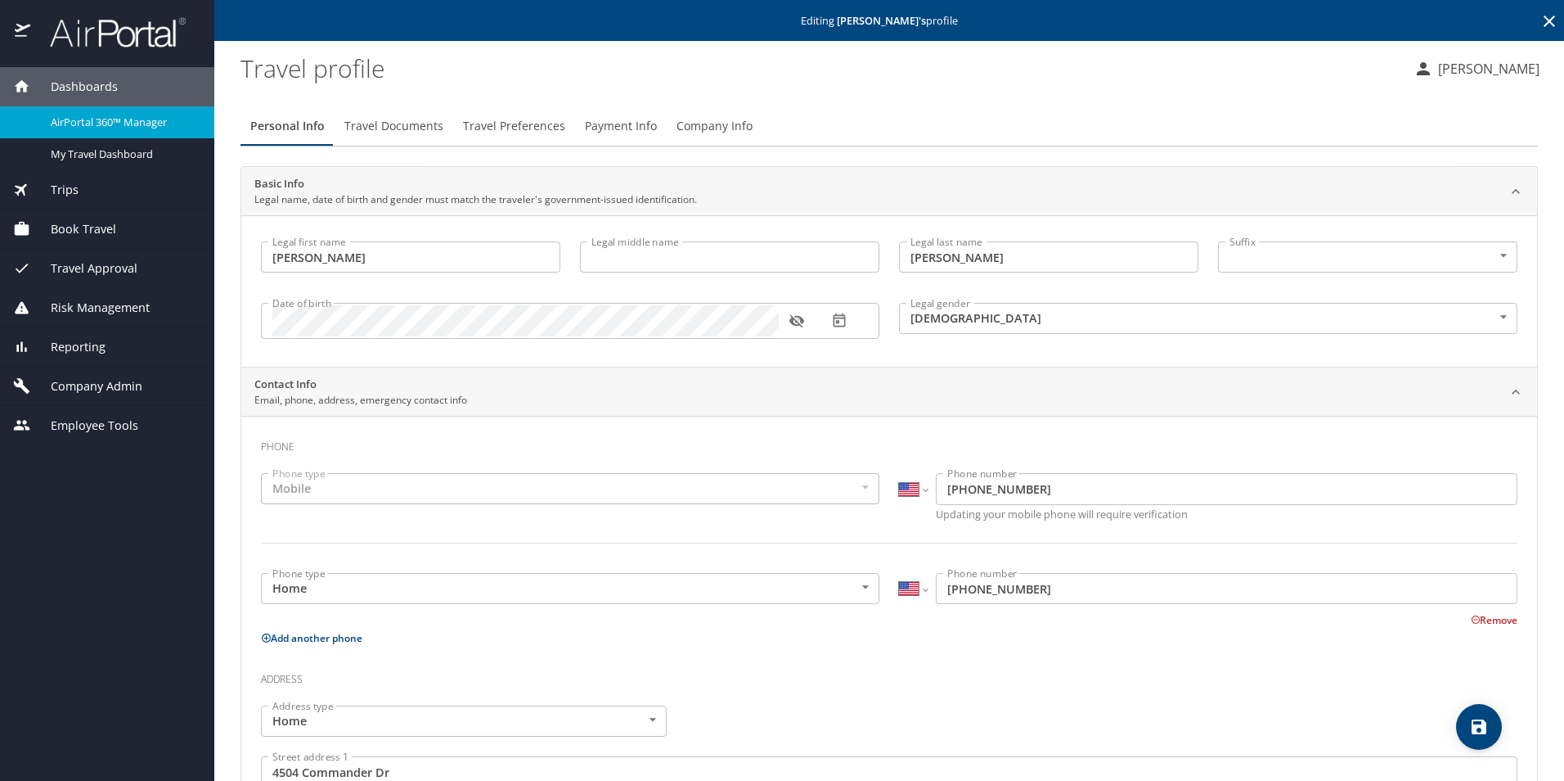
click at [88, 390] on span "Company Admin" at bounding box center [86, 386] width 112 height 18
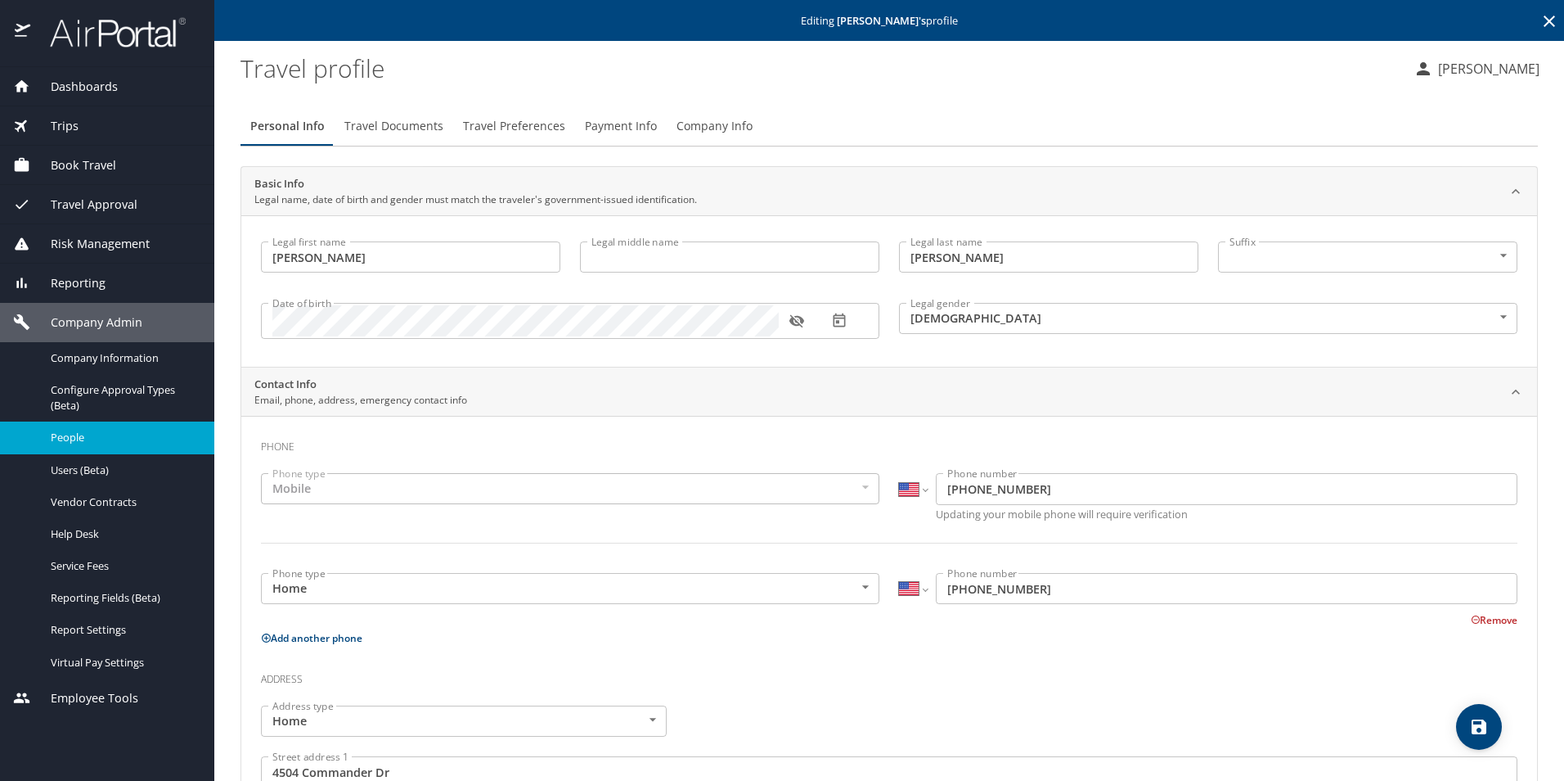
click at [77, 438] on span "People" at bounding box center [123, 438] width 144 height 16
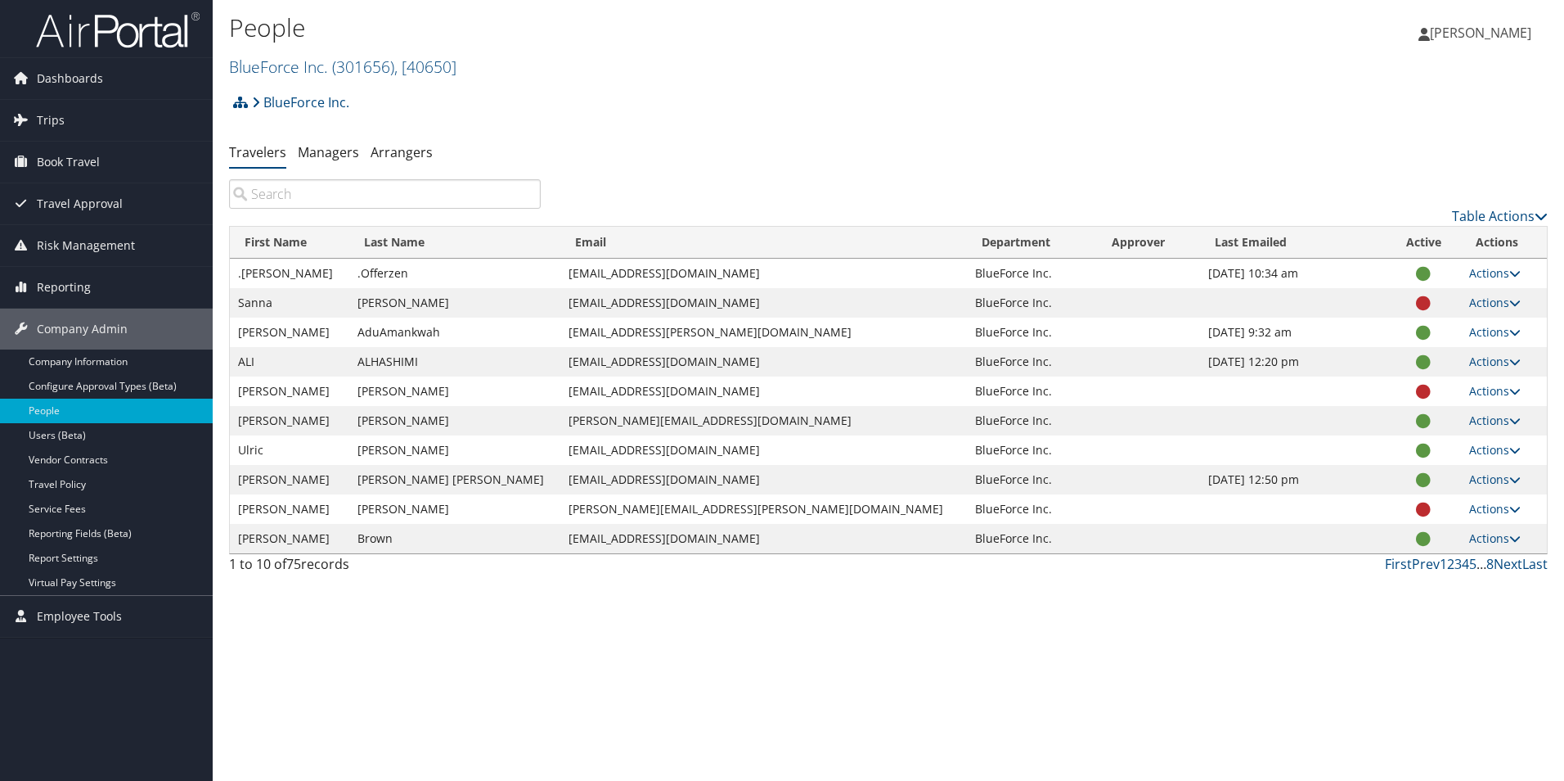
click at [286, 202] on input "search" at bounding box center [385, 193] width 312 height 29
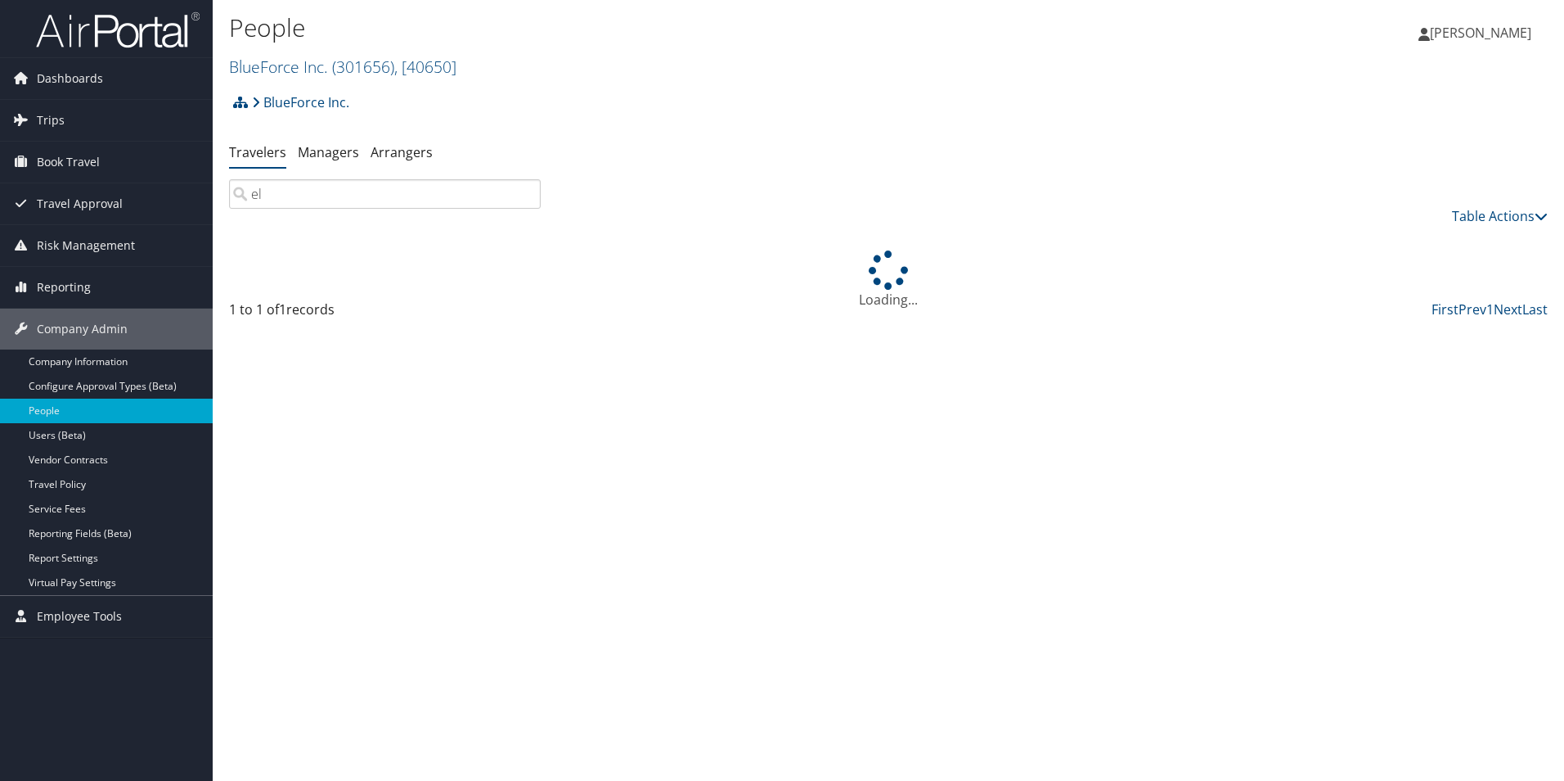
type input "e"
type input "j"
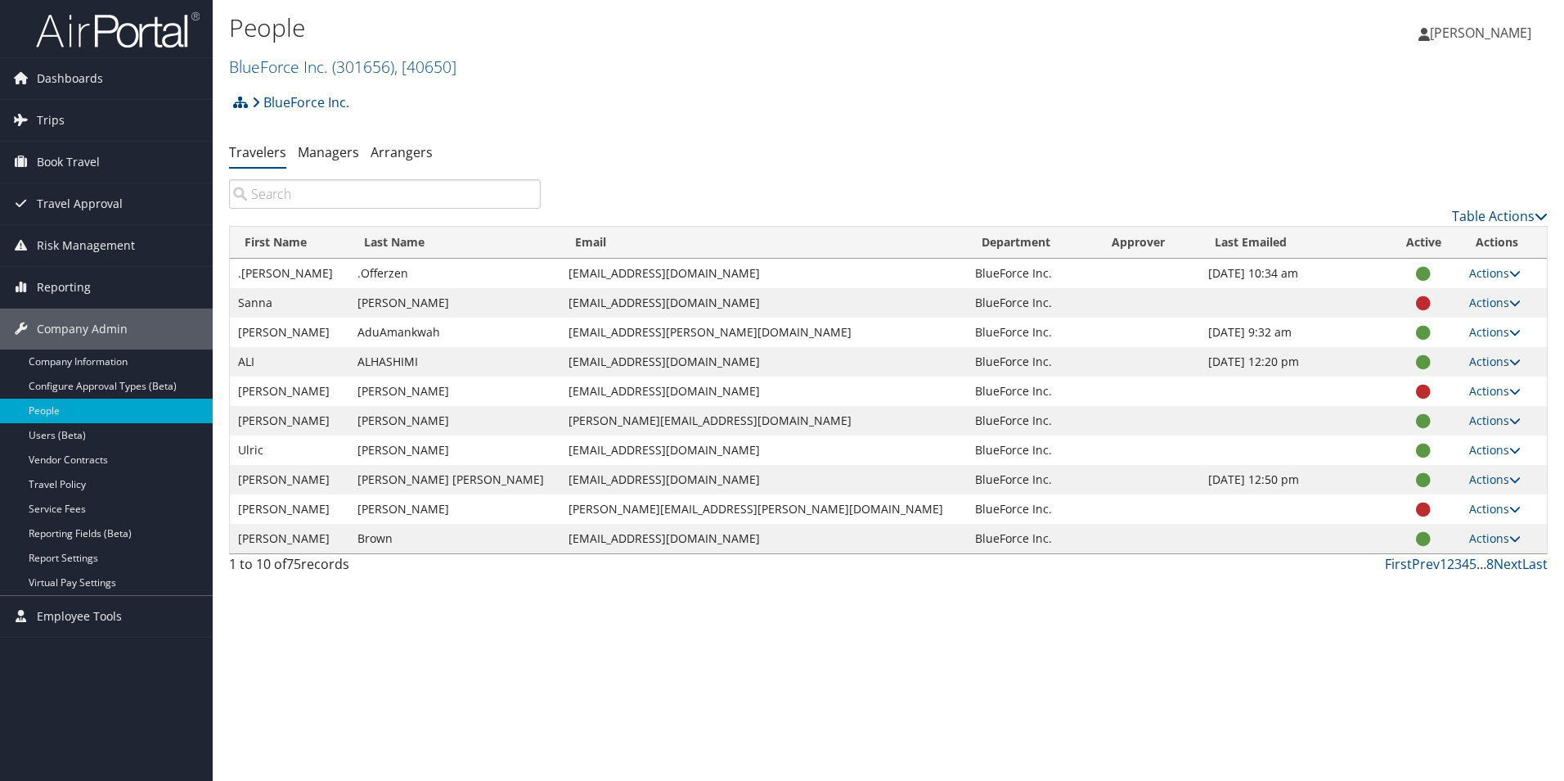
click at [1504, 30] on span "[PERSON_NAME]" at bounding box center [1480, 33] width 101 height 18
click at [1390, 276] on link "Sign Out" at bounding box center [1439, 267] width 182 height 28
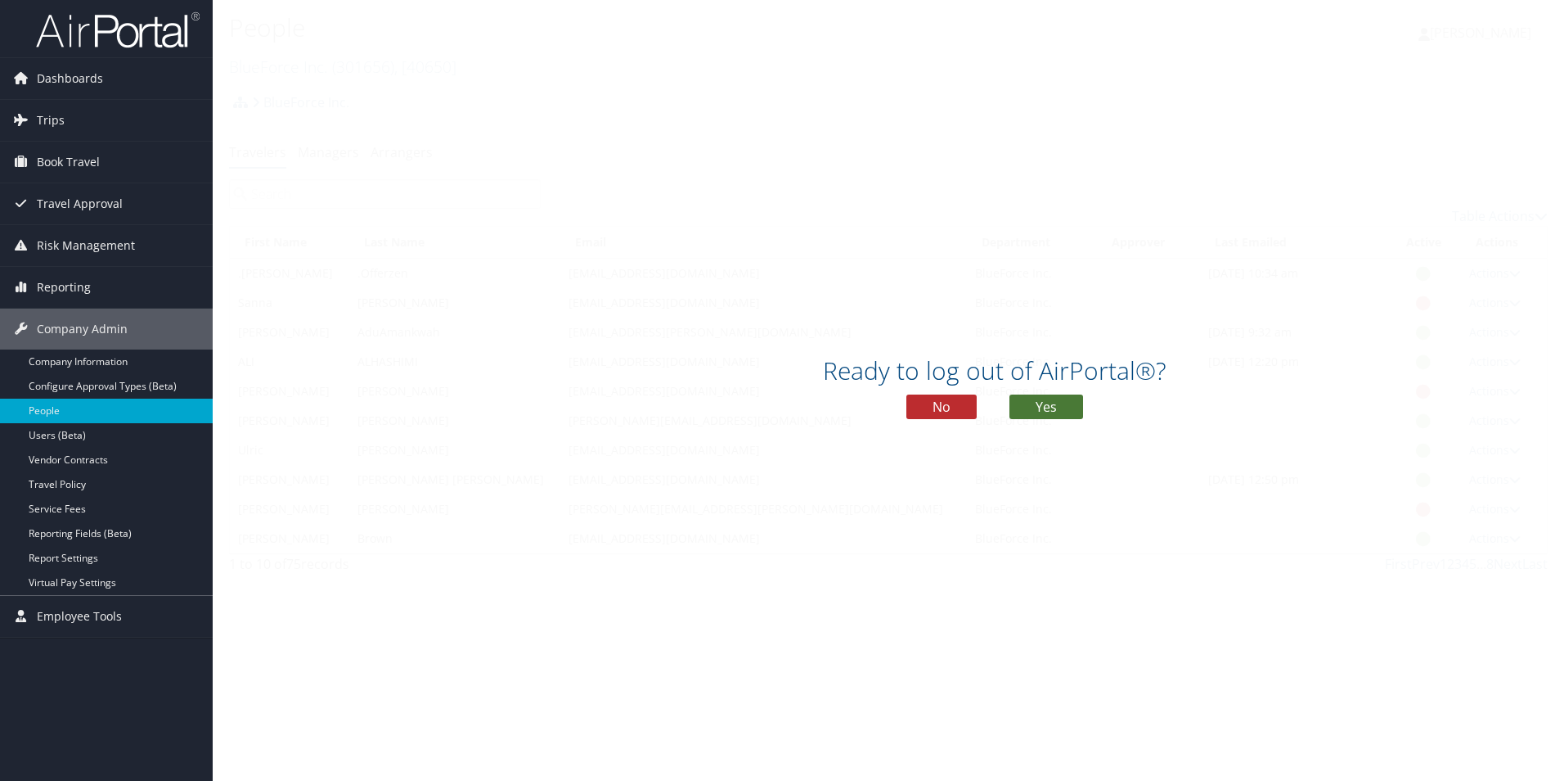
click at [1062, 409] on button "Yes" at bounding box center [1047, 406] width 74 height 25
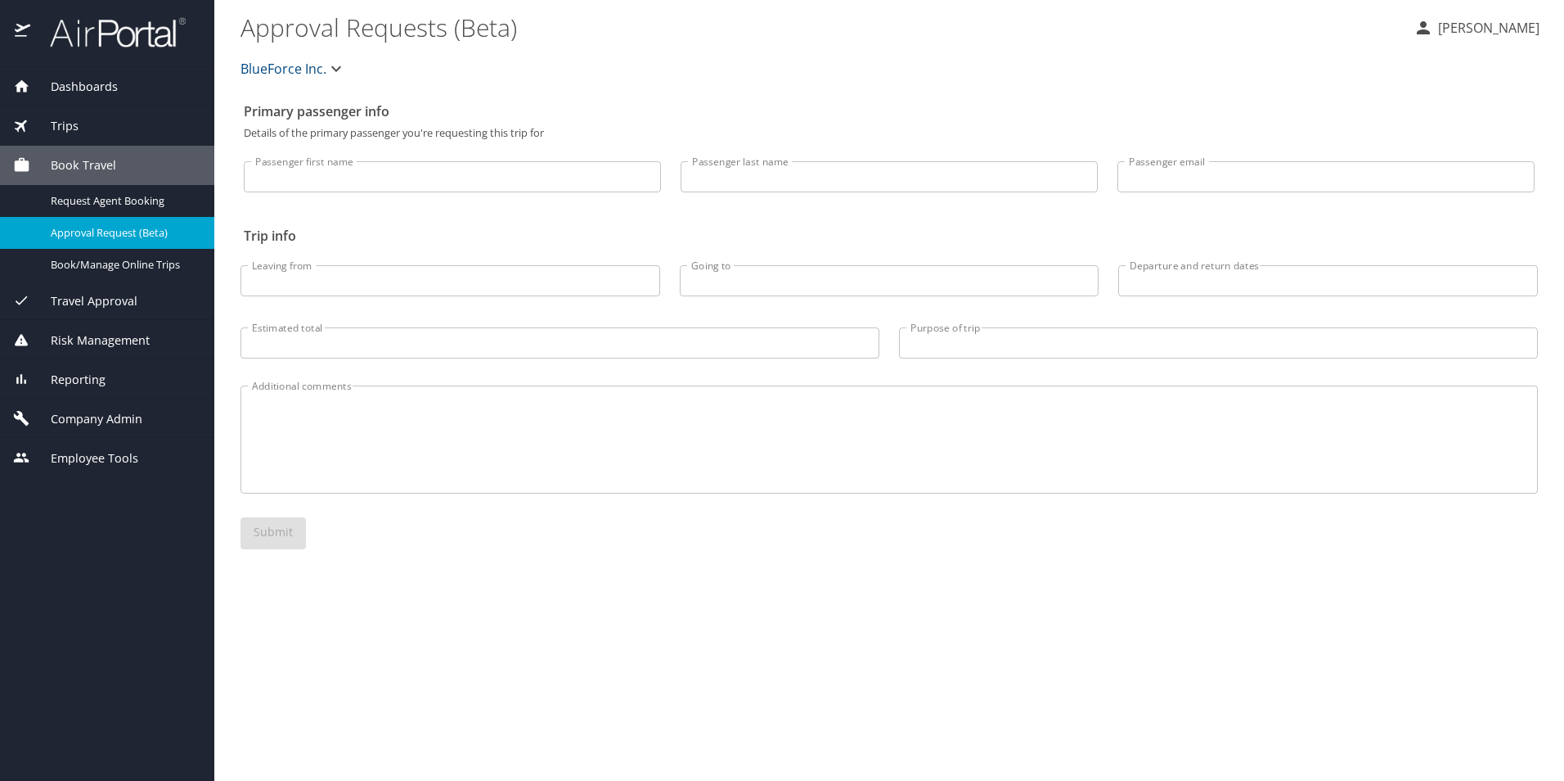
click at [331, 188] on input "Passenger first name" at bounding box center [452, 176] width 417 height 31
click at [326, 64] on icon "button" at bounding box center [336, 69] width 20 height 20
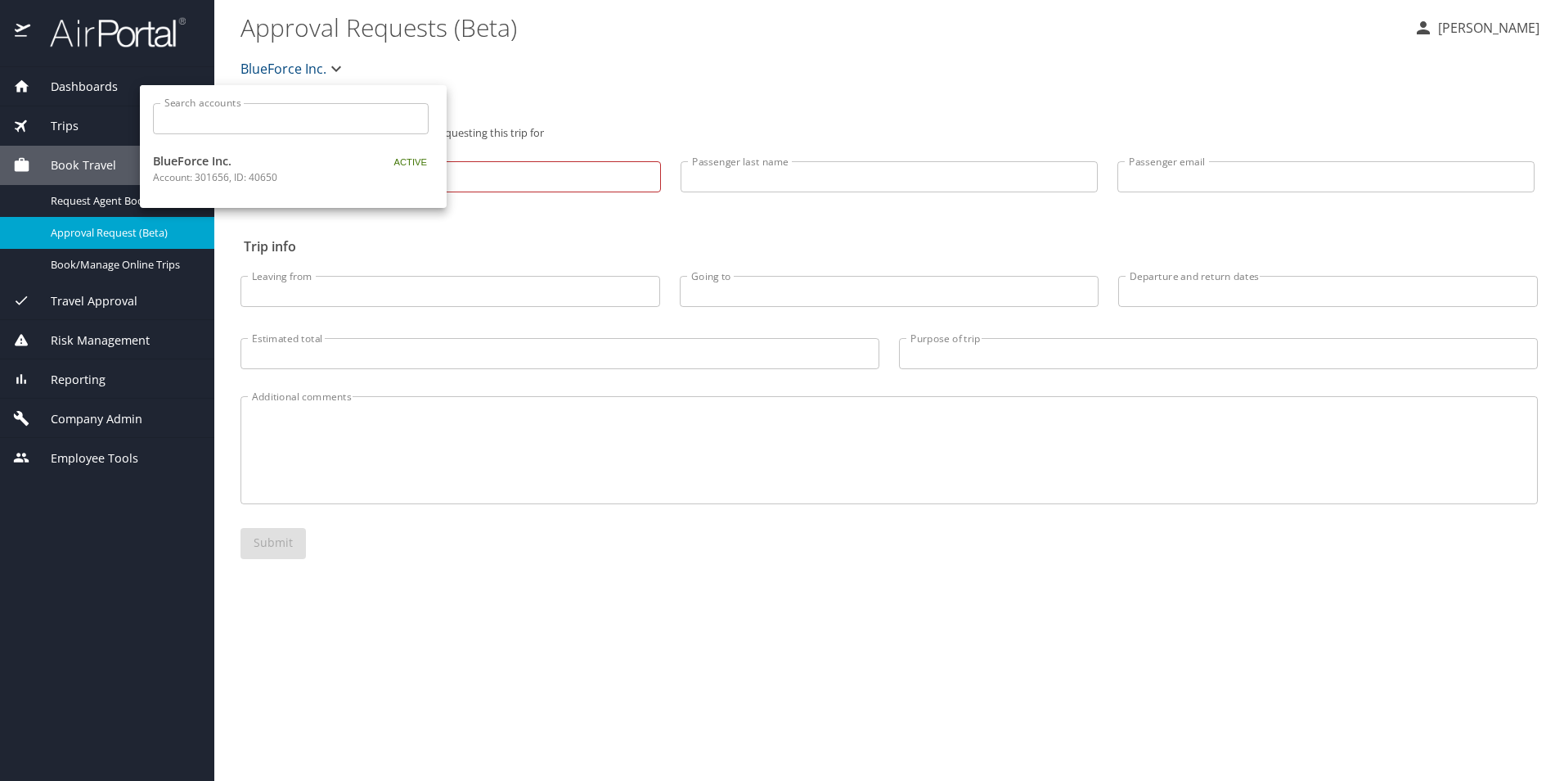
click at [405, 72] on div at bounding box center [782, 390] width 1564 height 781
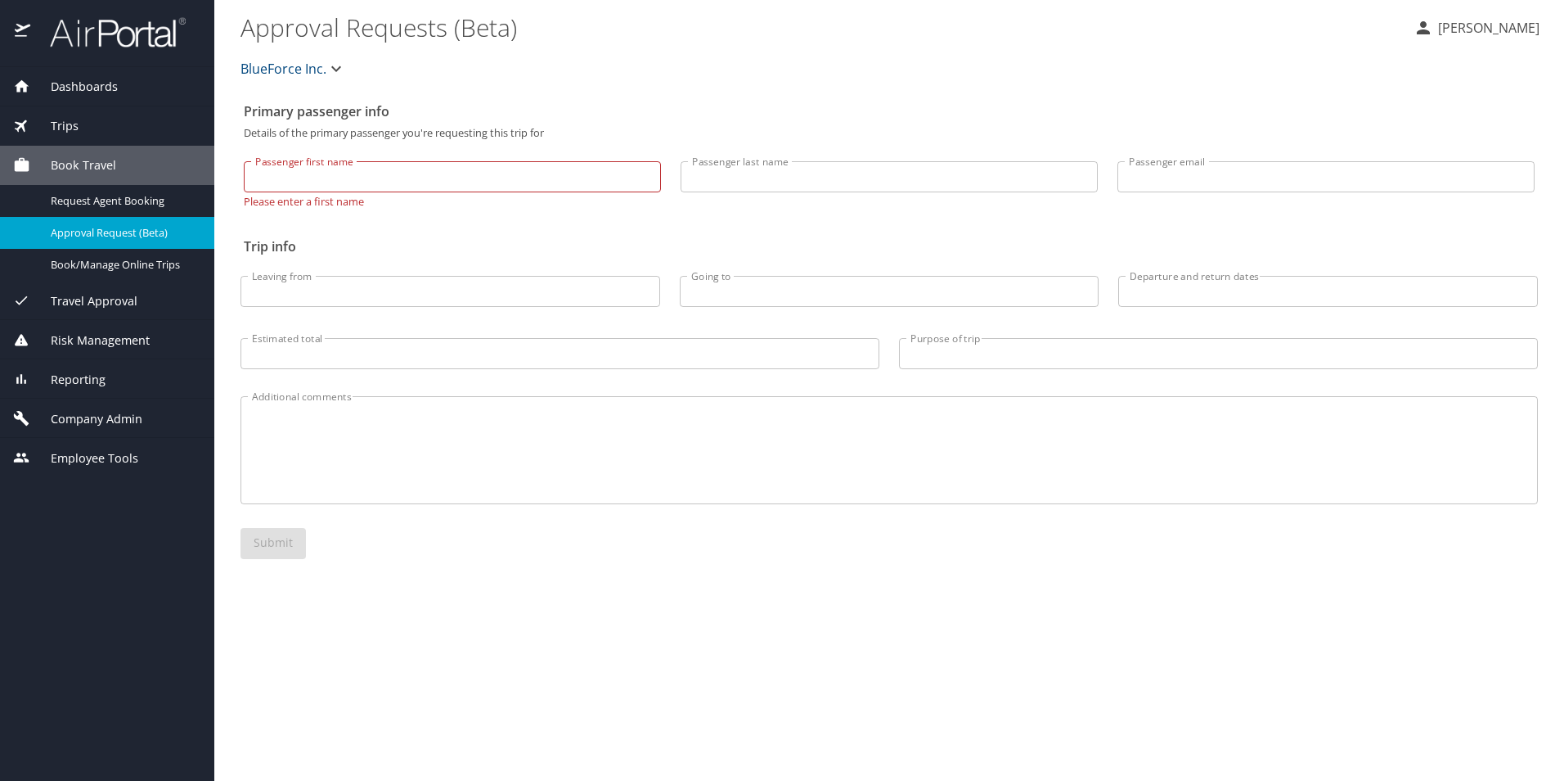
click at [1507, 37] on p "Elizabeth Moser" at bounding box center [1487, 28] width 106 height 20
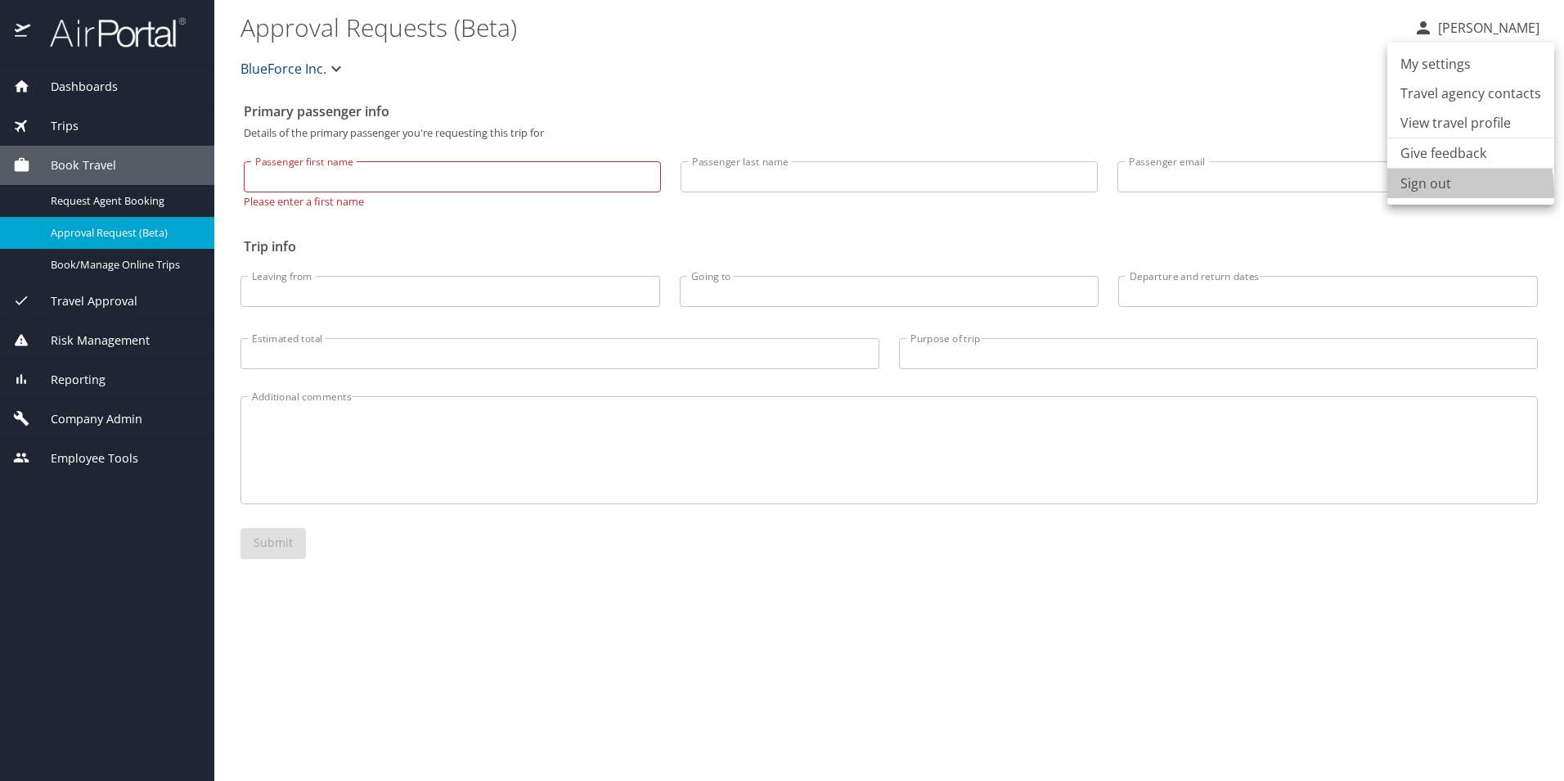
click at [1437, 191] on li "Sign out" at bounding box center [1471, 183] width 167 height 29
